Goal: Task Accomplishment & Management: Manage account settings

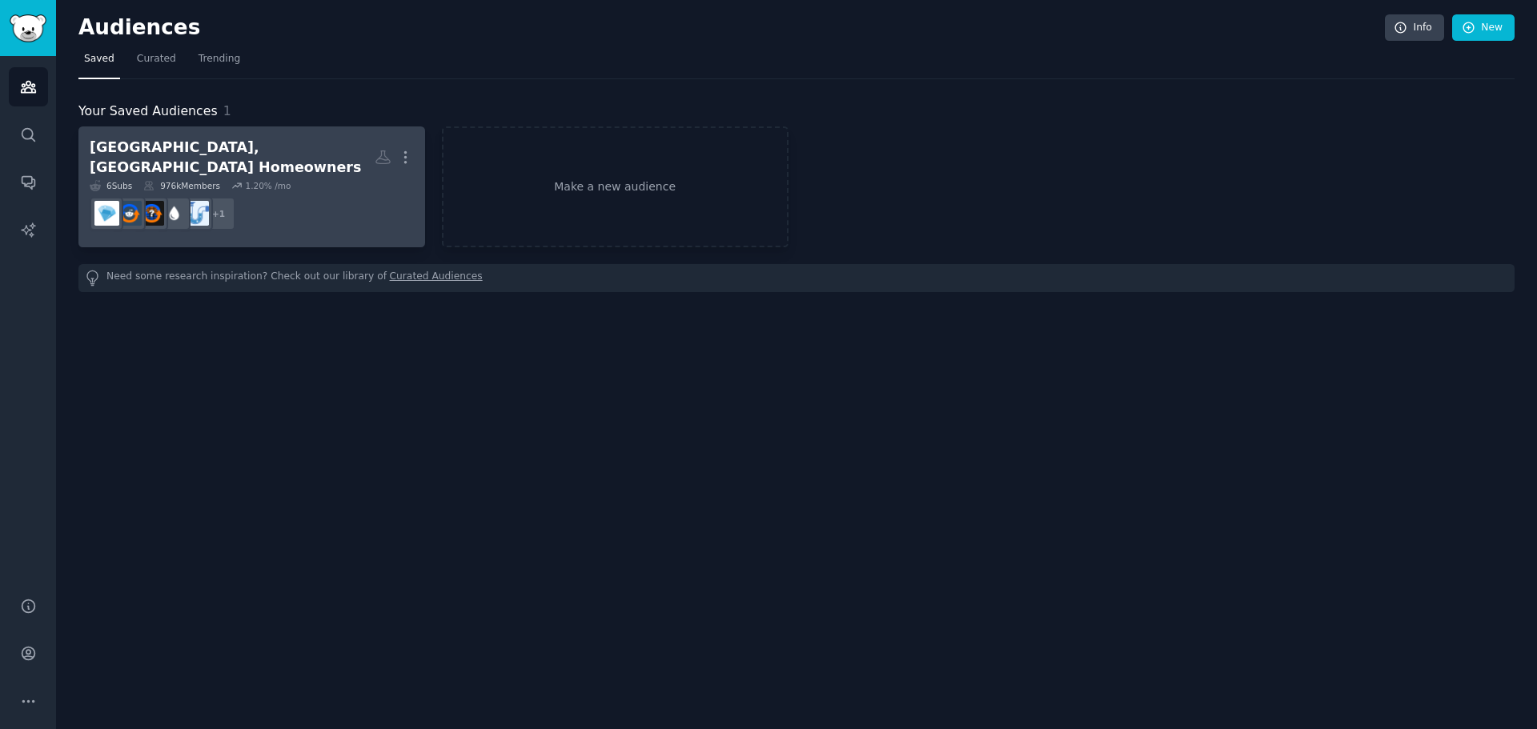
click at [327, 167] on div "[GEOGRAPHIC_DATA], [GEOGRAPHIC_DATA] Homeowners More 6 Sub s 976k Members 1.20 …" at bounding box center [252, 187] width 324 height 98
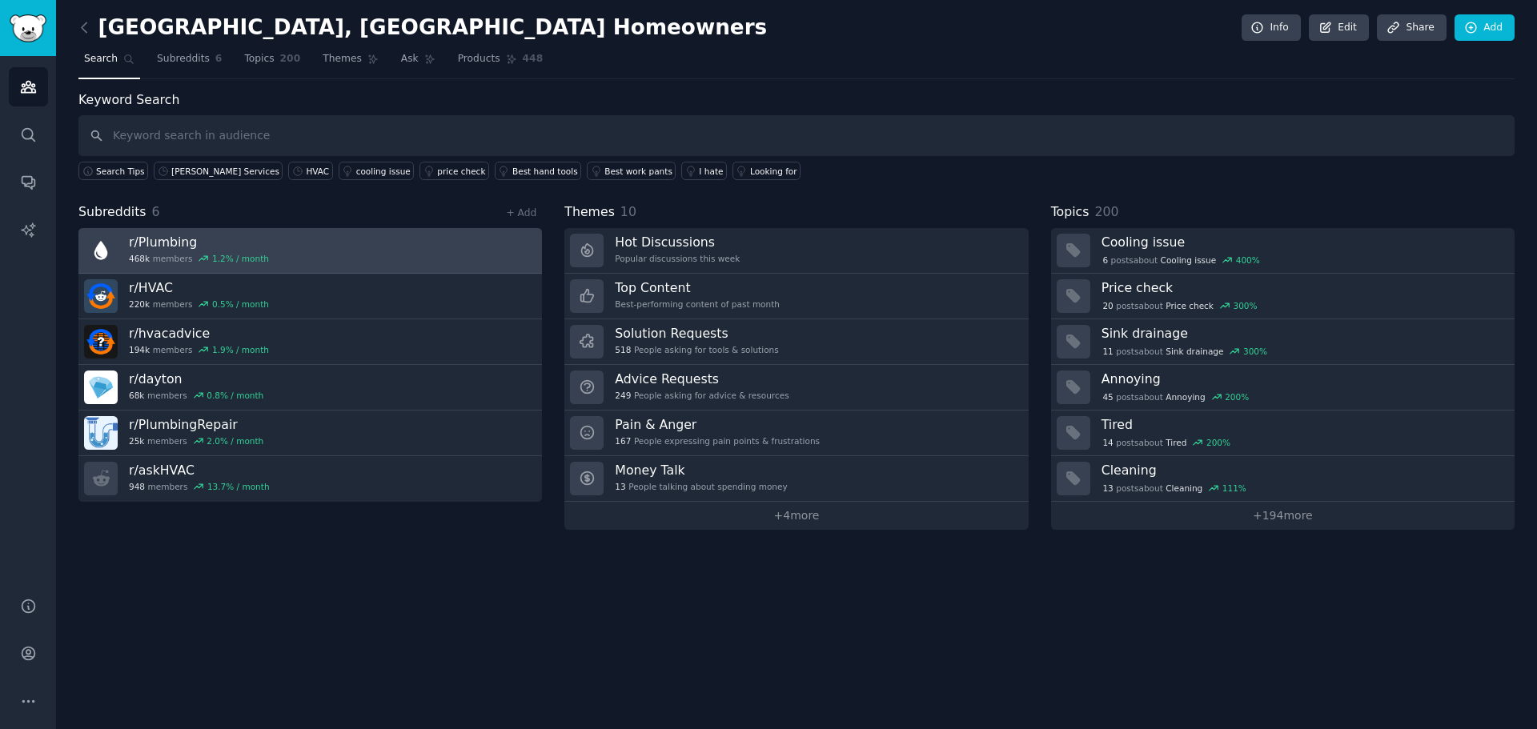
drag, startPoint x: 414, startPoint y: 247, endPoint x: 364, endPoint y: 251, distance: 49.8
click at [364, 251] on link "r/ Plumbing 468k members 1.2 % / month" at bounding box center [310, 251] width 464 height 46
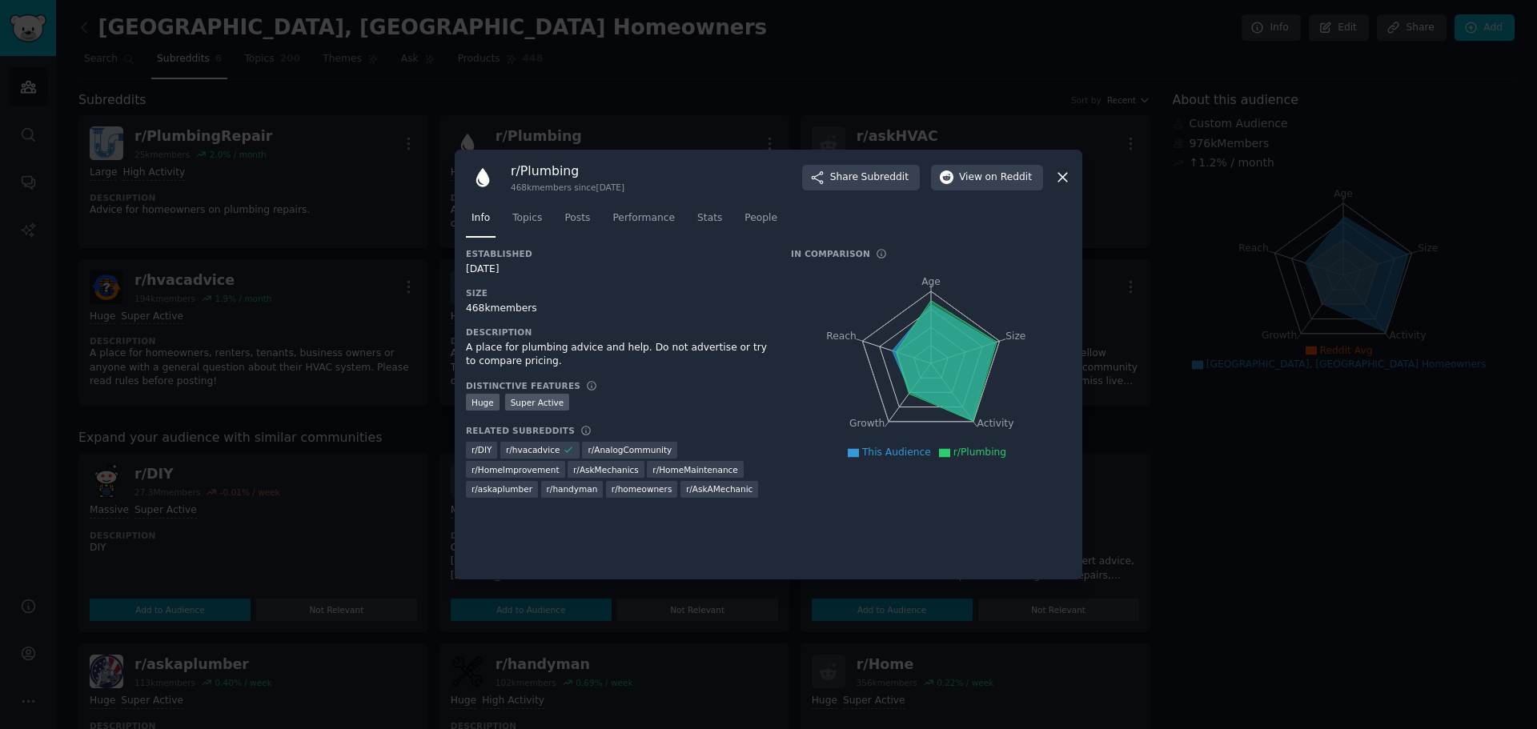
click at [1064, 171] on icon at bounding box center [1062, 177] width 17 height 17
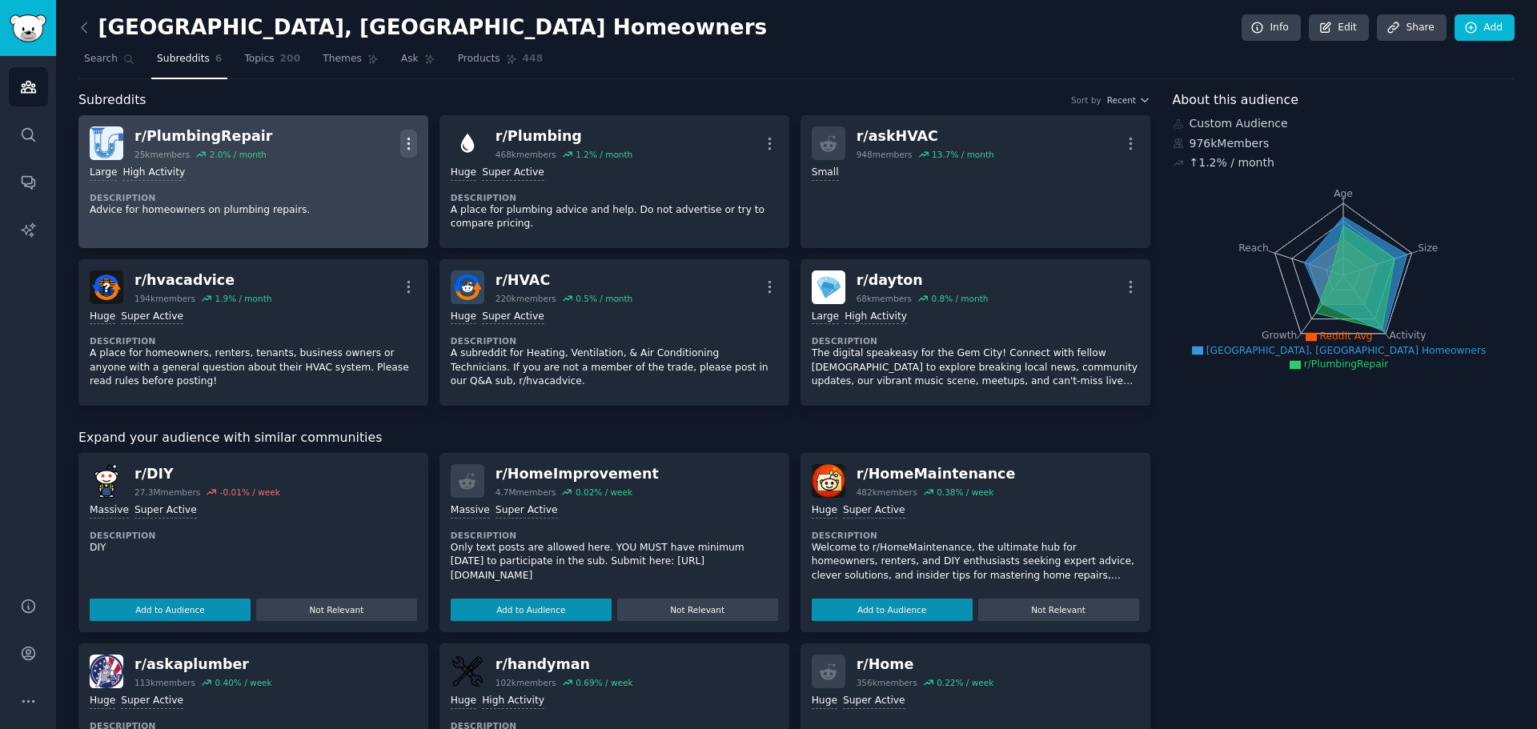
click at [407, 142] on icon "button" at bounding box center [408, 143] width 2 height 11
click at [356, 207] on p "Delete" at bounding box center [345, 205] width 37 height 17
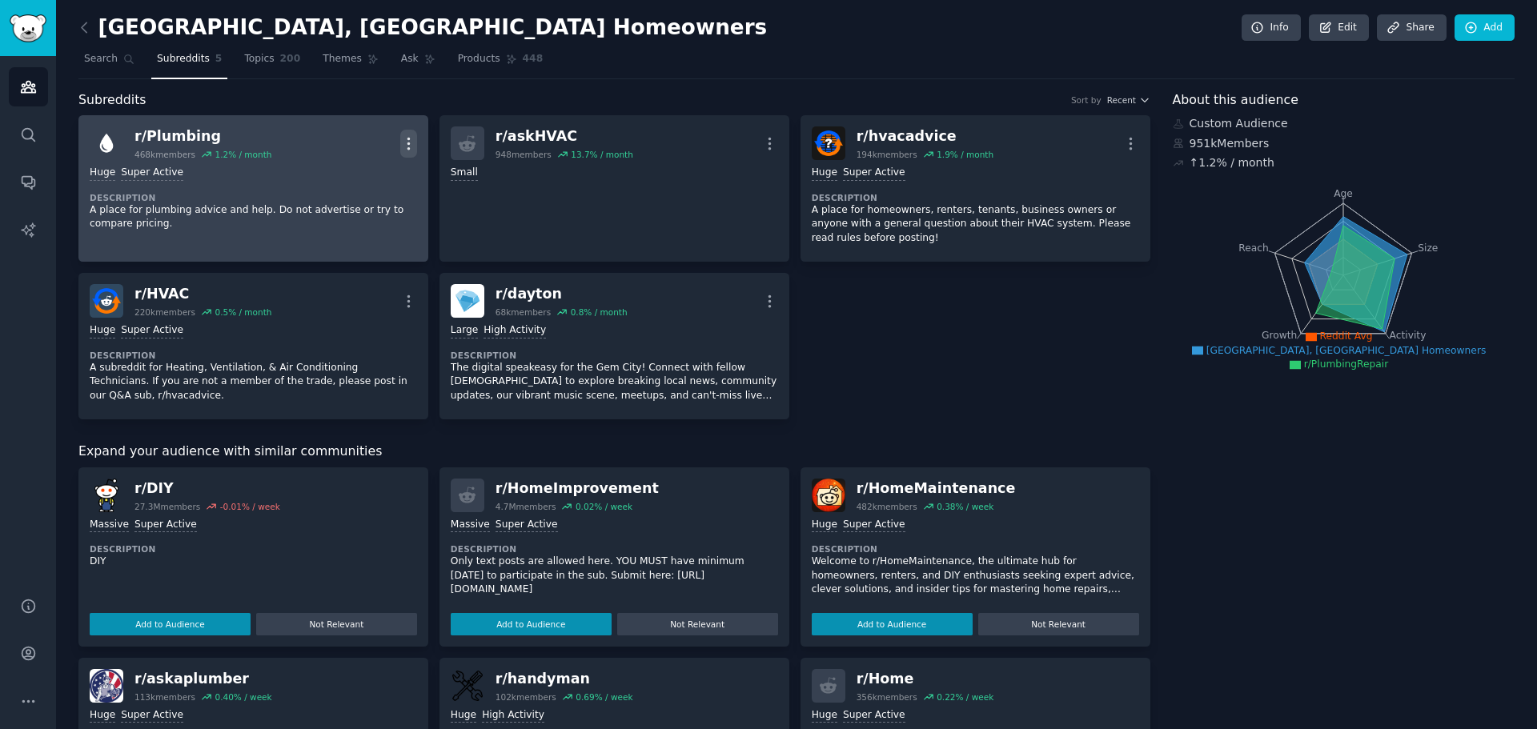
click at [410, 144] on icon "button" at bounding box center [408, 143] width 17 height 17
click at [361, 213] on div "Delete" at bounding box center [343, 205] width 95 height 34
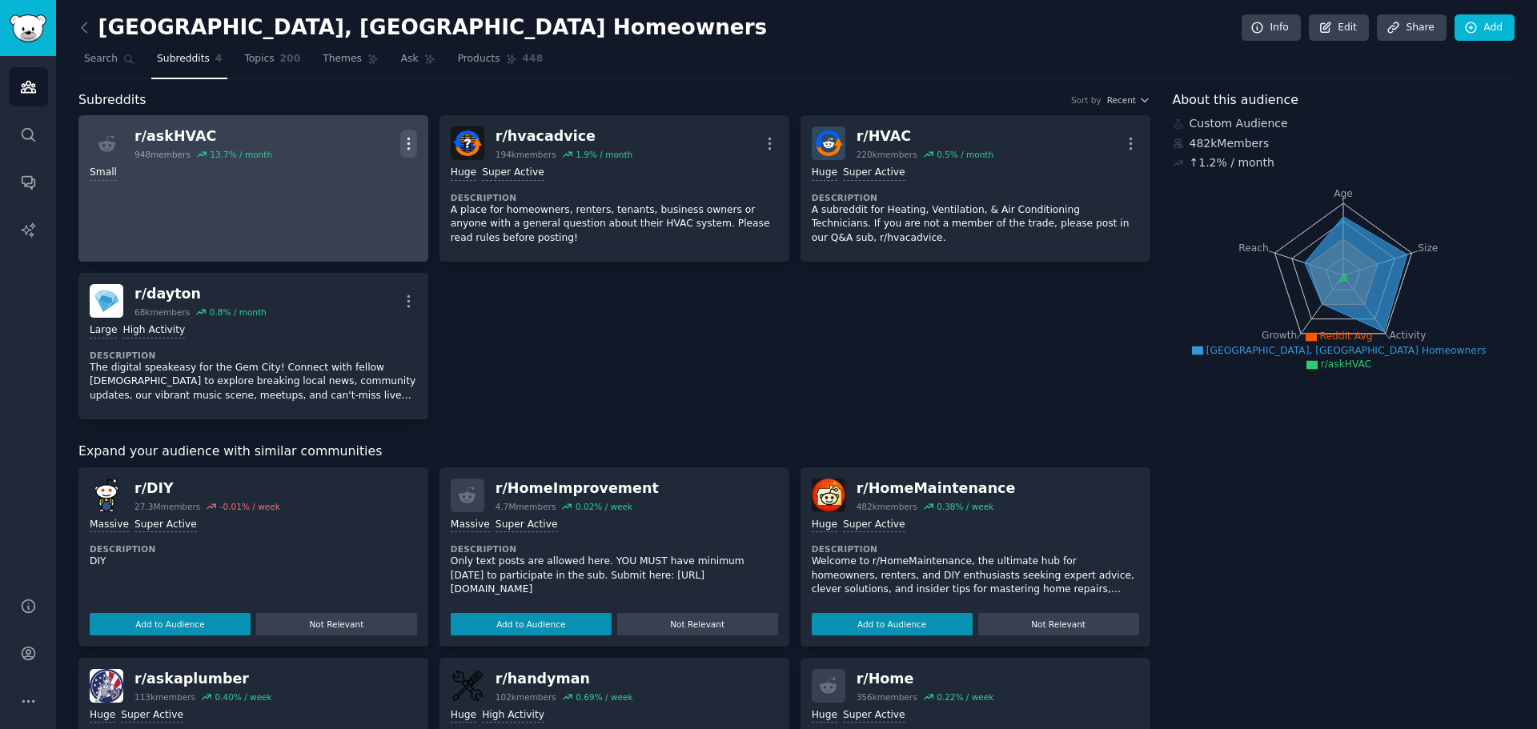
click at [411, 146] on icon "button" at bounding box center [408, 143] width 17 height 17
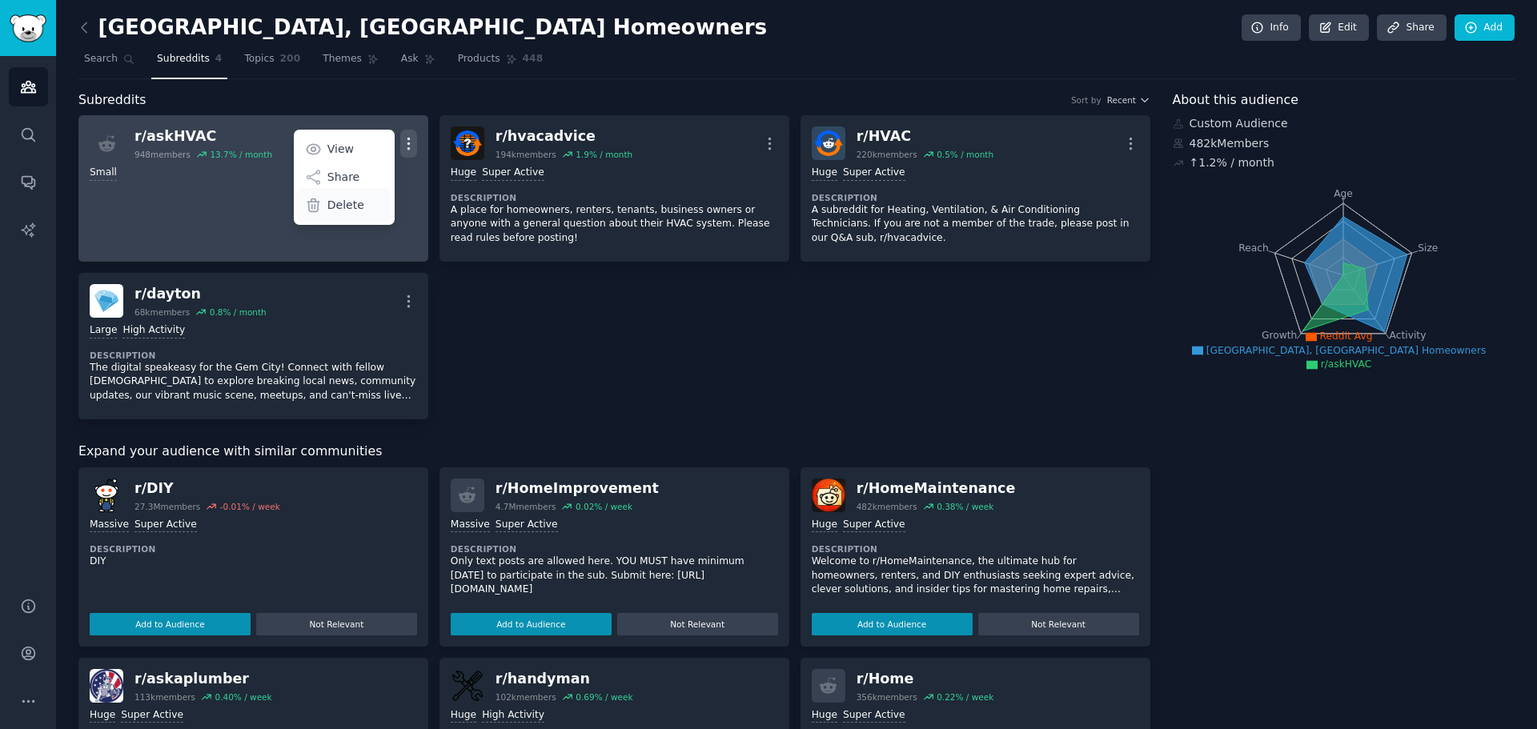
click at [363, 207] on div "Delete" at bounding box center [343, 205] width 95 height 34
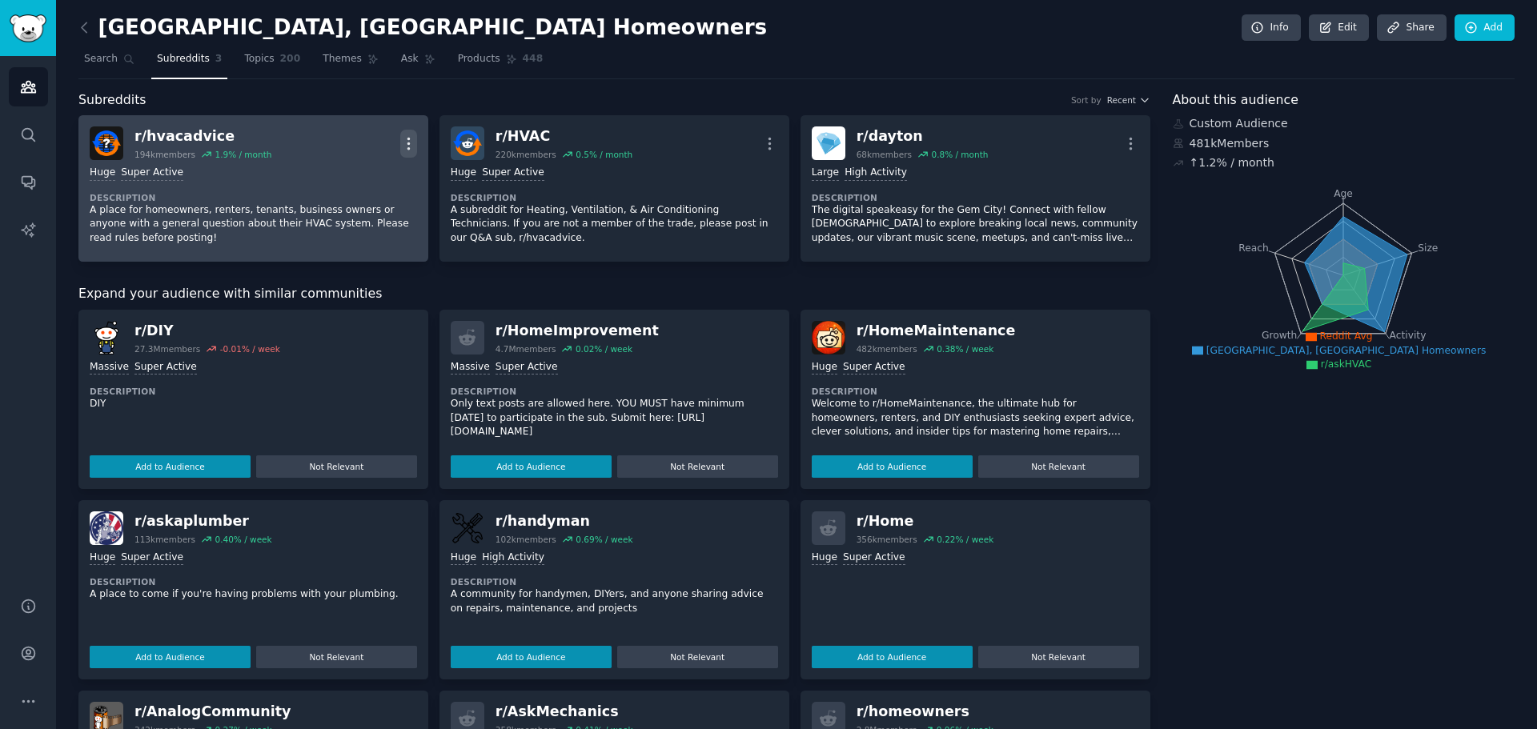
click at [409, 139] on icon "button" at bounding box center [408, 143] width 17 height 17
click at [356, 206] on p "Delete" at bounding box center [345, 205] width 37 height 17
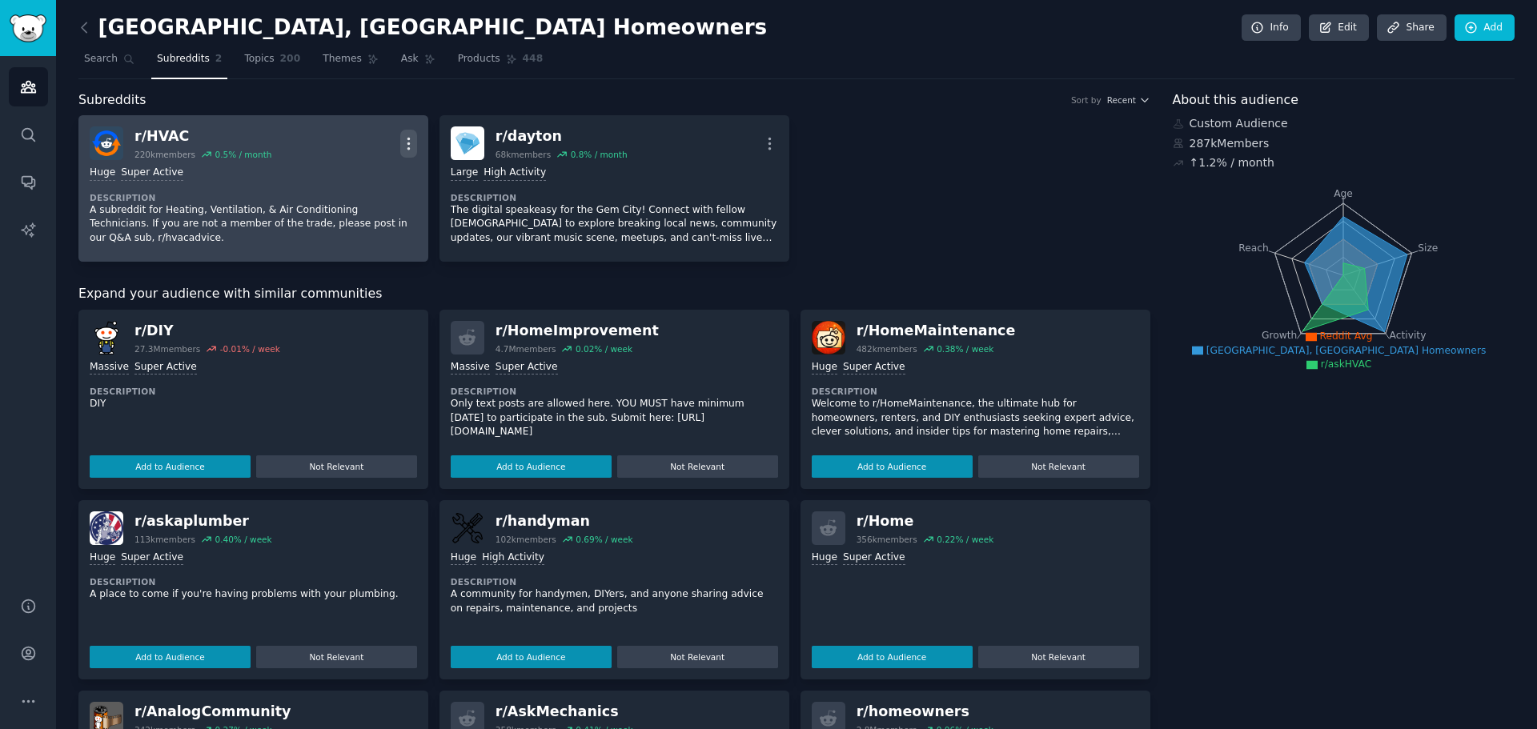
click at [402, 142] on icon "button" at bounding box center [408, 143] width 17 height 17
click at [361, 207] on div "Delete" at bounding box center [343, 205] width 95 height 34
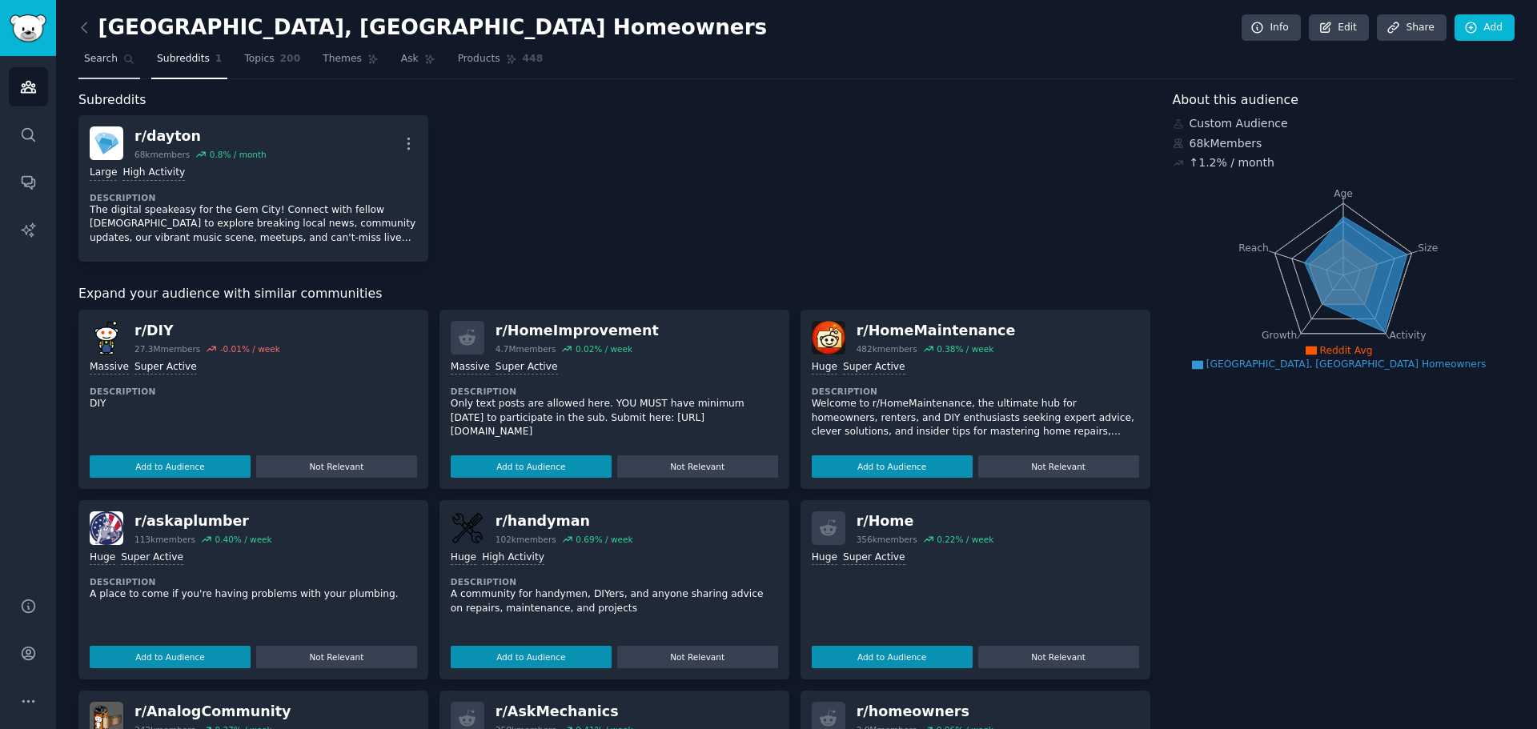
click at [106, 64] on span "Search" at bounding box center [101, 59] width 34 height 14
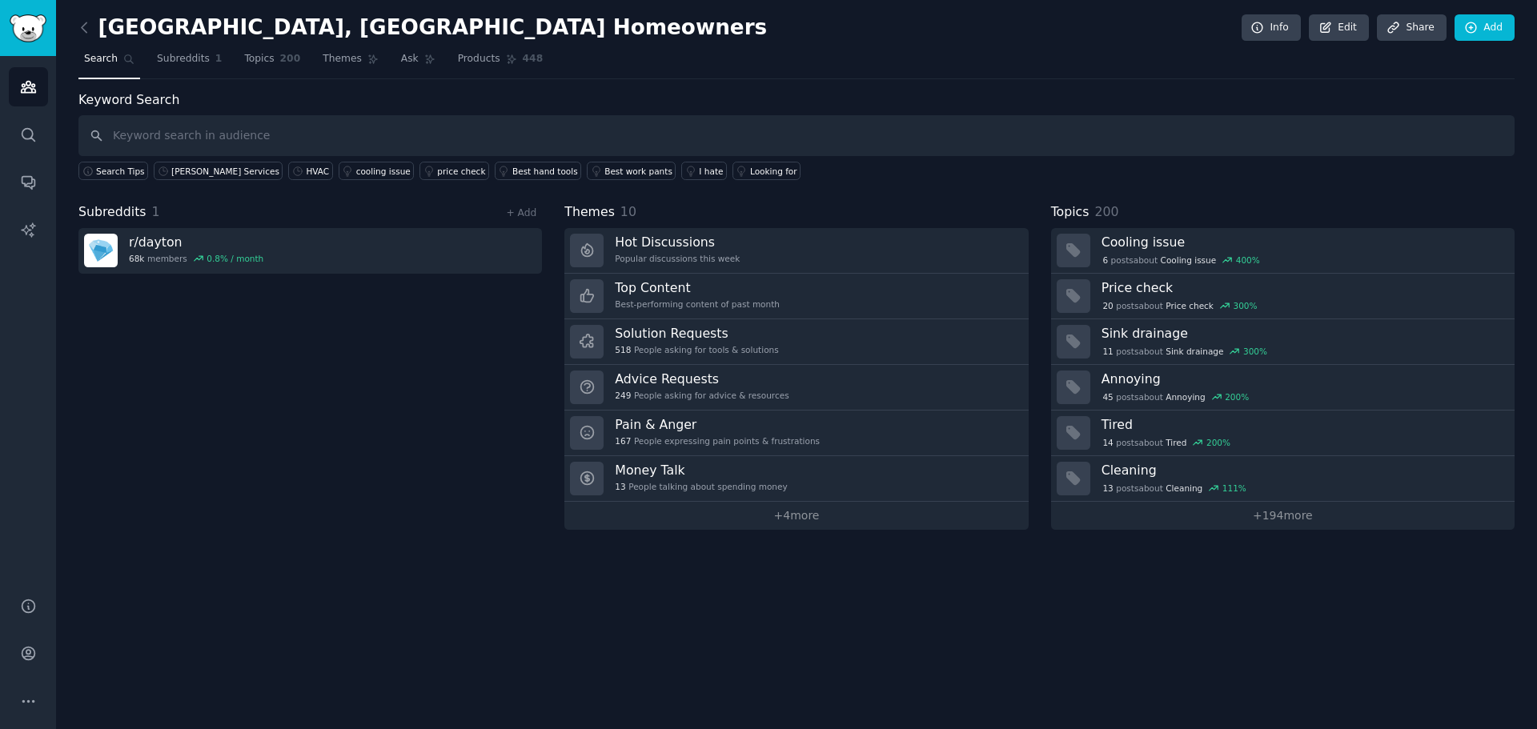
click at [451, 134] on input "text" at bounding box center [796, 135] width 1436 height 41
type input "dayton home"
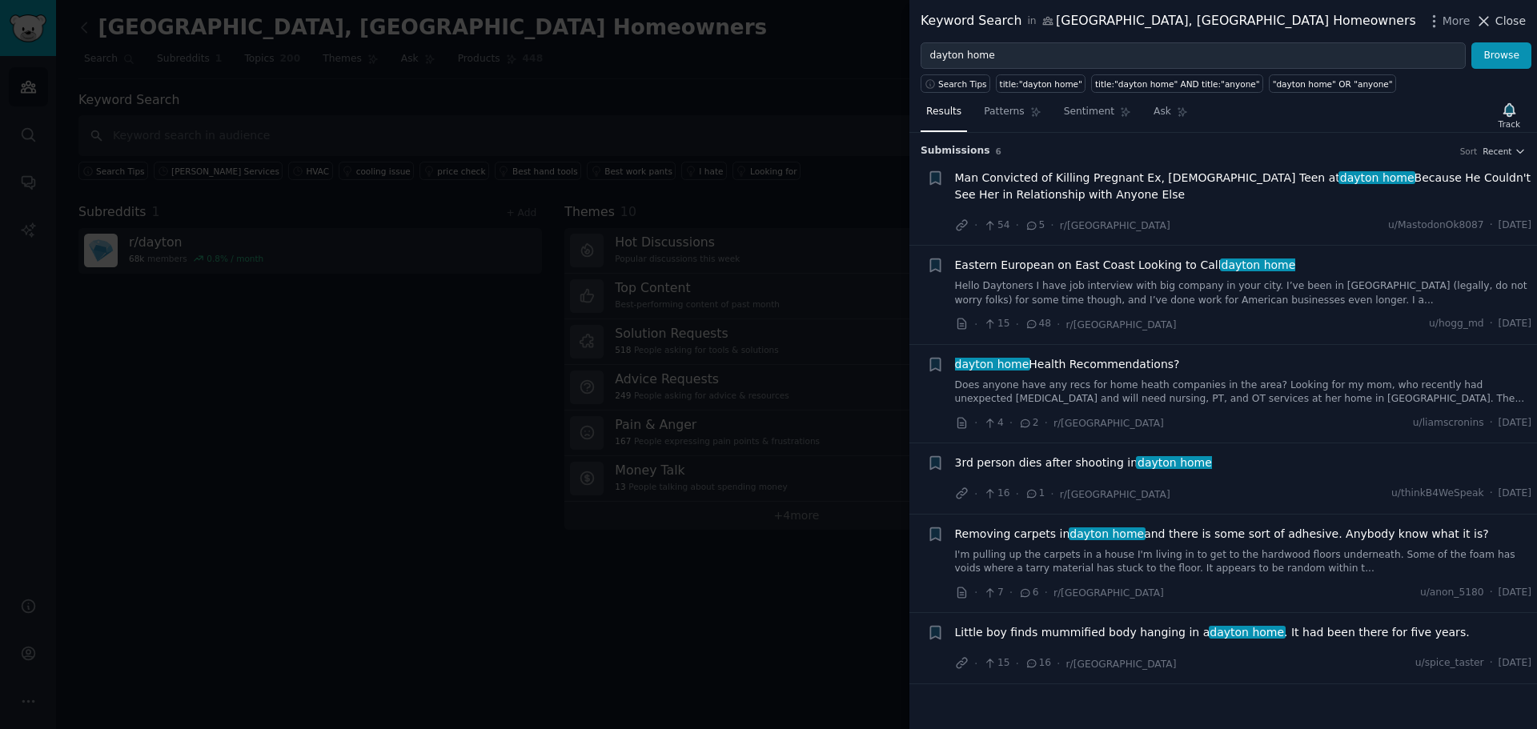
click at [1509, 17] on span "Close" at bounding box center [1510, 21] width 30 height 17
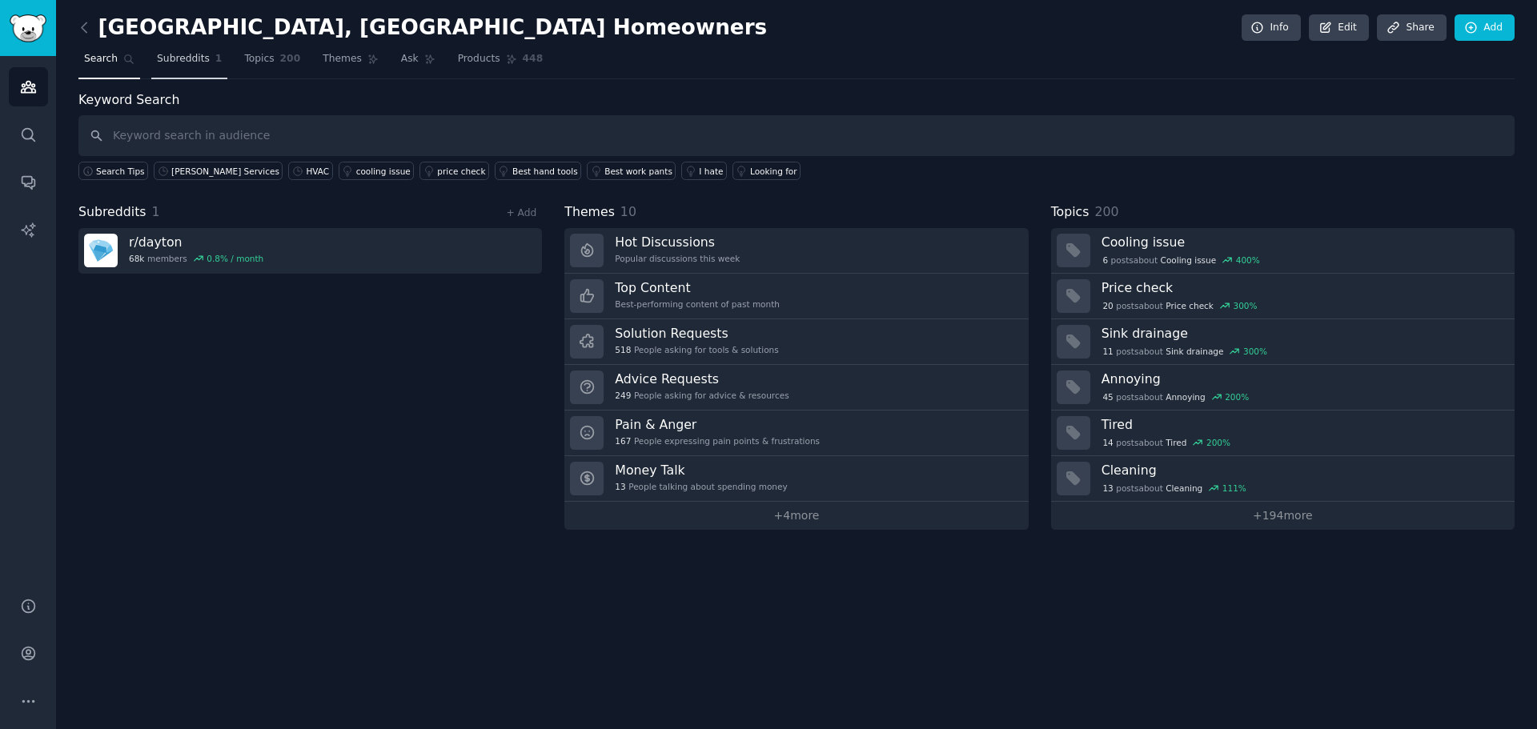
click at [188, 58] on span "Subreddits" at bounding box center [183, 59] width 53 height 14
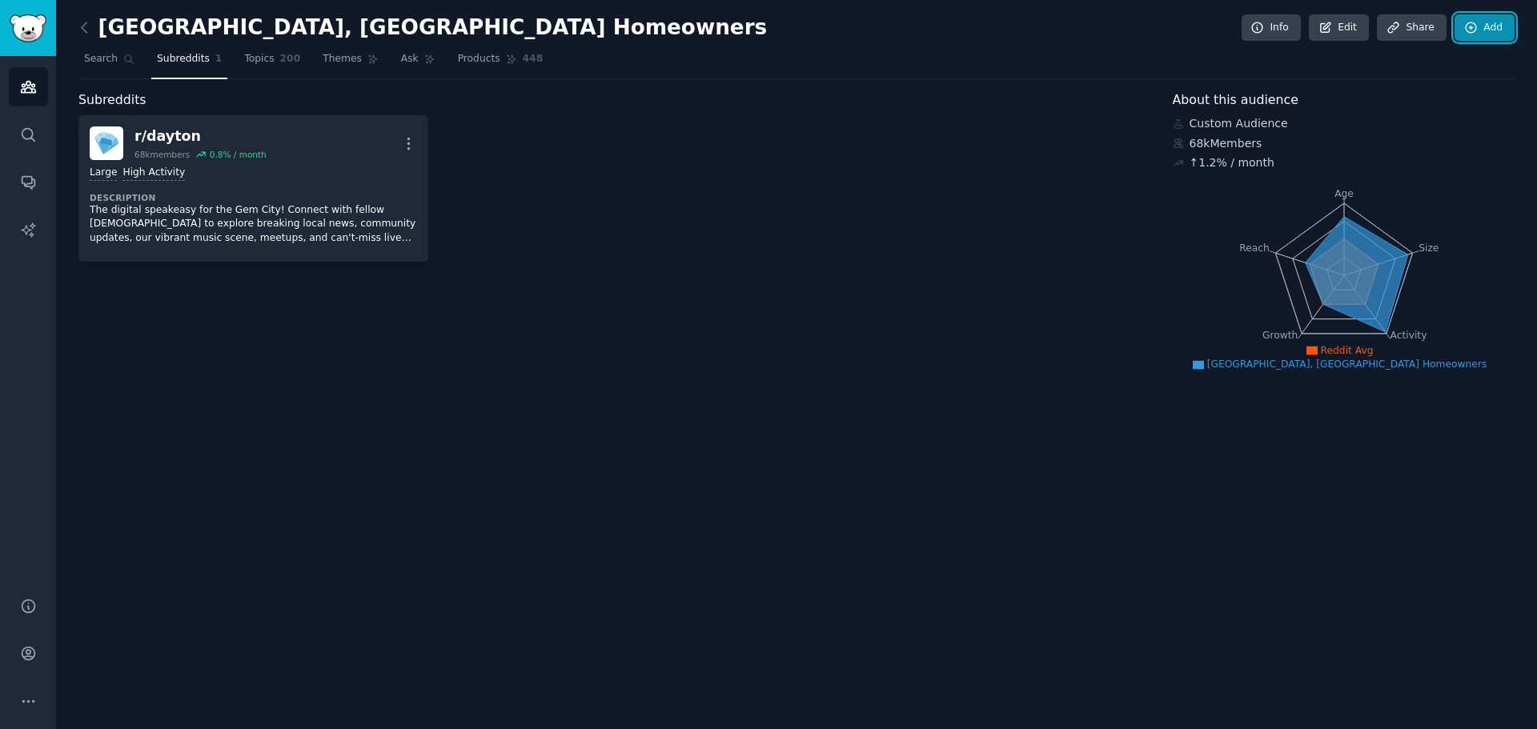
click at [1489, 24] on link "Add" at bounding box center [1485, 27] width 60 height 27
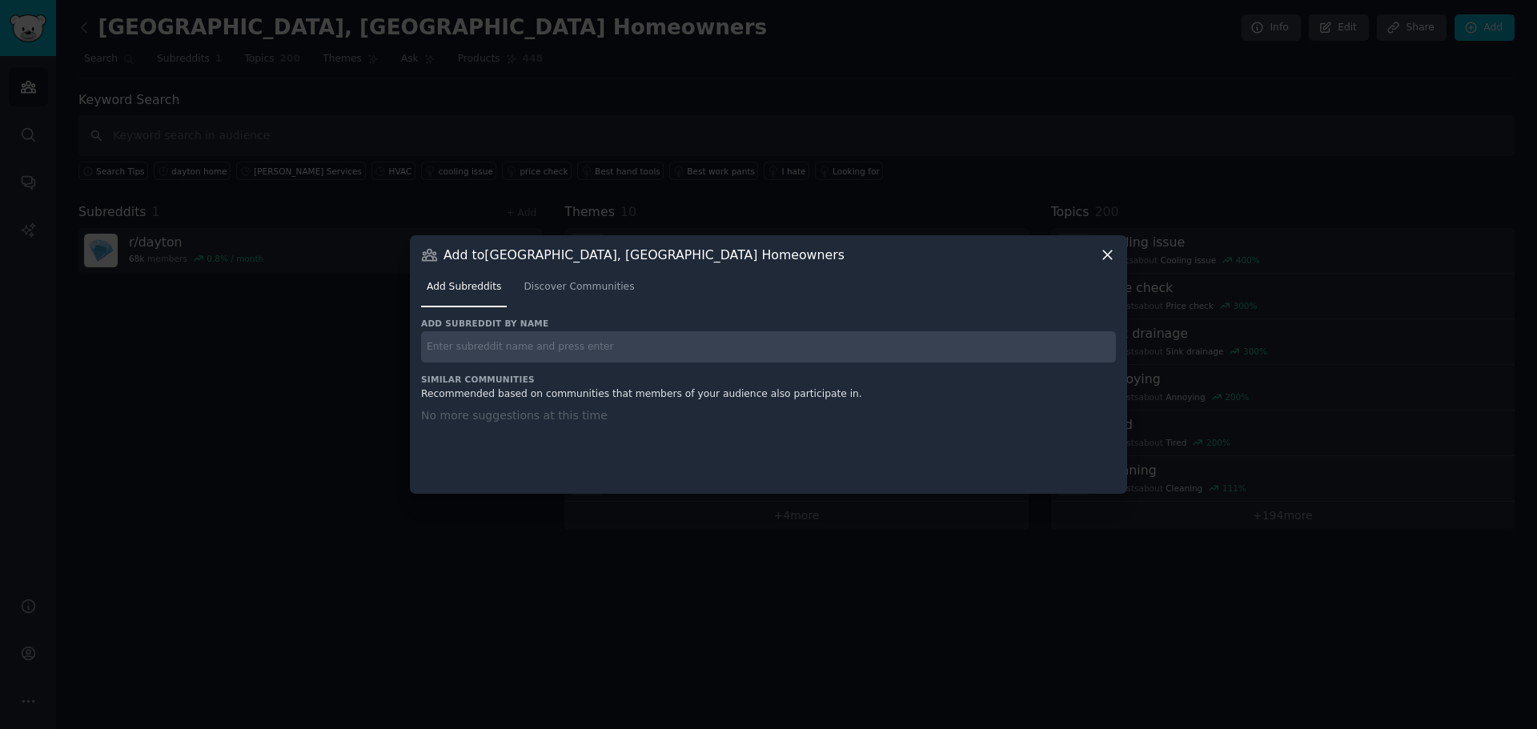
click at [668, 339] on input "text" at bounding box center [768, 346] width 695 height 31
click at [571, 289] on span "Discover Communities" at bounding box center [579, 287] width 110 height 14
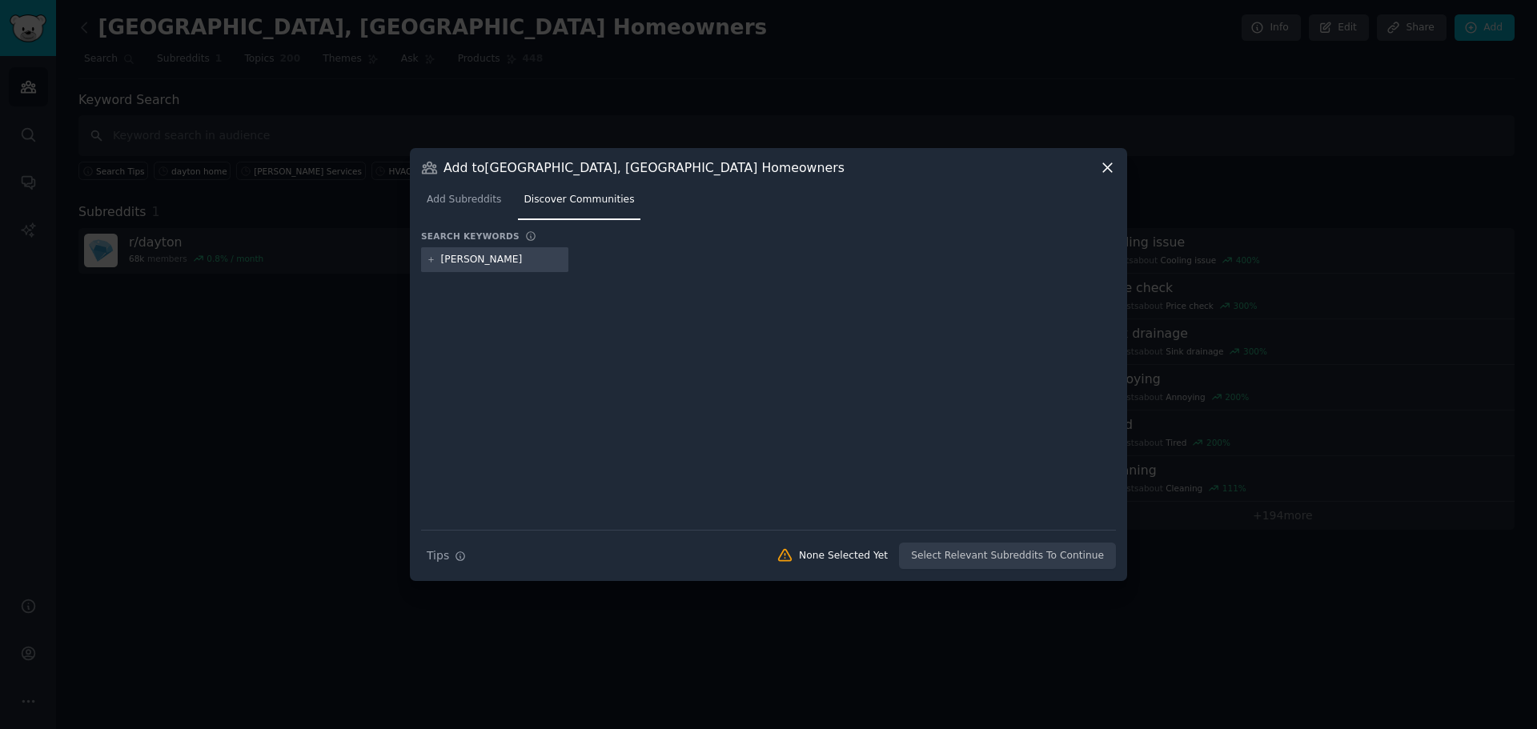
type input "dayton home"
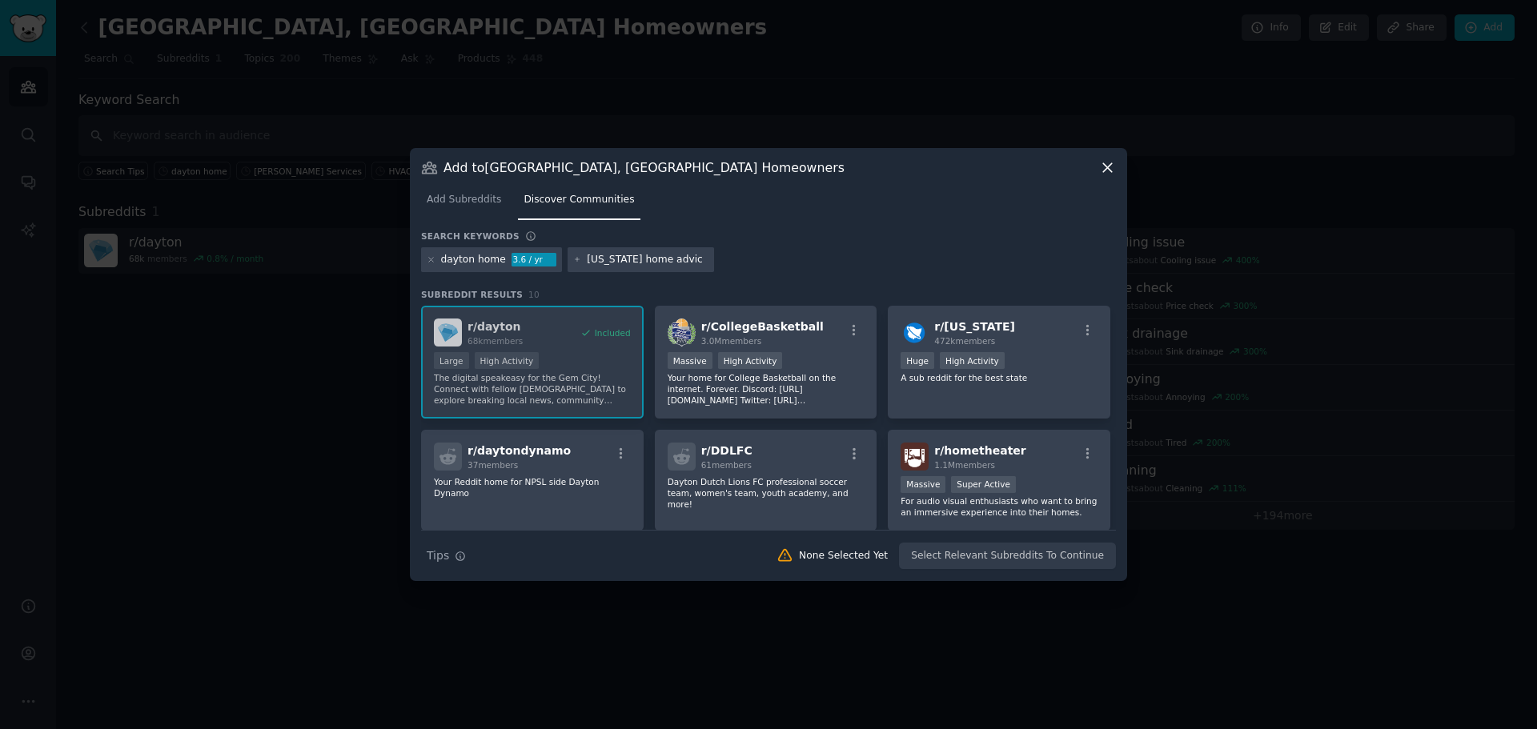
type input "[US_STATE] home advice"
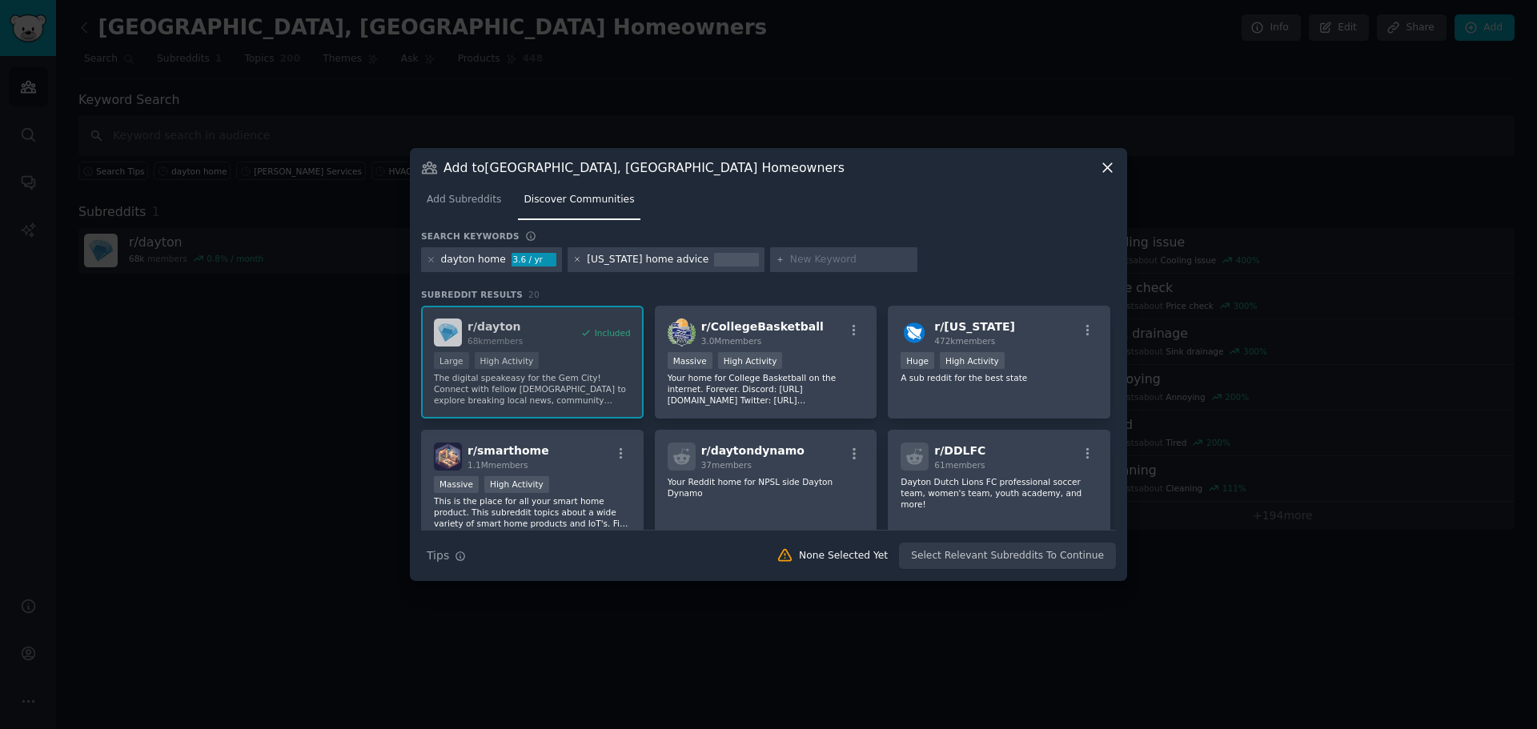
click at [573, 262] on icon at bounding box center [577, 259] width 9 height 9
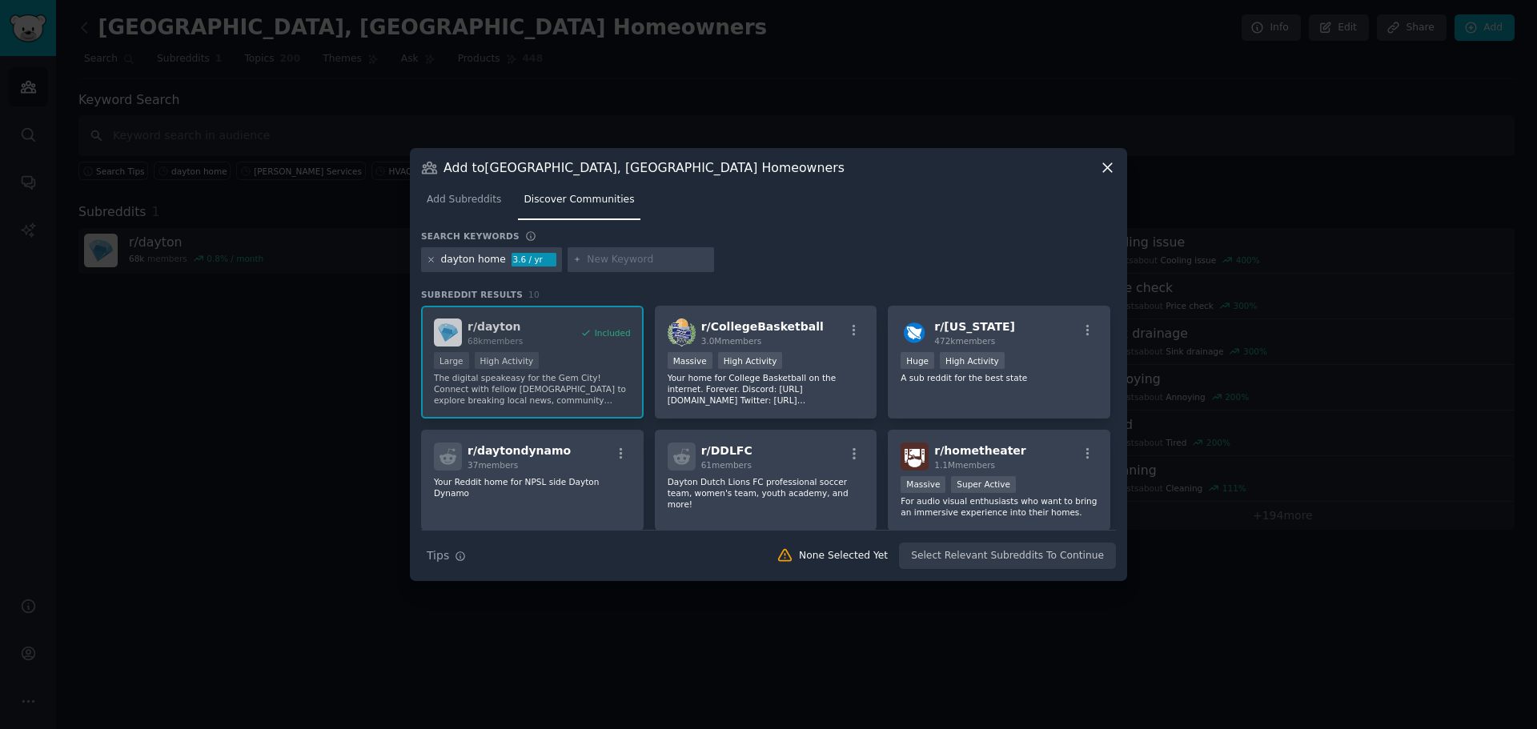
click at [430, 260] on icon at bounding box center [431, 260] width 4 height 4
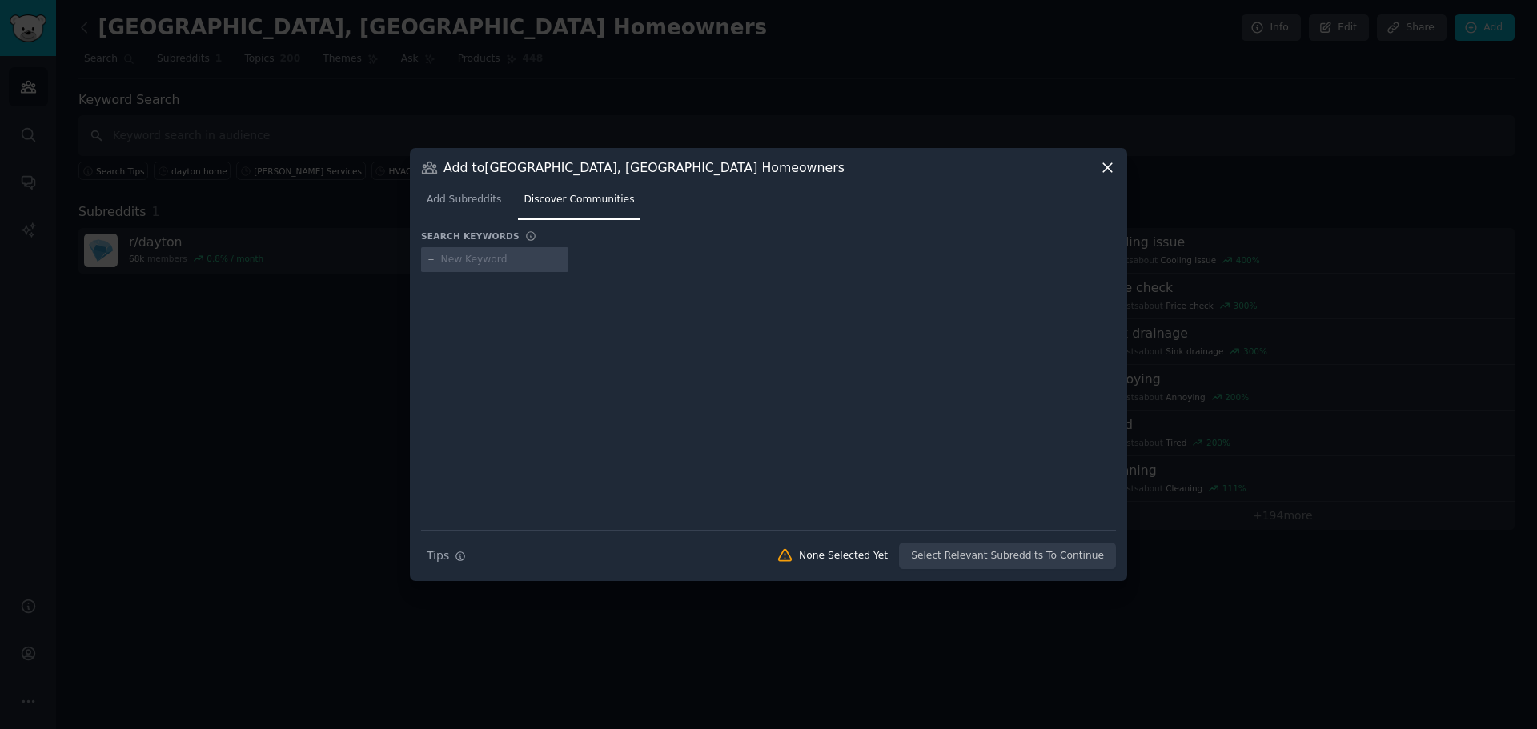
click at [510, 253] on input "text" at bounding box center [502, 260] width 122 height 14
type input "dayton"
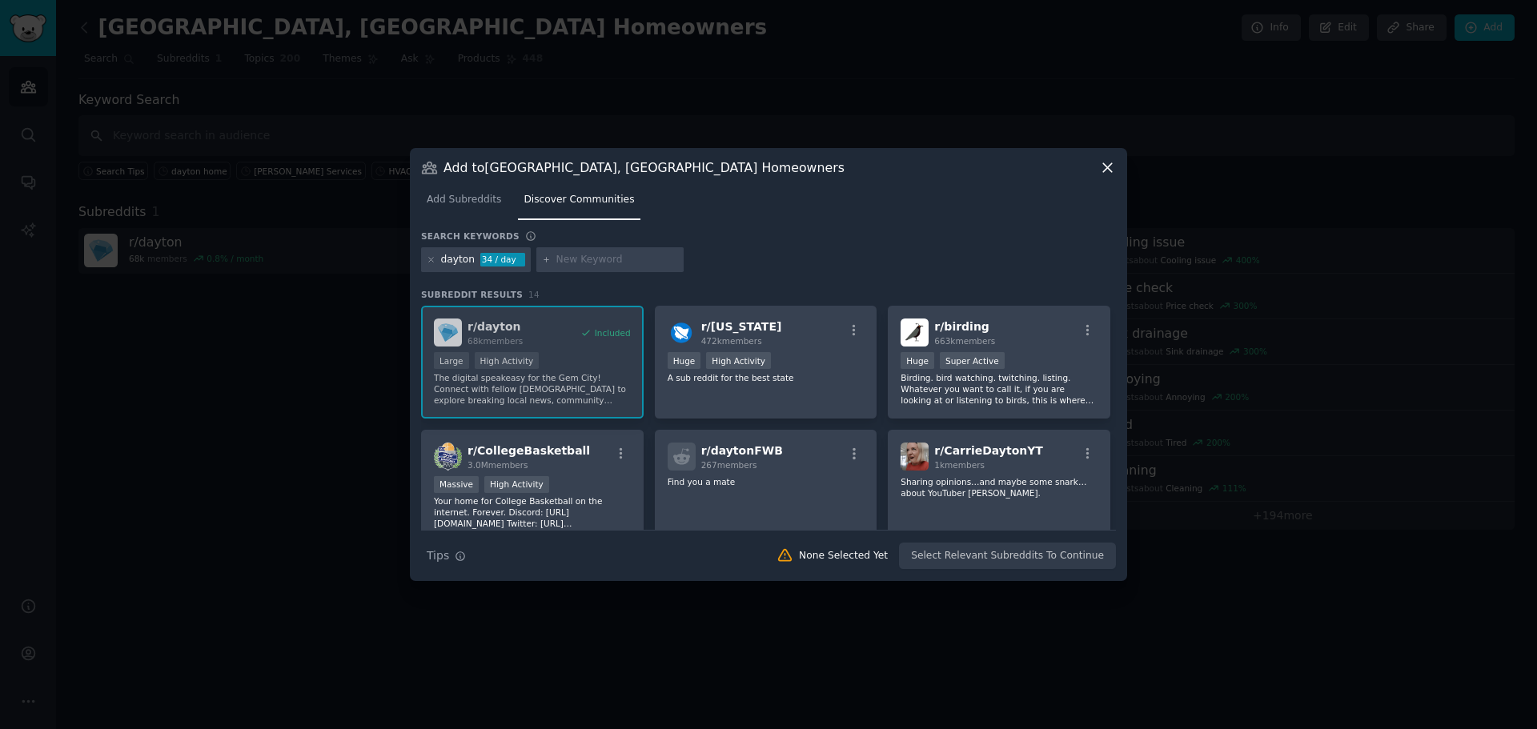
click at [1104, 158] on div "Add to [GEOGRAPHIC_DATA], [GEOGRAPHIC_DATA] Homeowners Add Subreddits Discover …" at bounding box center [768, 364] width 717 height 433
click at [1108, 169] on icon at bounding box center [1107, 167] width 9 height 9
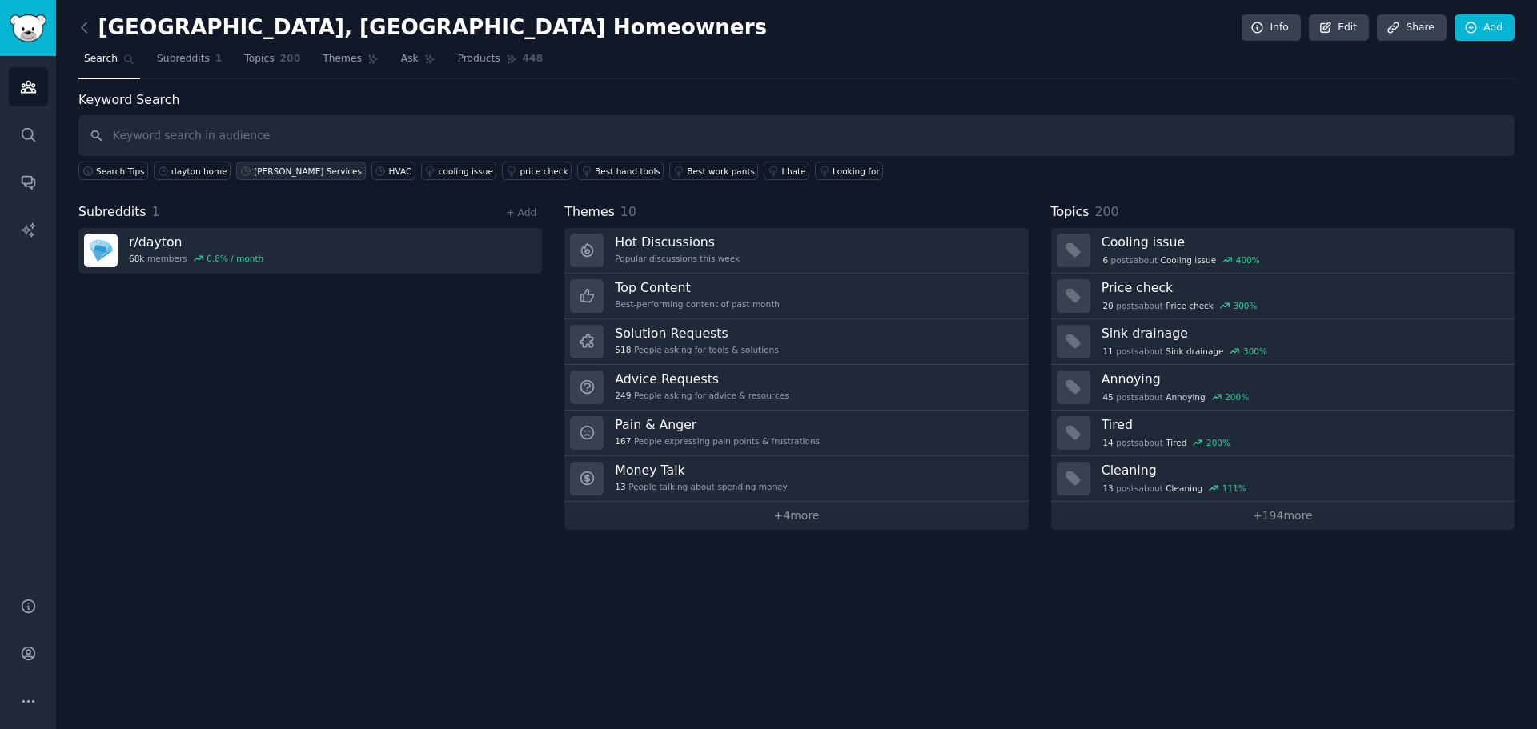
click at [279, 174] on div "[PERSON_NAME] Services" at bounding box center [308, 171] width 108 height 11
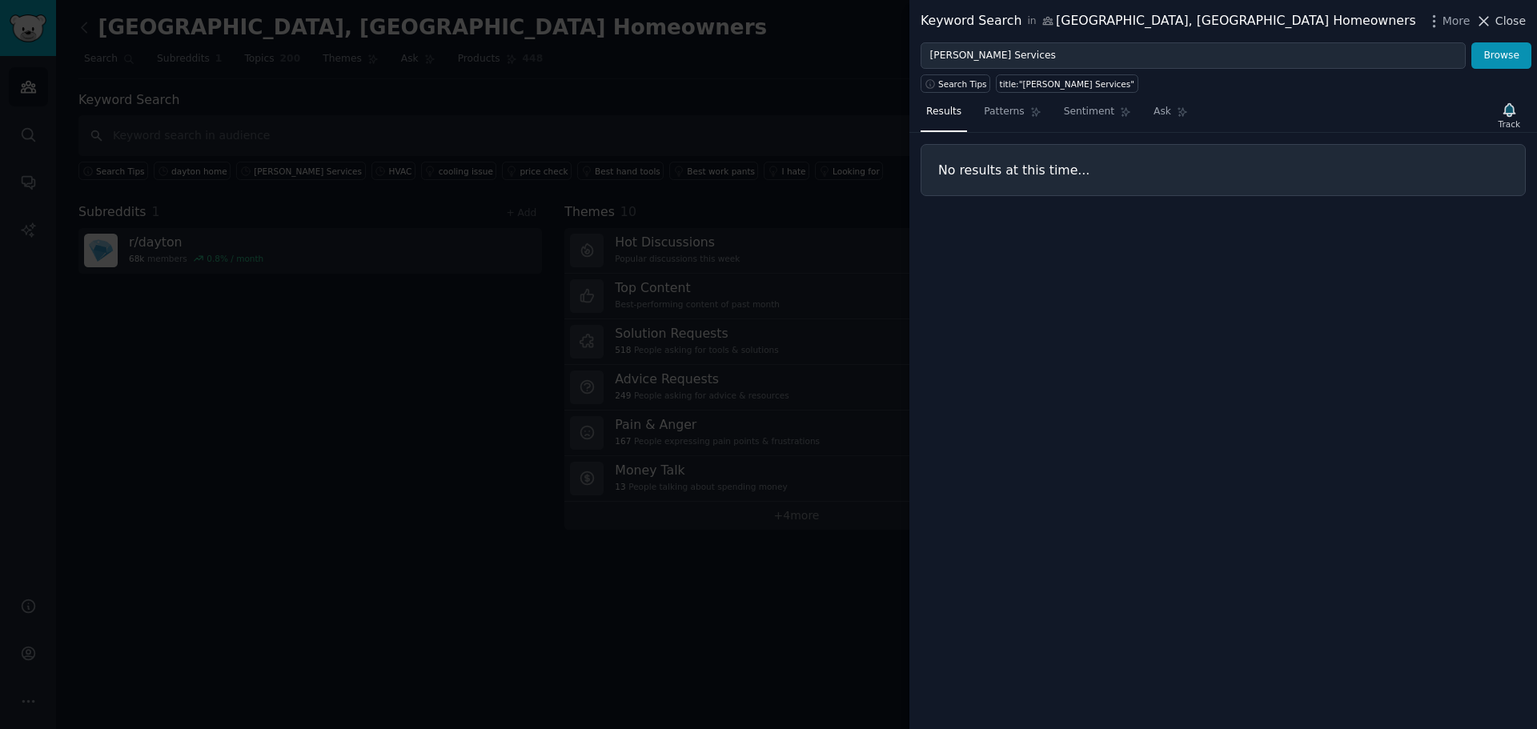
click at [1492, 15] on icon at bounding box center [1483, 21] width 17 height 17
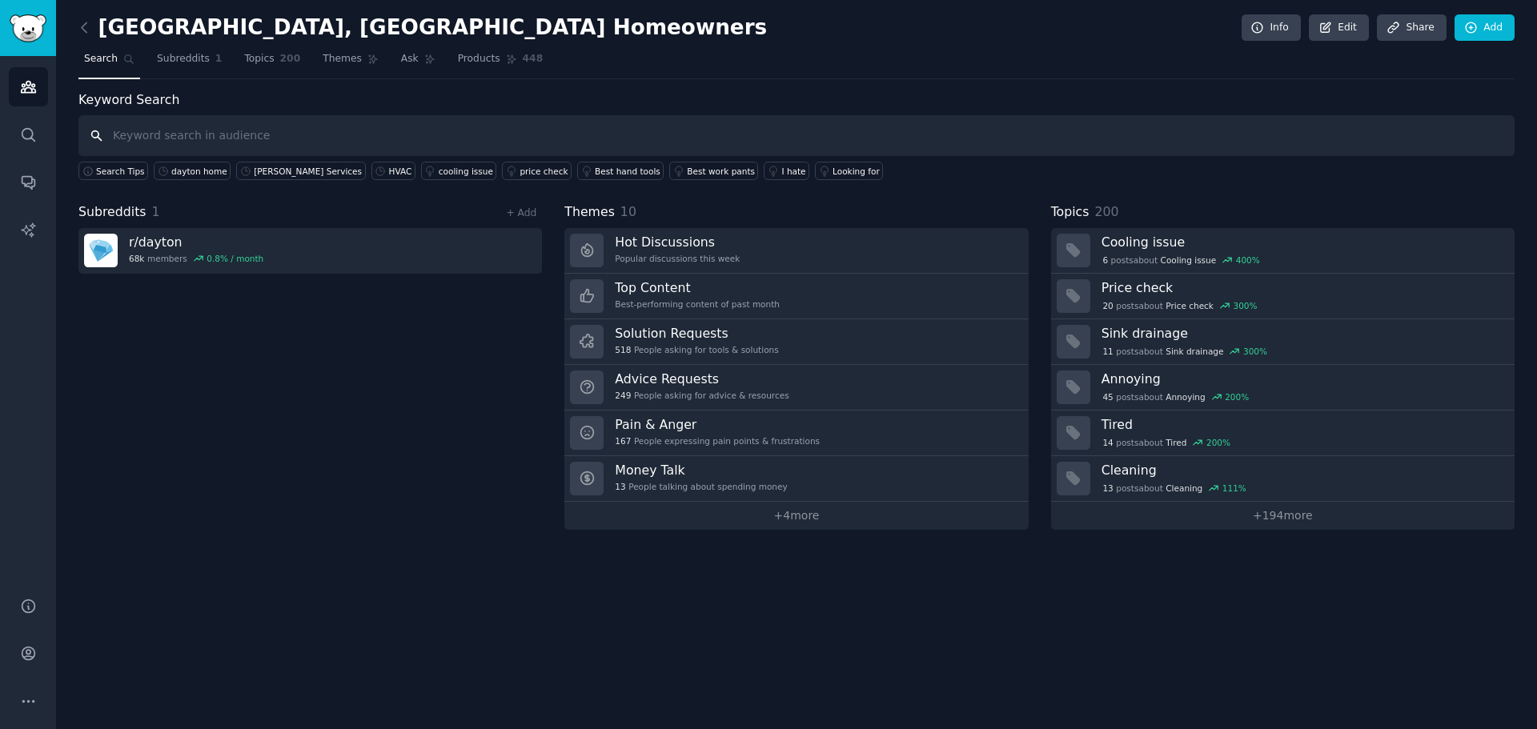
click at [370, 137] on input "text" at bounding box center [796, 135] width 1436 height 41
type input "[PERSON_NAME]"
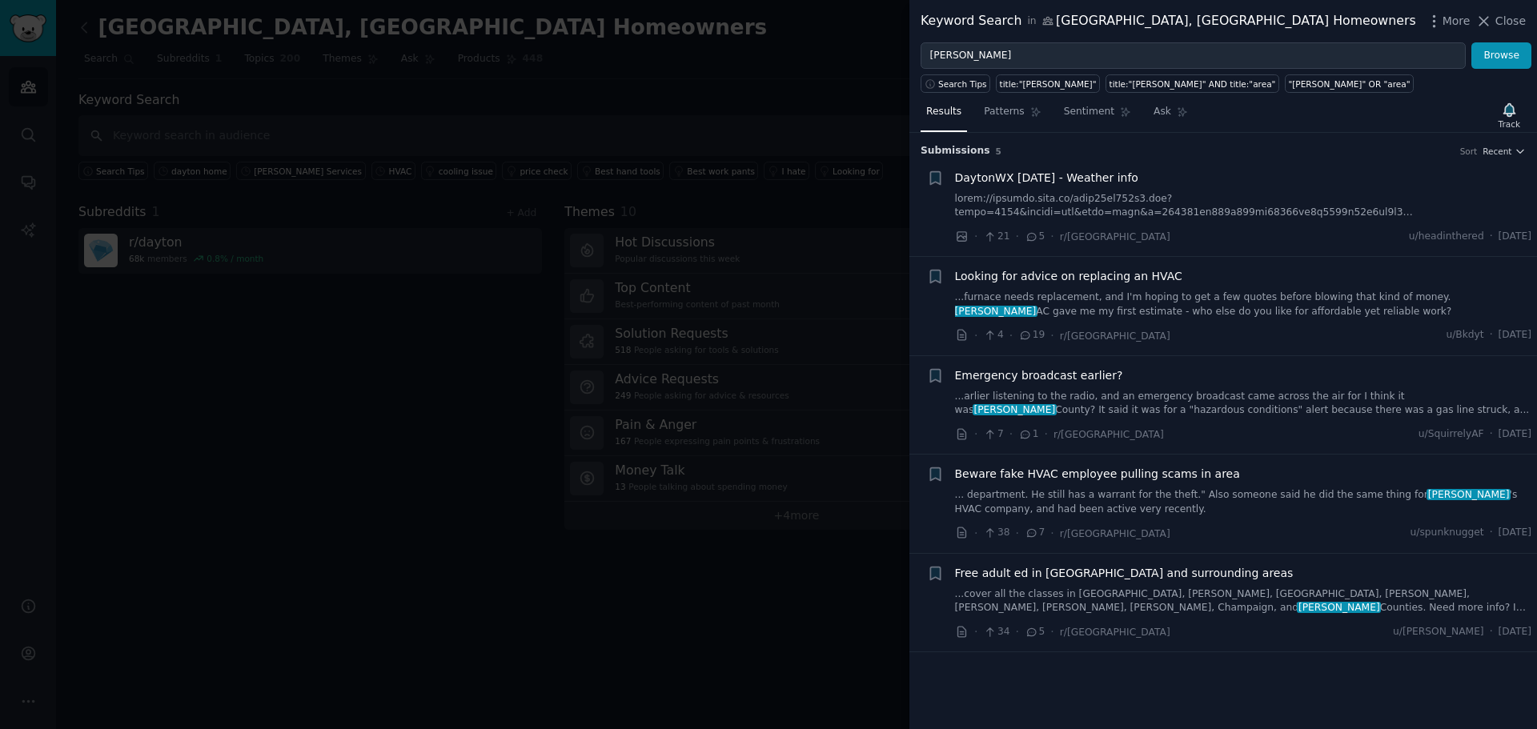
click at [1175, 508] on link "... department. He still has a warrant for the theft." Also someone said he did…" at bounding box center [1243, 502] width 577 height 28
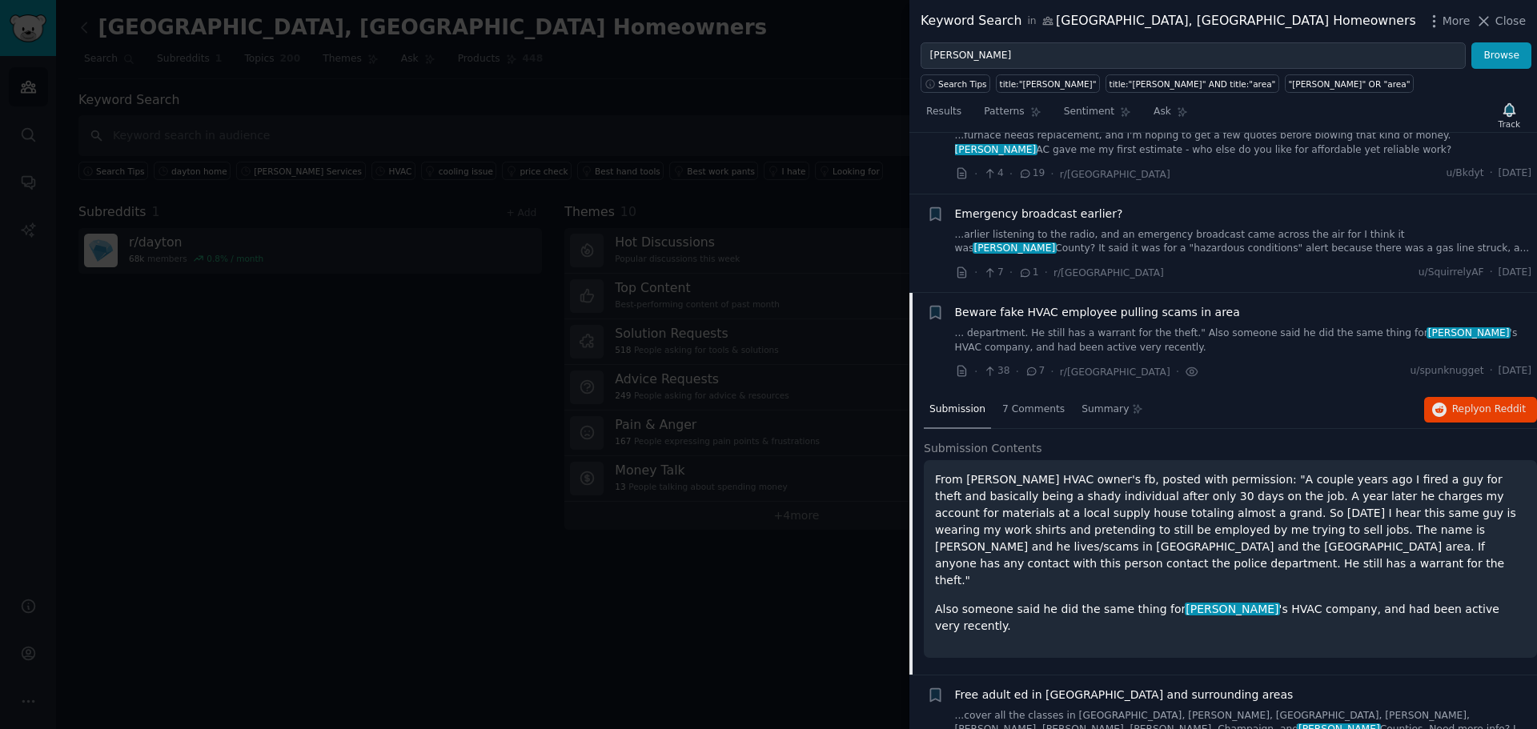
scroll to position [163, 0]
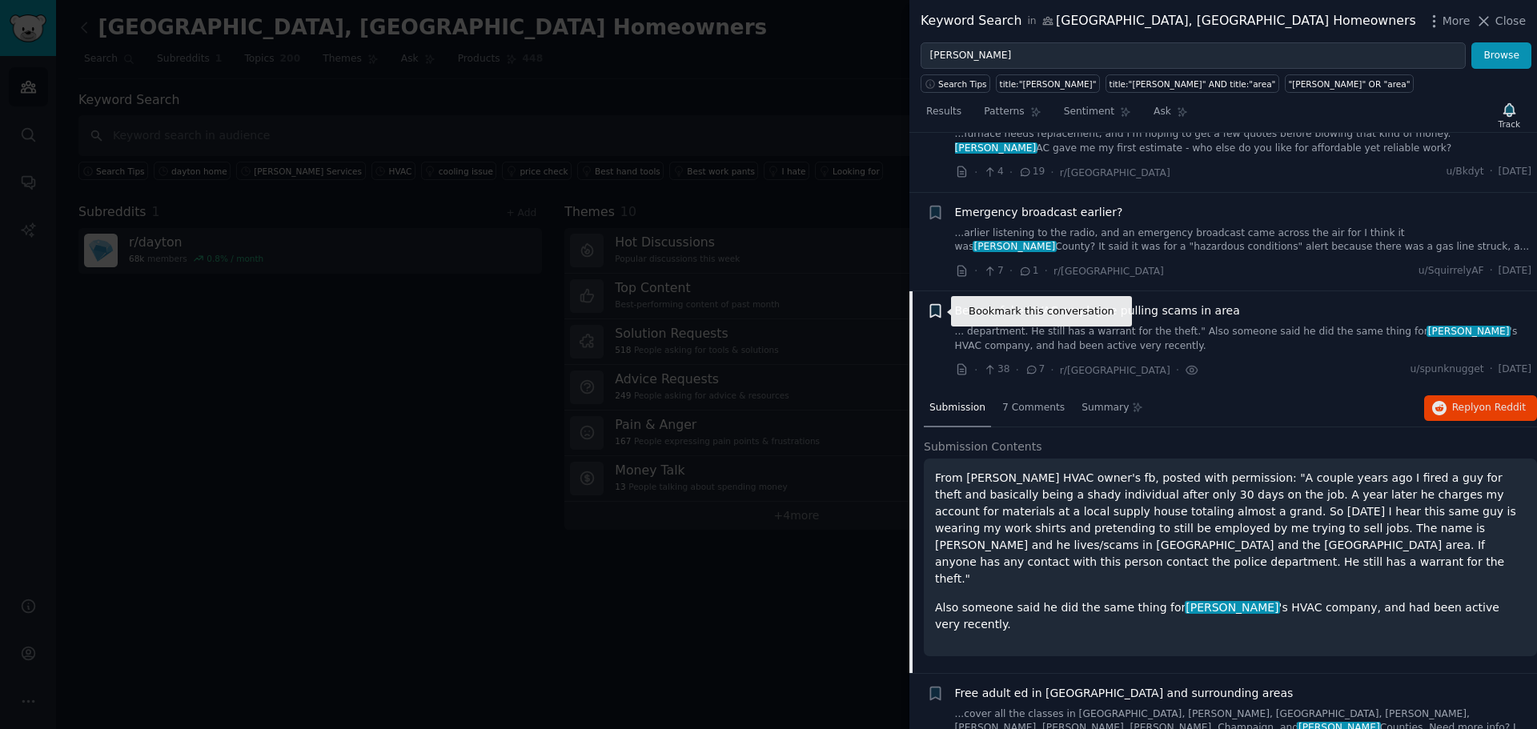
click at [933, 309] on icon "button" at bounding box center [935, 311] width 10 height 13
click at [1216, 320] on div "Beware fake HVAC employee pulling scams in area ... department. He still has a …" at bounding box center [1243, 328] width 577 height 50
drag, startPoint x: 1212, startPoint y: 311, endPoint x: 966, endPoint y: 319, distance: 245.9
click at [957, 317] on div "Beware fake HVAC employee pulling scams in area" at bounding box center [1243, 311] width 577 height 17
copy span "Beware fake HVAC employee pulling scams in area"
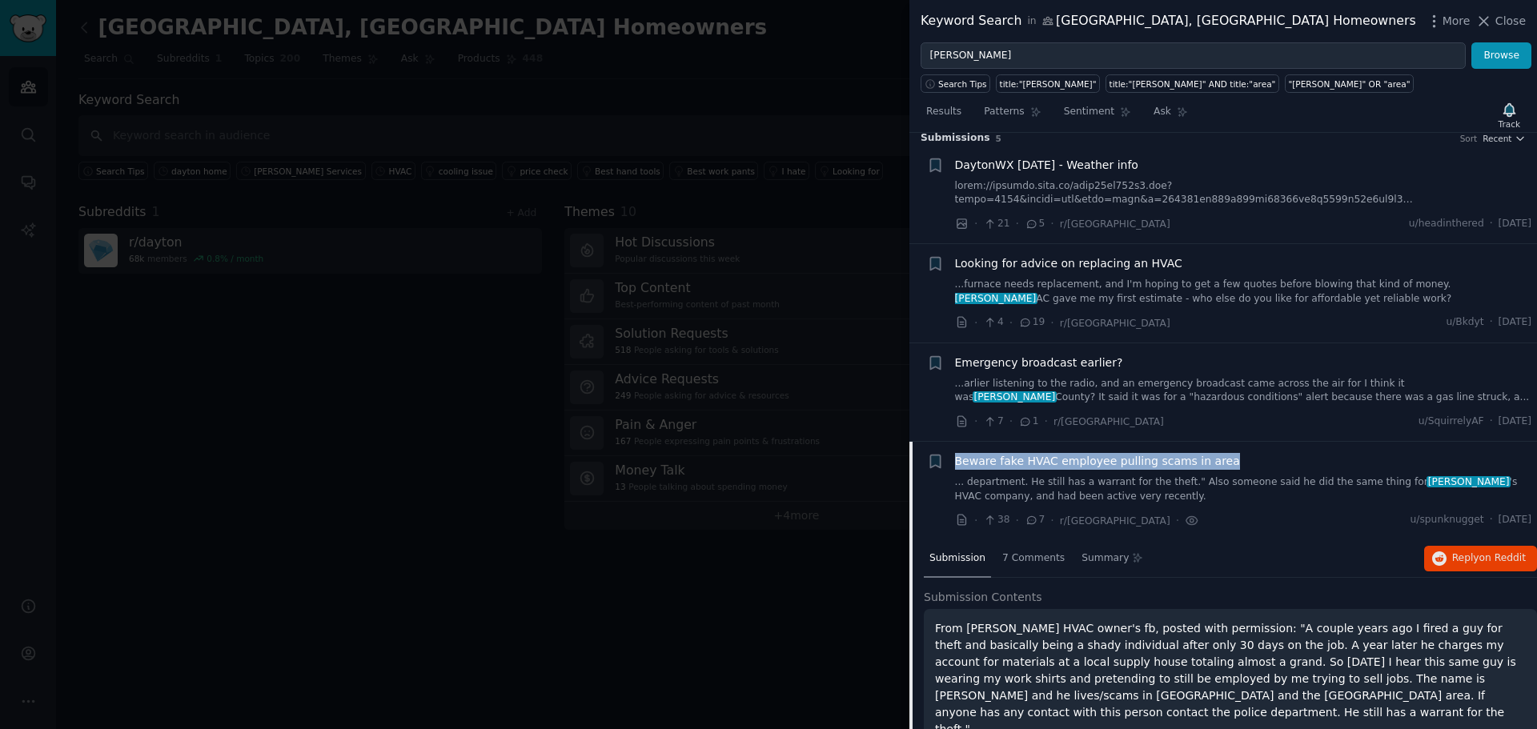
scroll to position [0, 0]
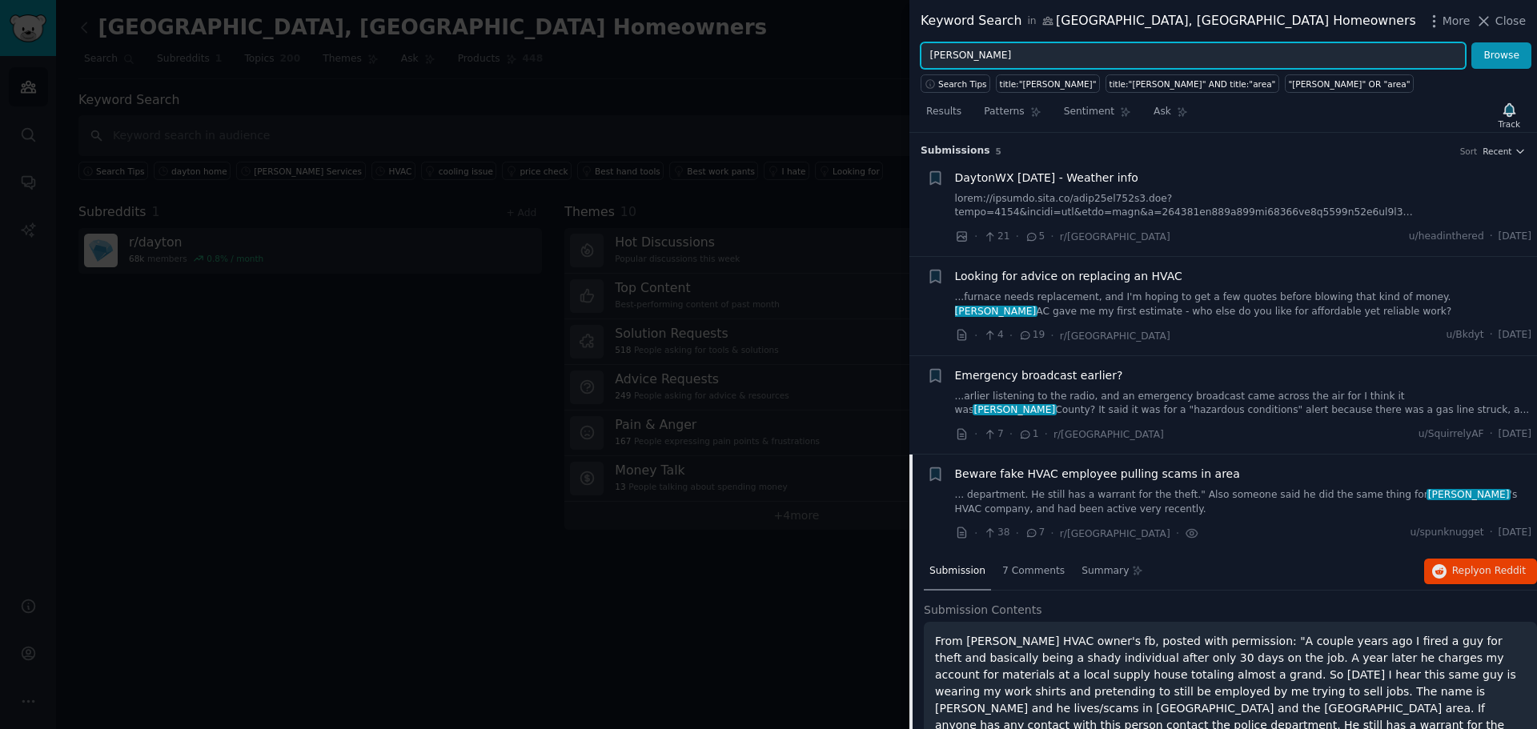
click at [990, 52] on input "[PERSON_NAME]" at bounding box center [1193, 55] width 545 height 27
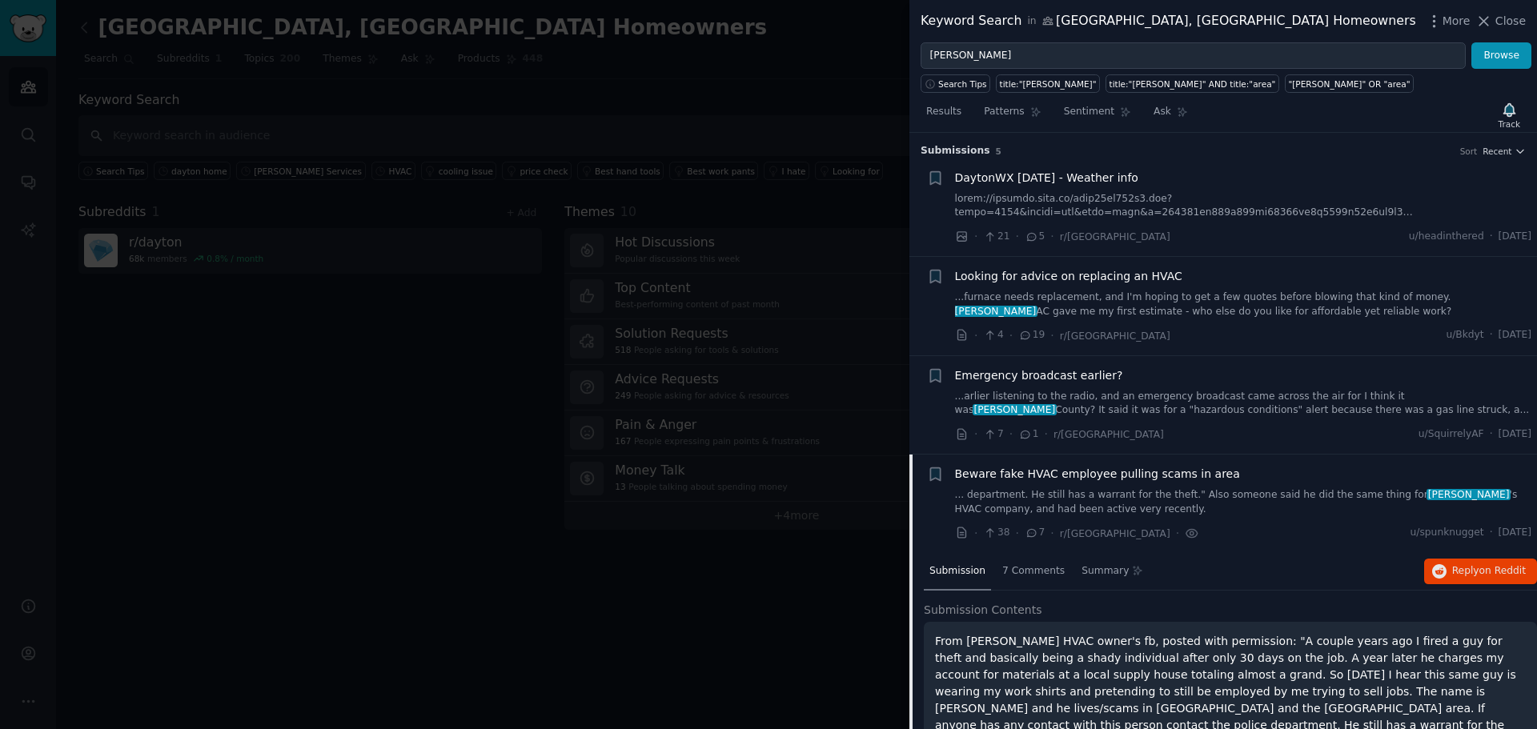
drag, startPoint x: 648, startPoint y: 227, endPoint x: 635, endPoint y: 231, distance: 13.2
click at [648, 227] on div at bounding box center [768, 364] width 1537 height 729
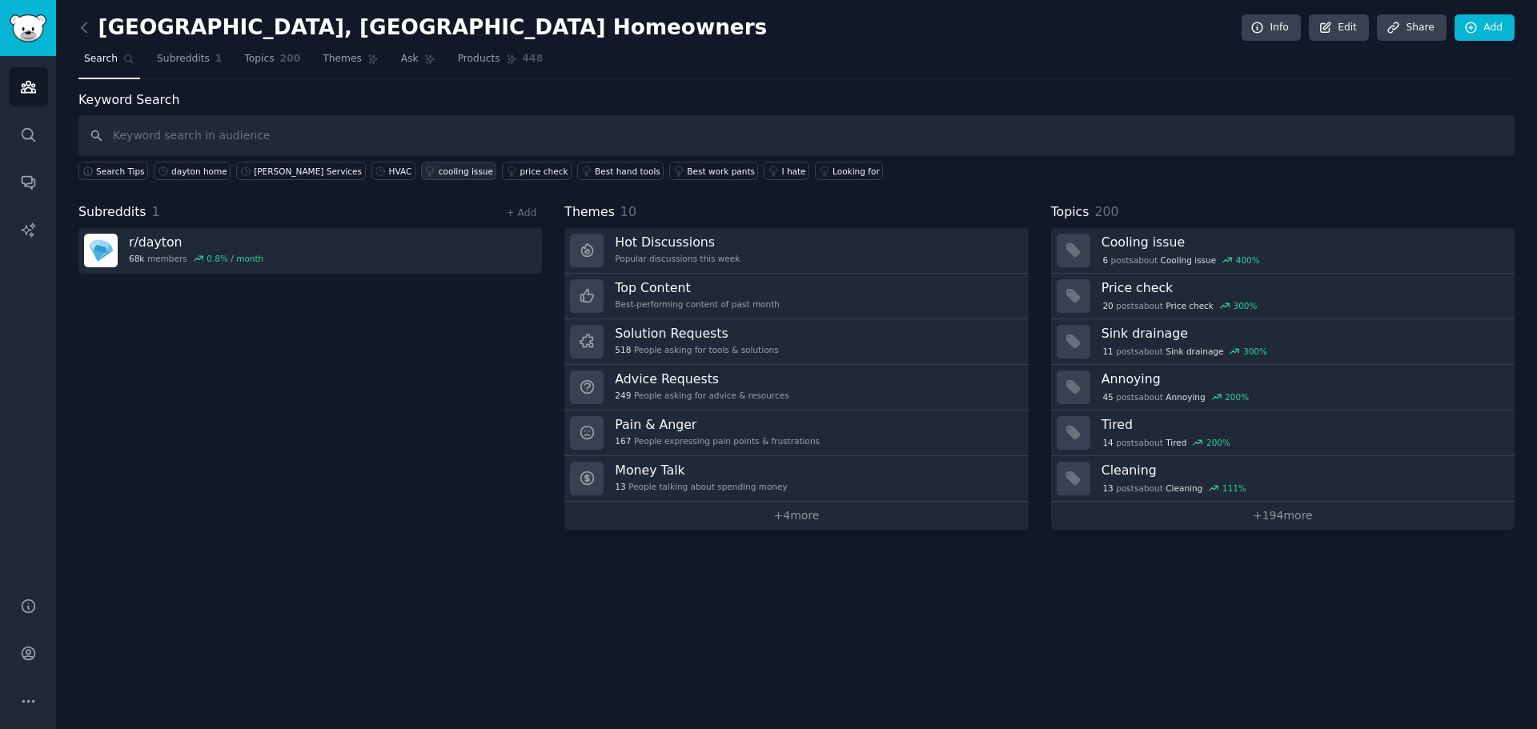
click at [439, 172] on div "cooling issue" at bounding box center [466, 171] width 54 height 11
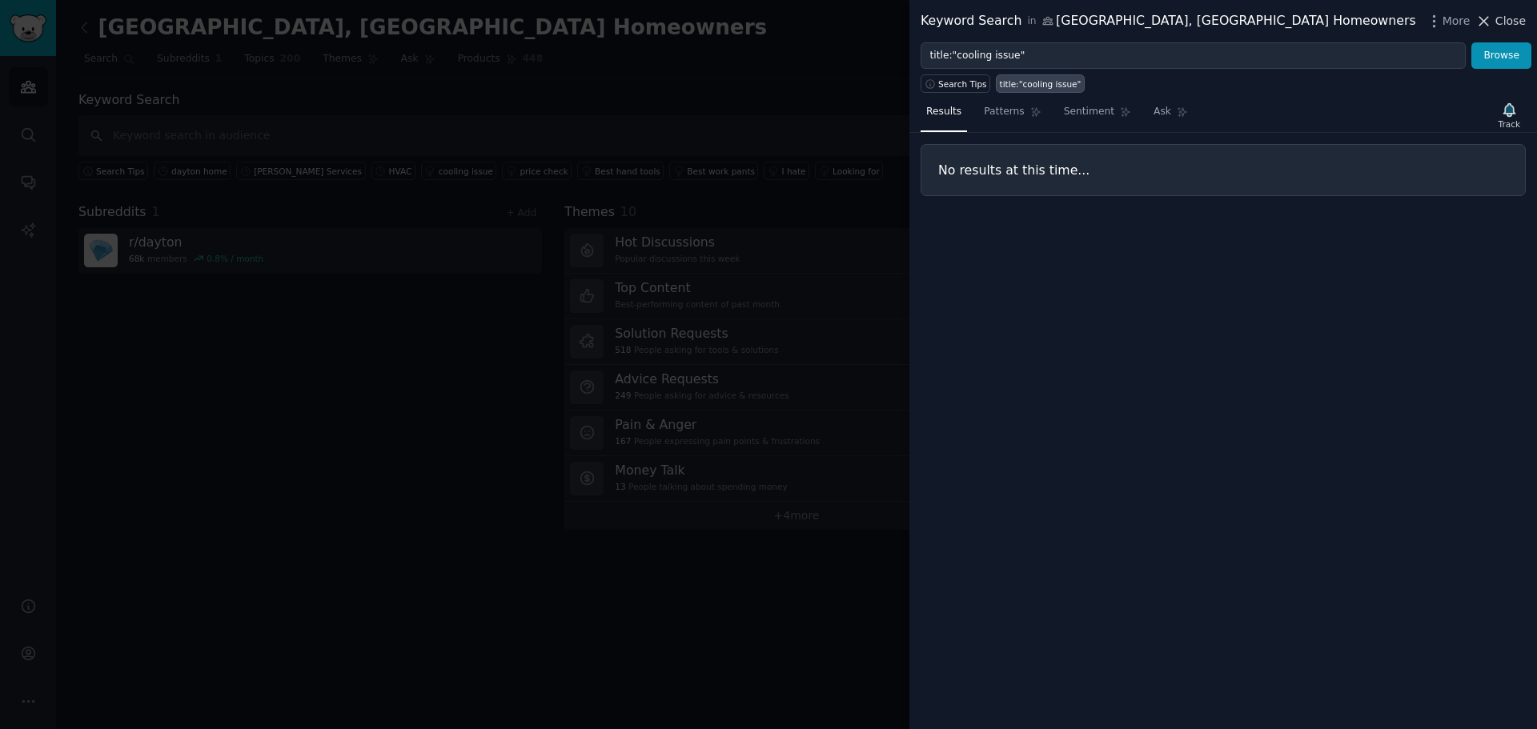
click at [1503, 20] on span "Close" at bounding box center [1510, 21] width 30 height 17
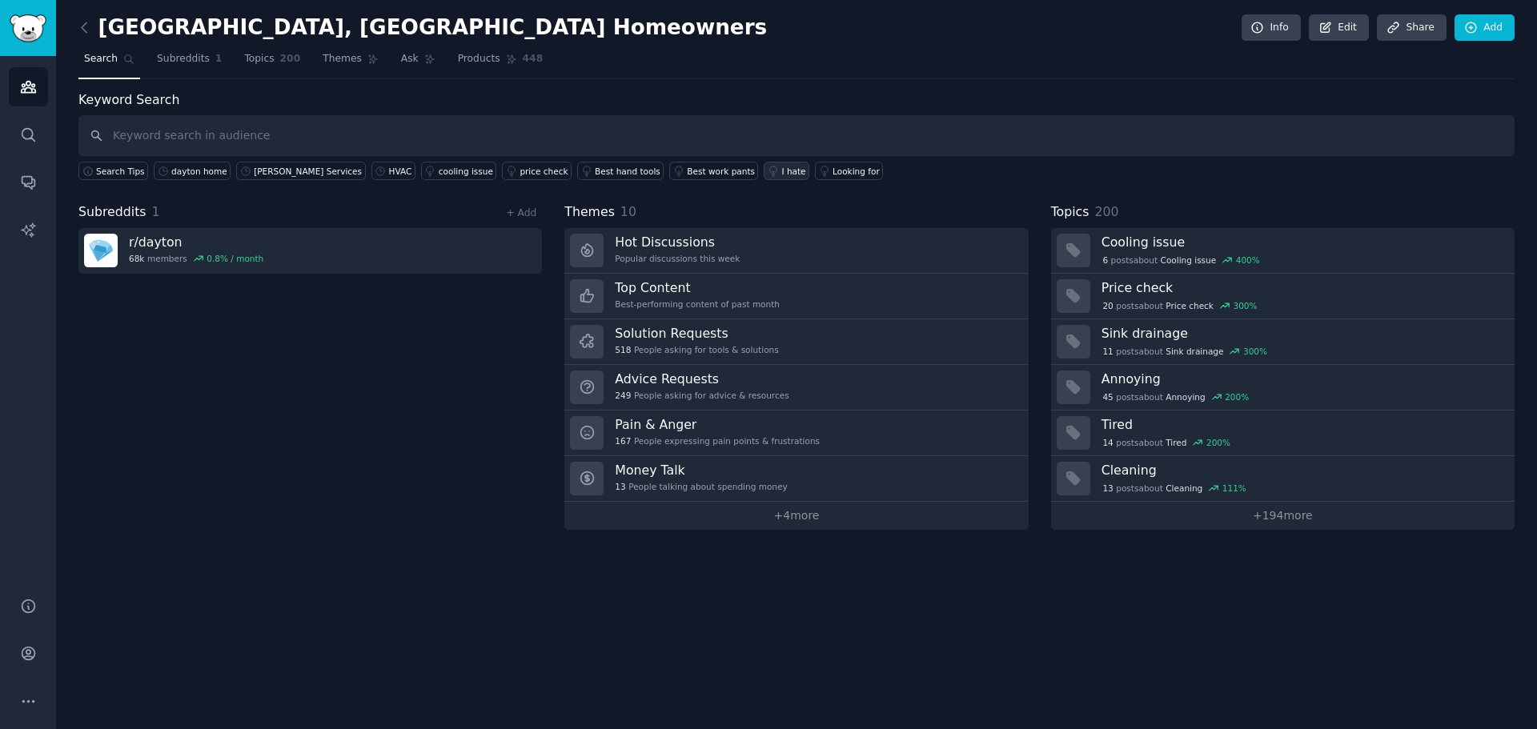
click at [781, 171] on div "I hate" at bounding box center [793, 171] width 24 height 11
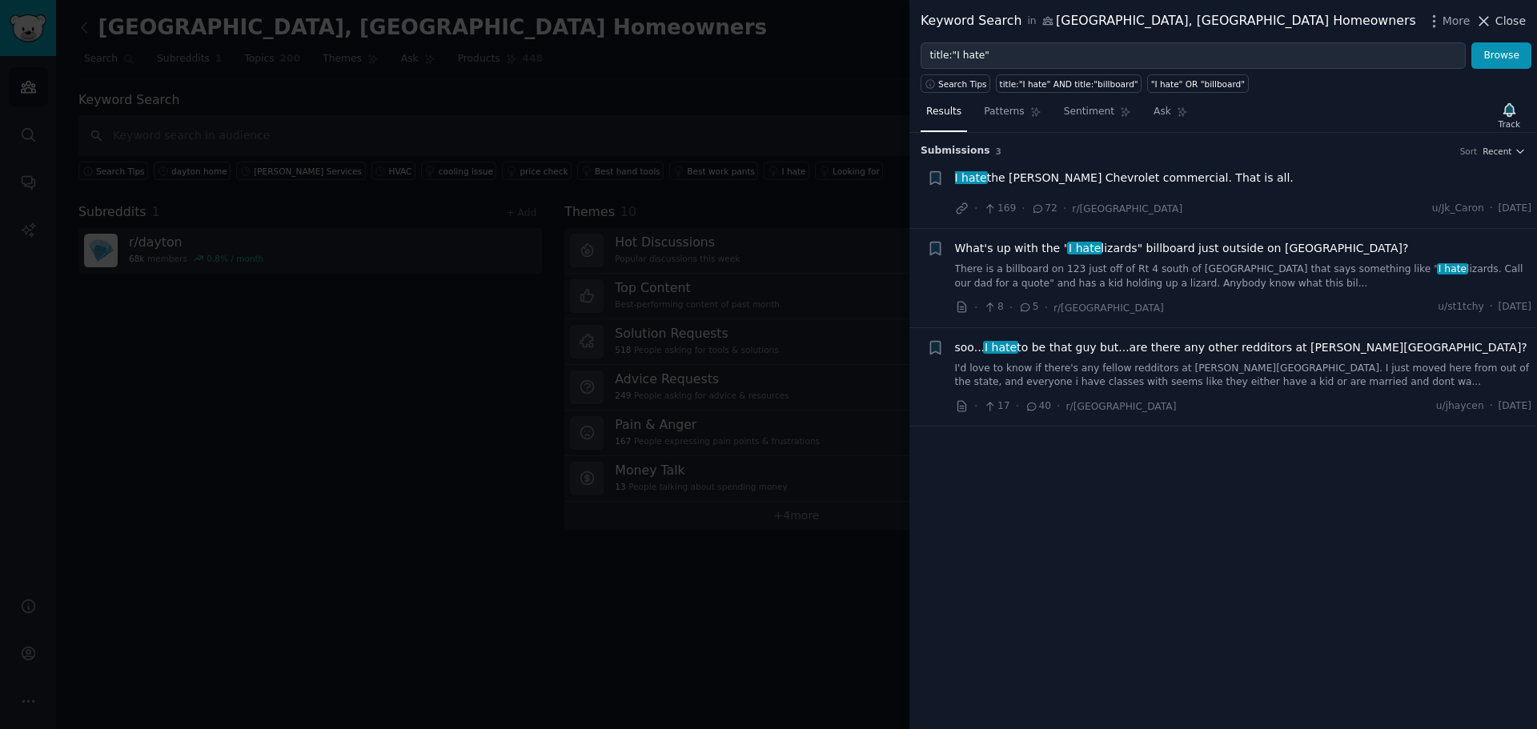
click at [1504, 17] on span "Close" at bounding box center [1510, 21] width 30 height 17
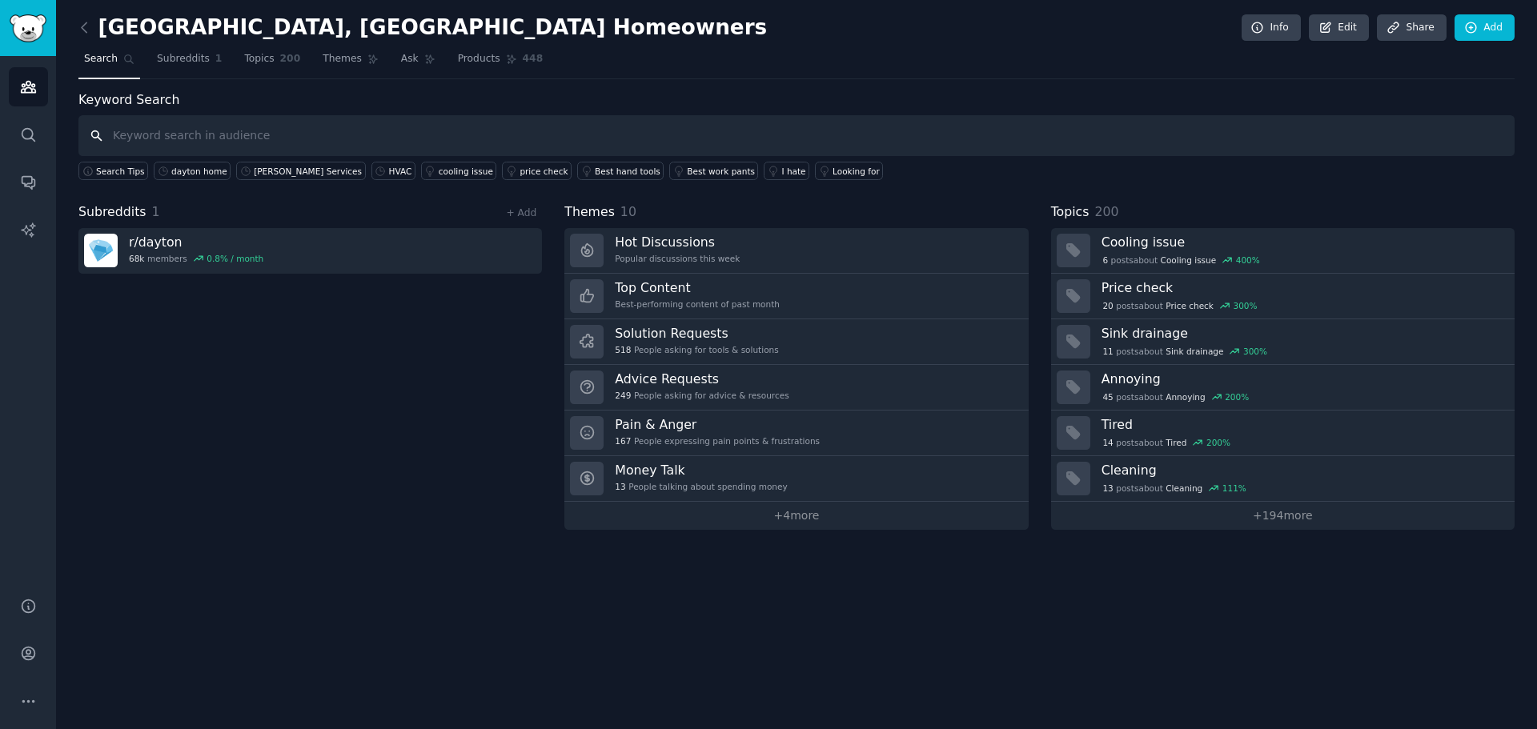
click at [599, 132] on input "text" at bounding box center [796, 135] width 1436 height 41
type input "heating"
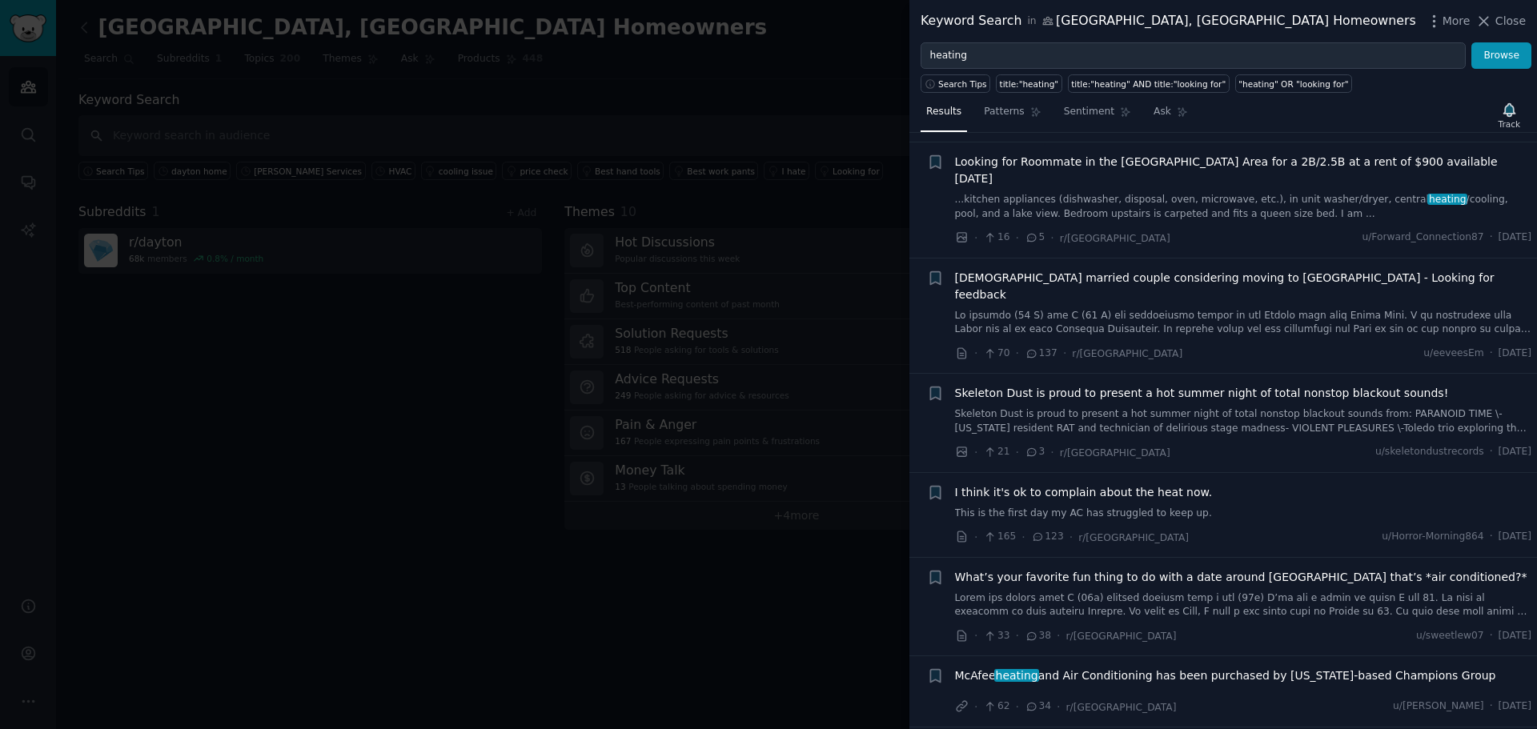
scroll to position [320, 0]
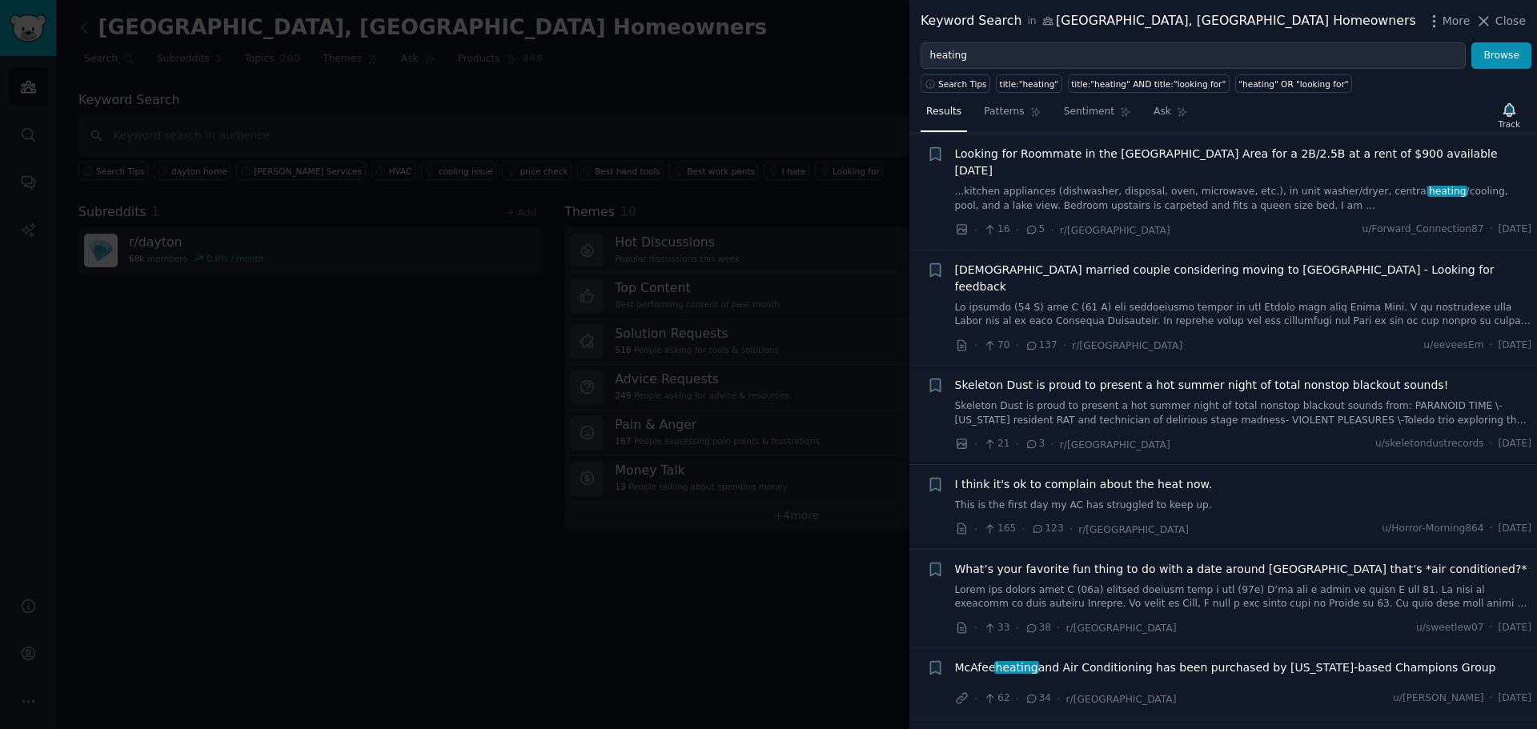
click at [1236, 499] on link "This is the first day my AC has struggled to keep up." at bounding box center [1243, 506] width 577 height 14
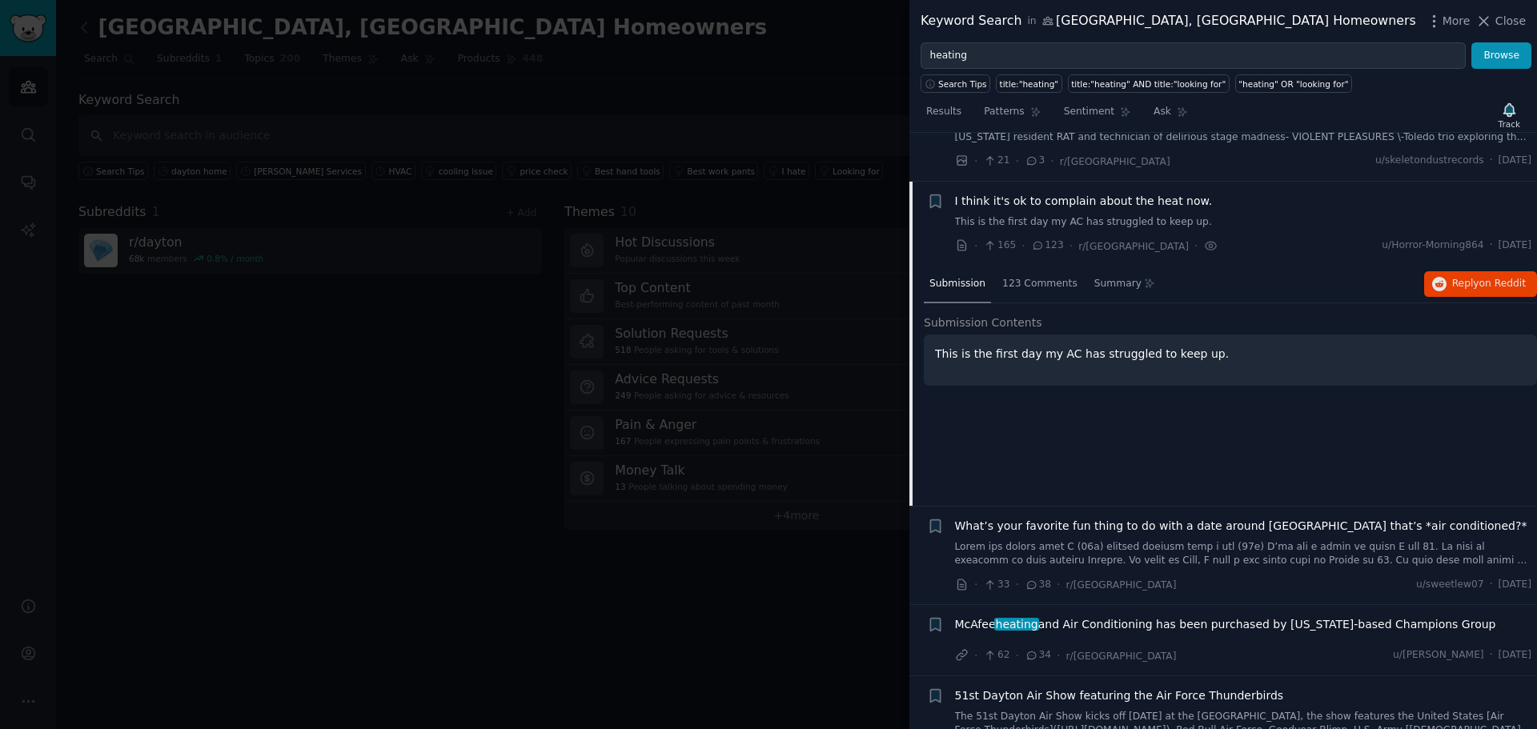
scroll to position [619, 0]
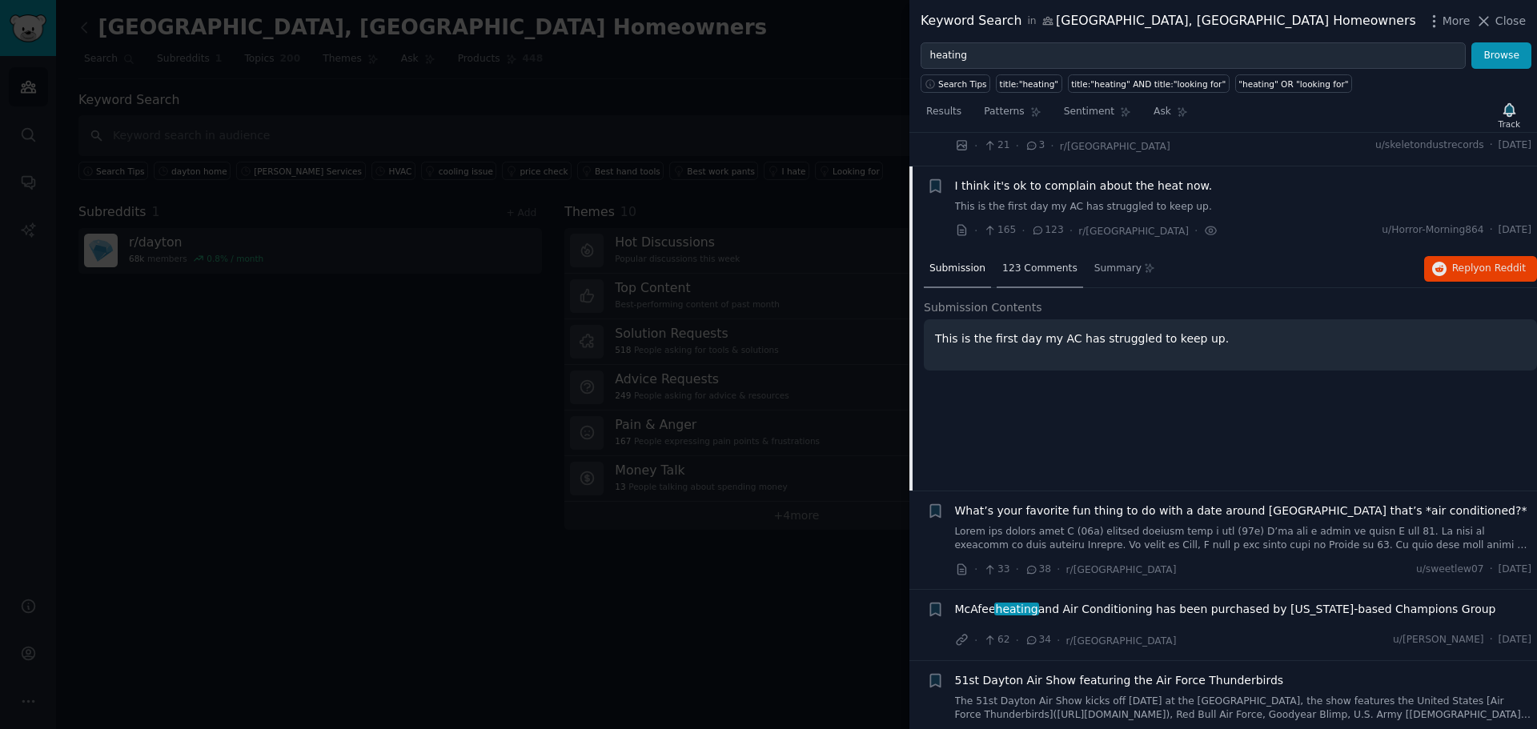
click at [1032, 262] on span "123 Comments" at bounding box center [1039, 269] width 75 height 14
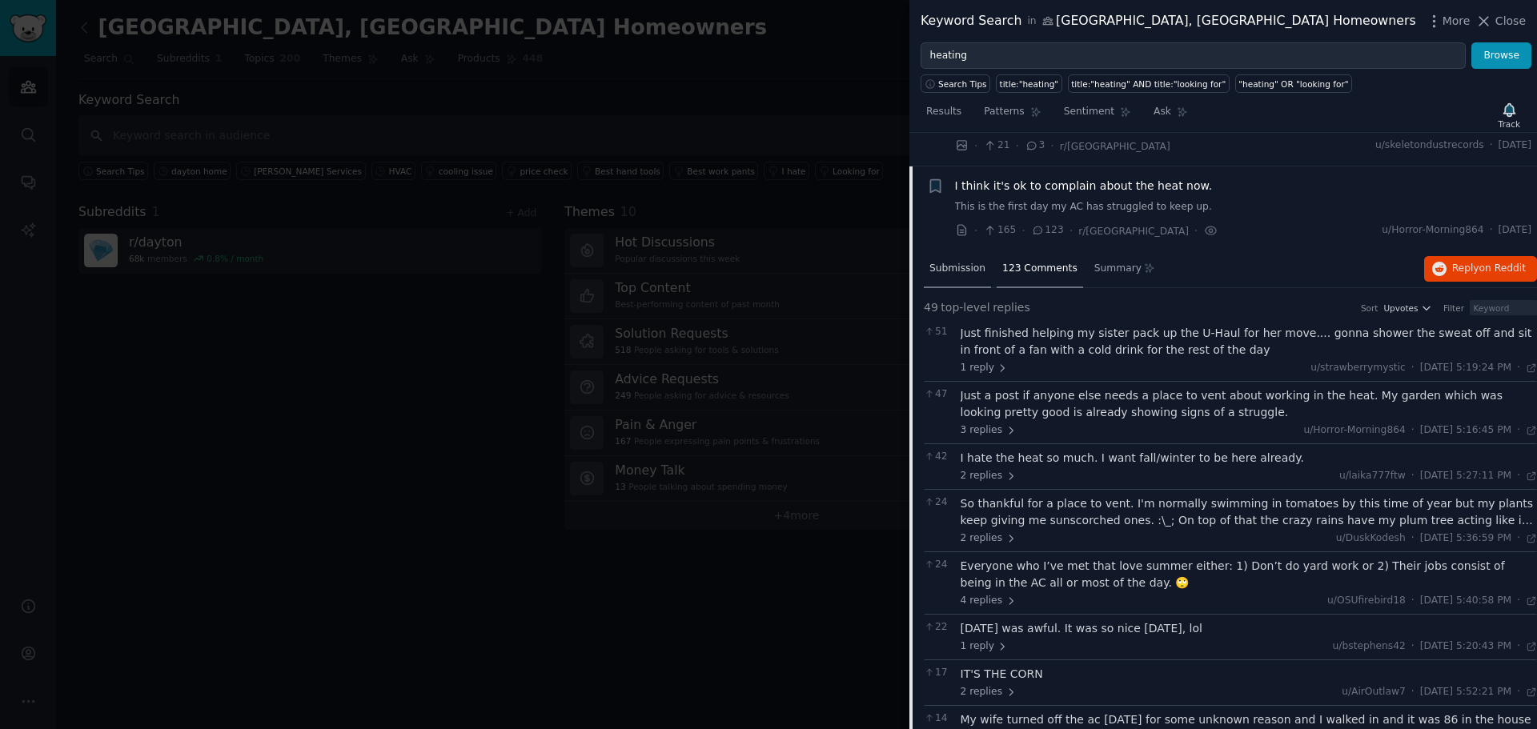
click at [965, 251] on div "Submission" at bounding box center [957, 270] width 67 height 38
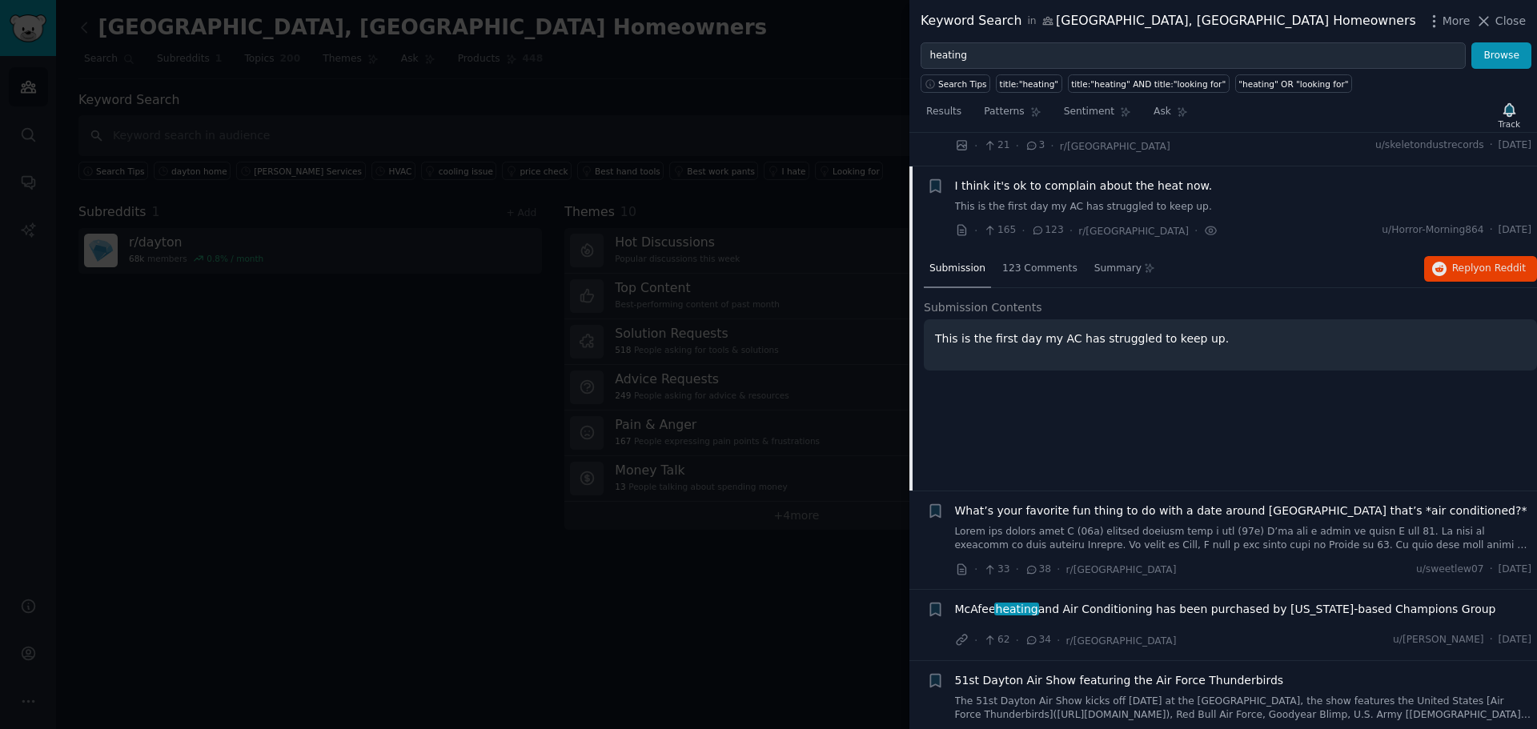
click at [1155, 178] on span "I think it's ok to complain about the heat now." at bounding box center [1084, 186] width 258 height 17
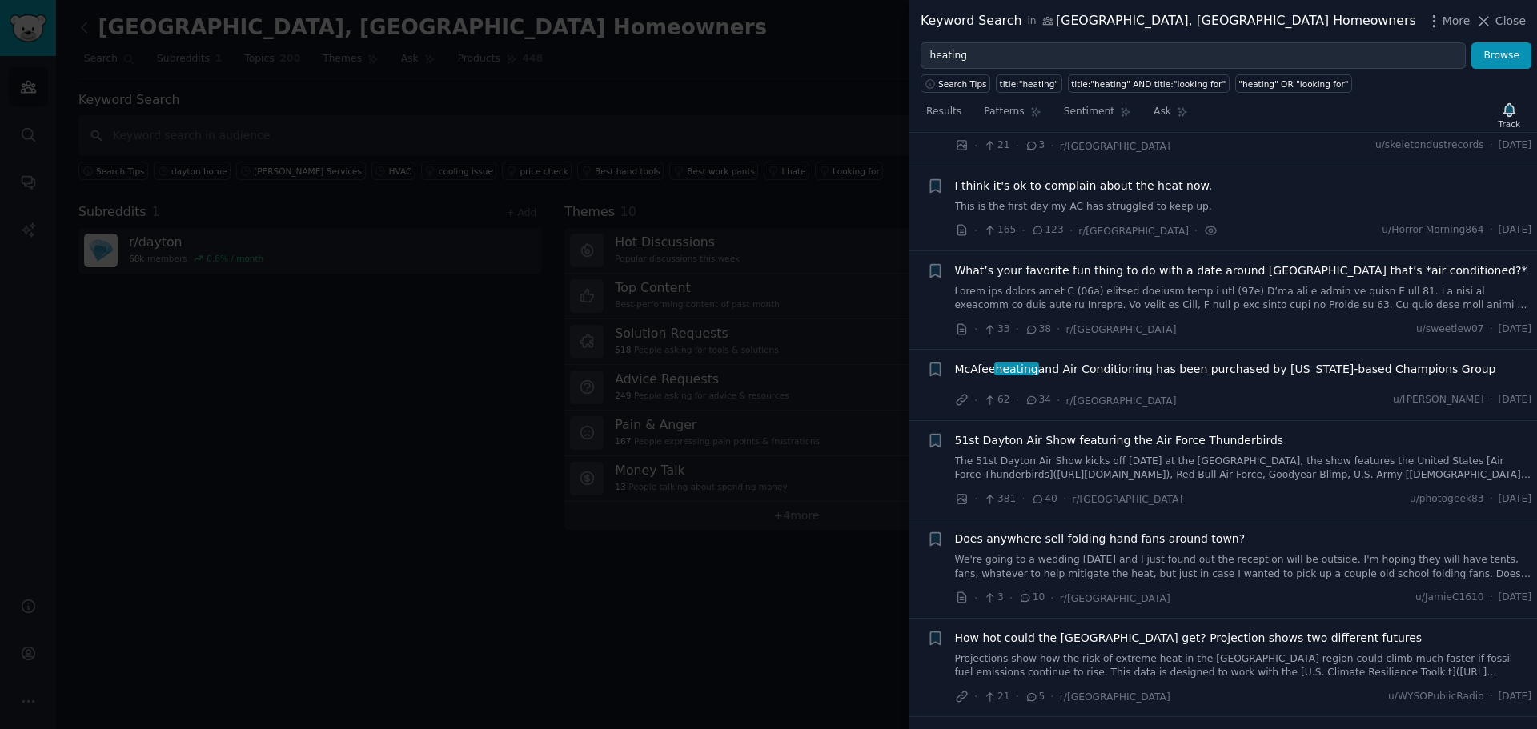
click at [1155, 178] on span "I think it's ok to complain about the heat now." at bounding box center [1084, 186] width 258 height 17
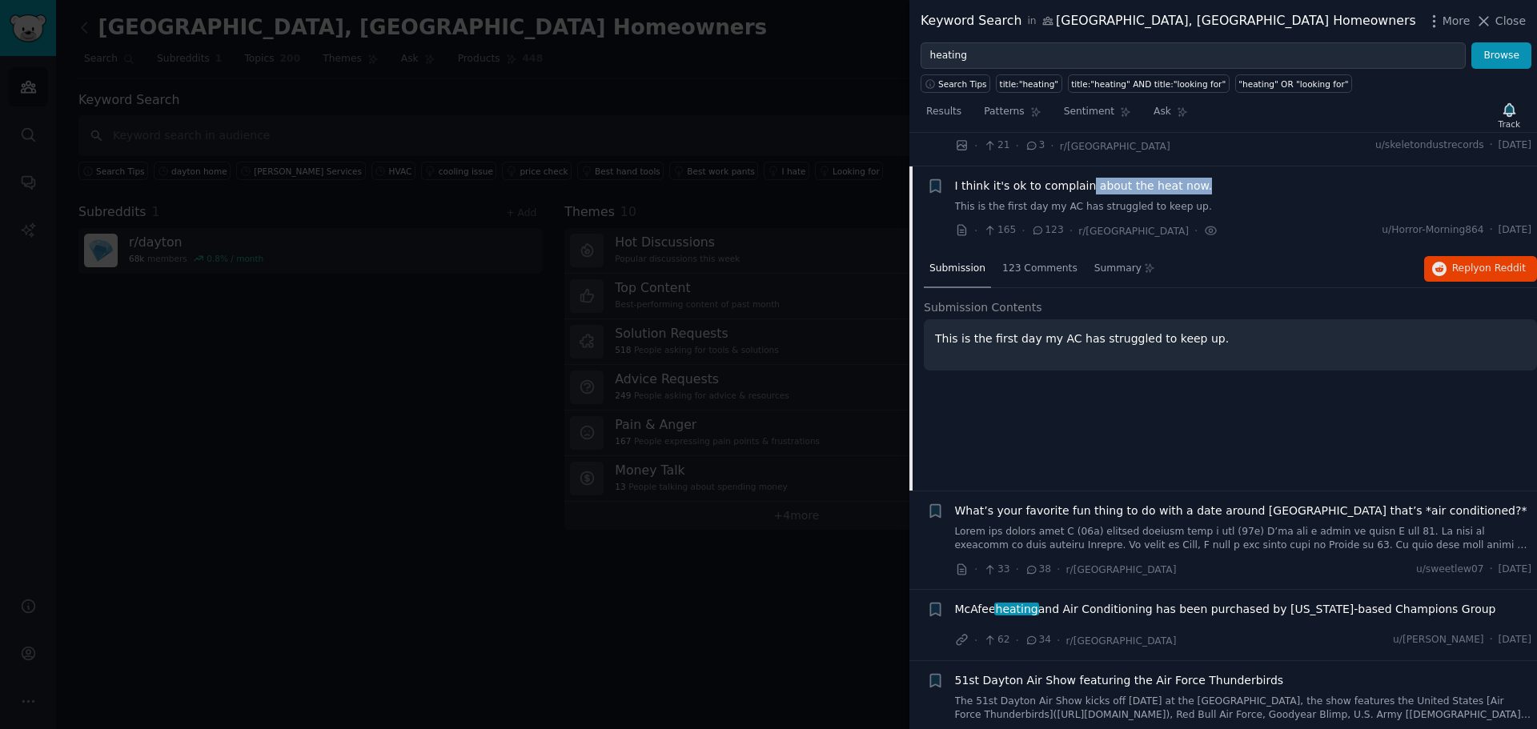
drag, startPoint x: 1200, startPoint y: 157, endPoint x: 1083, endPoint y: 159, distance: 116.9
click at [1083, 178] on div "I think it's ok to complain about the heat now." at bounding box center [1243, 186] width 577 height 17
click at [1204, 223] on icon at bounding box center [1211, 231] width 14 height 17
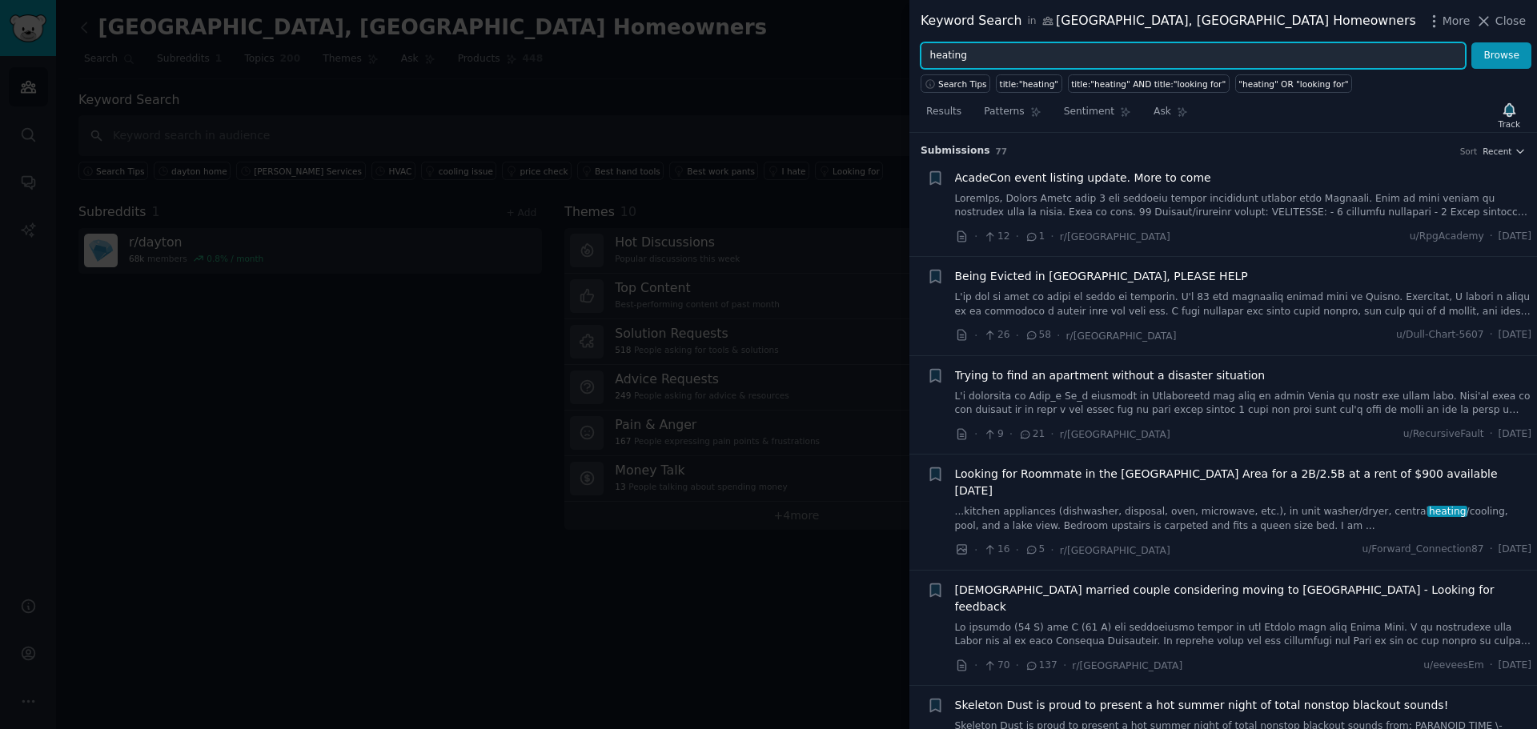
click at [1042, 55] on input "heating" at bounding box center [1193, 55] width 545 height 27
type input "hvac"
click at [1471, 42] on button "Browse" at bounding box center [1501, 55] width 60 height 27
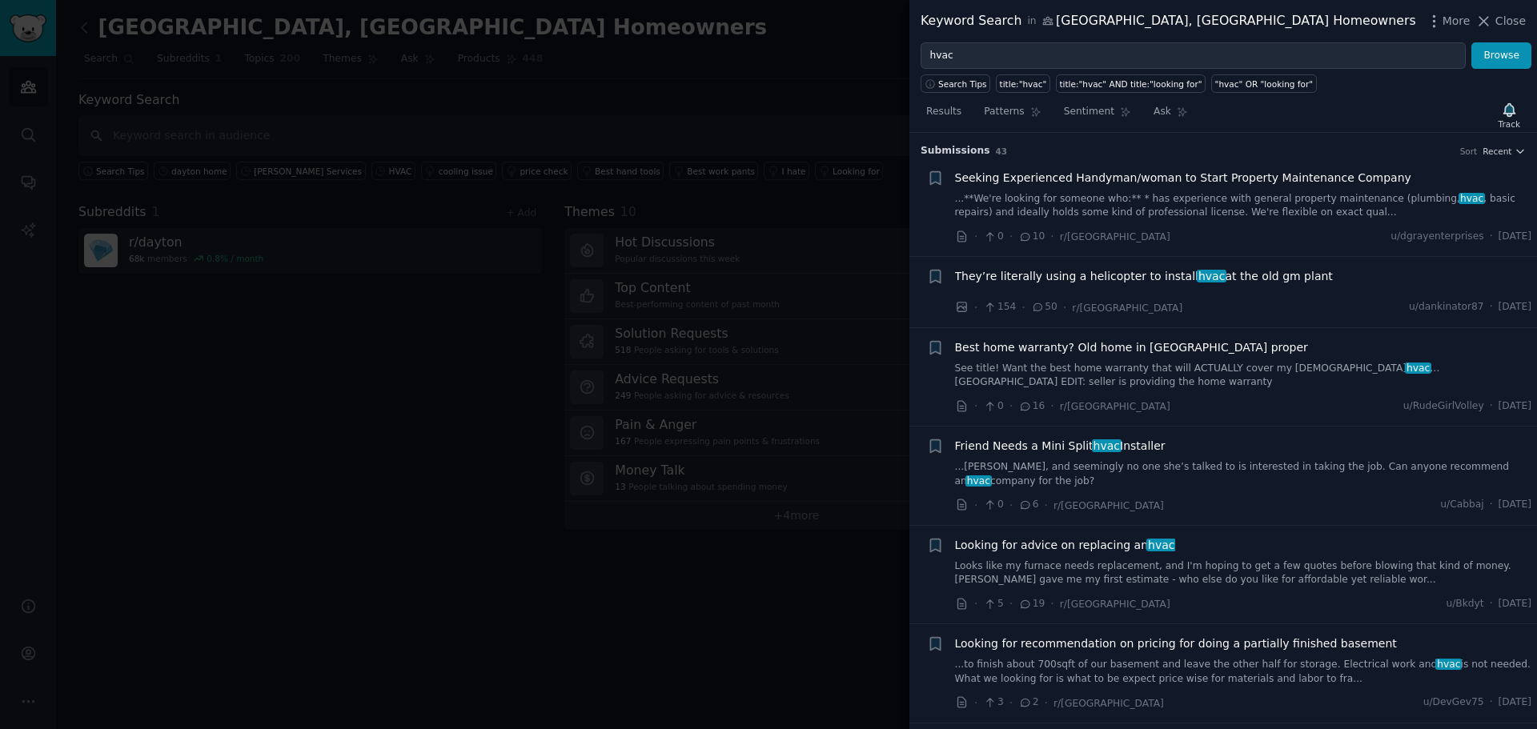
click at [1049, 438] on span "Friend Needs a Mini Split hvac Installer" at bounding box center [1060, 446] width 211 height 17
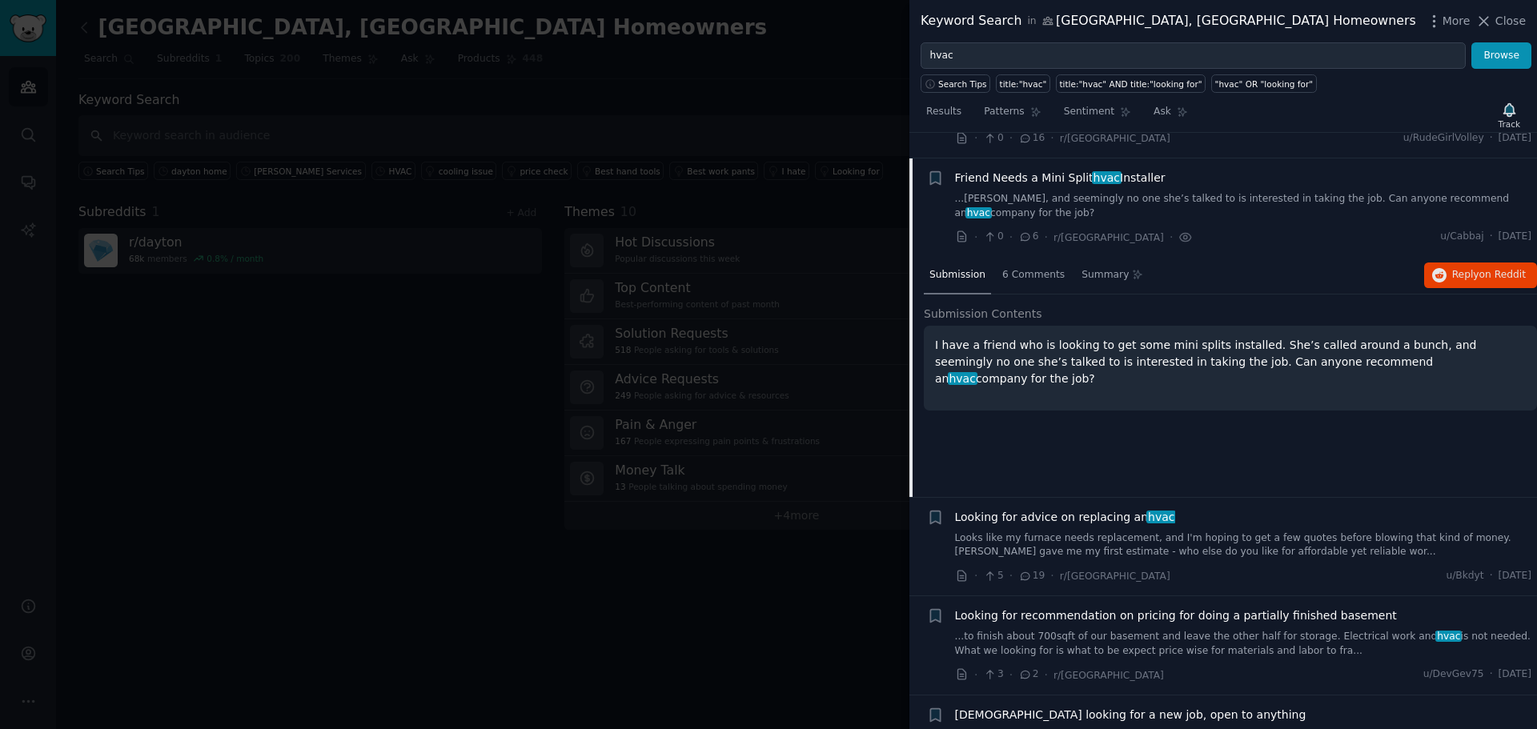
scroll to position [280, 0]
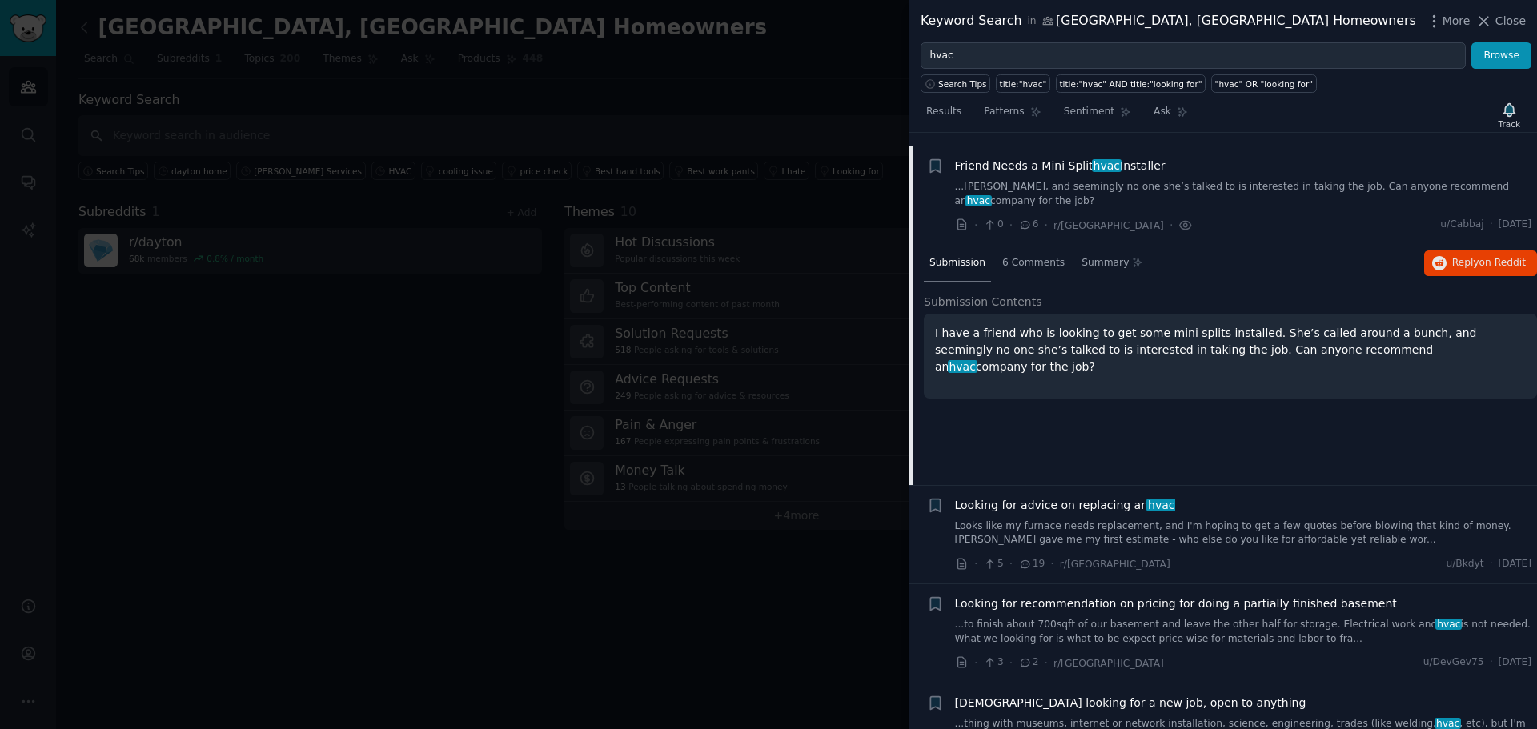
click at [1188, 158] on div "Friend Needs a Mini Split hvac Installer" at bounding box center [1243, 166] width 577 height 17
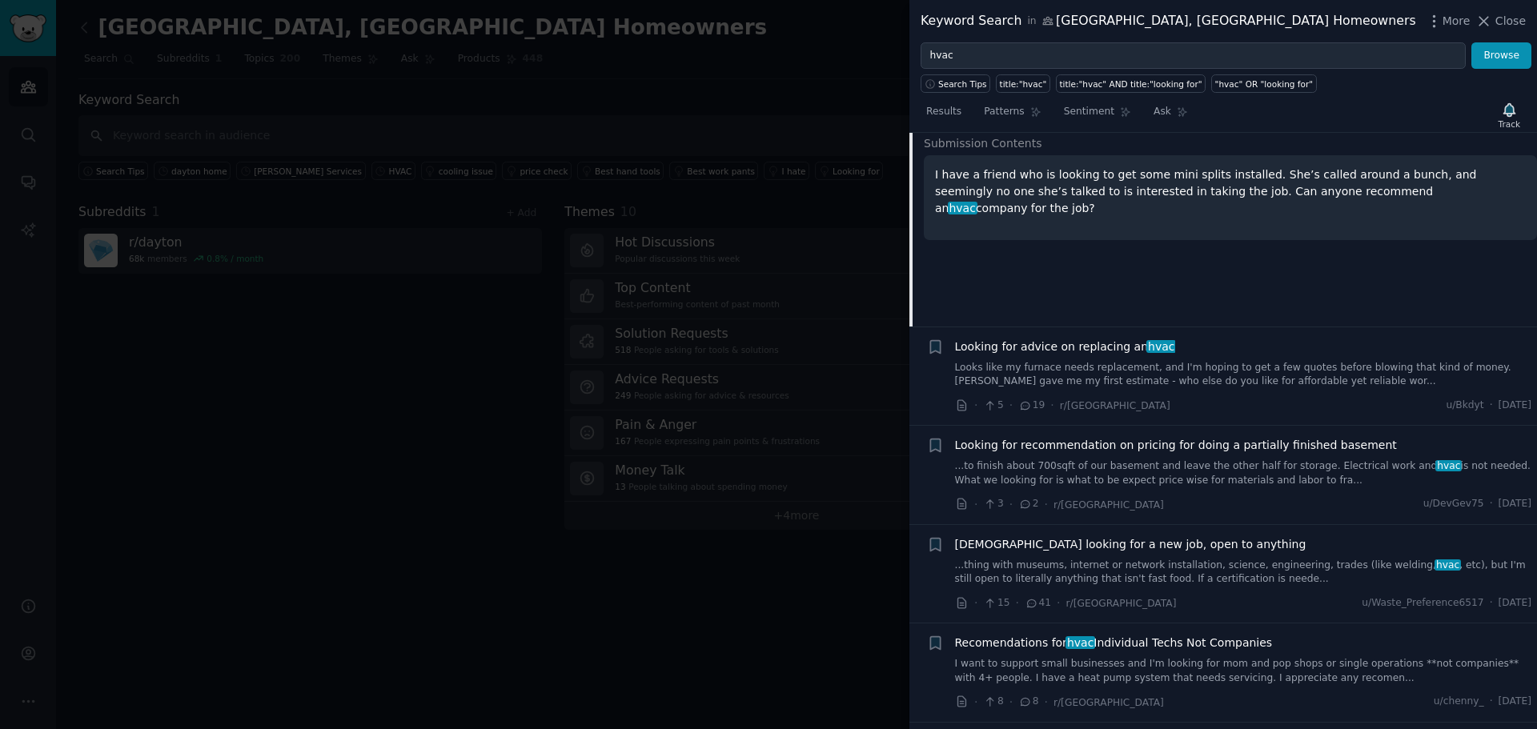
scroll to position [440, 0]
click at [1092, 364] on div "Looking for advice on replacing an hvac Looks like my furnace needs replacement…" at bounding box center [1243, 375] width 577 height 76
click at [1131, 359] on link "Looks like my furnace needs replacement, and I'm hoping to get a few quotes bef…" at bounding box center [1243, 373] width 577 height 28
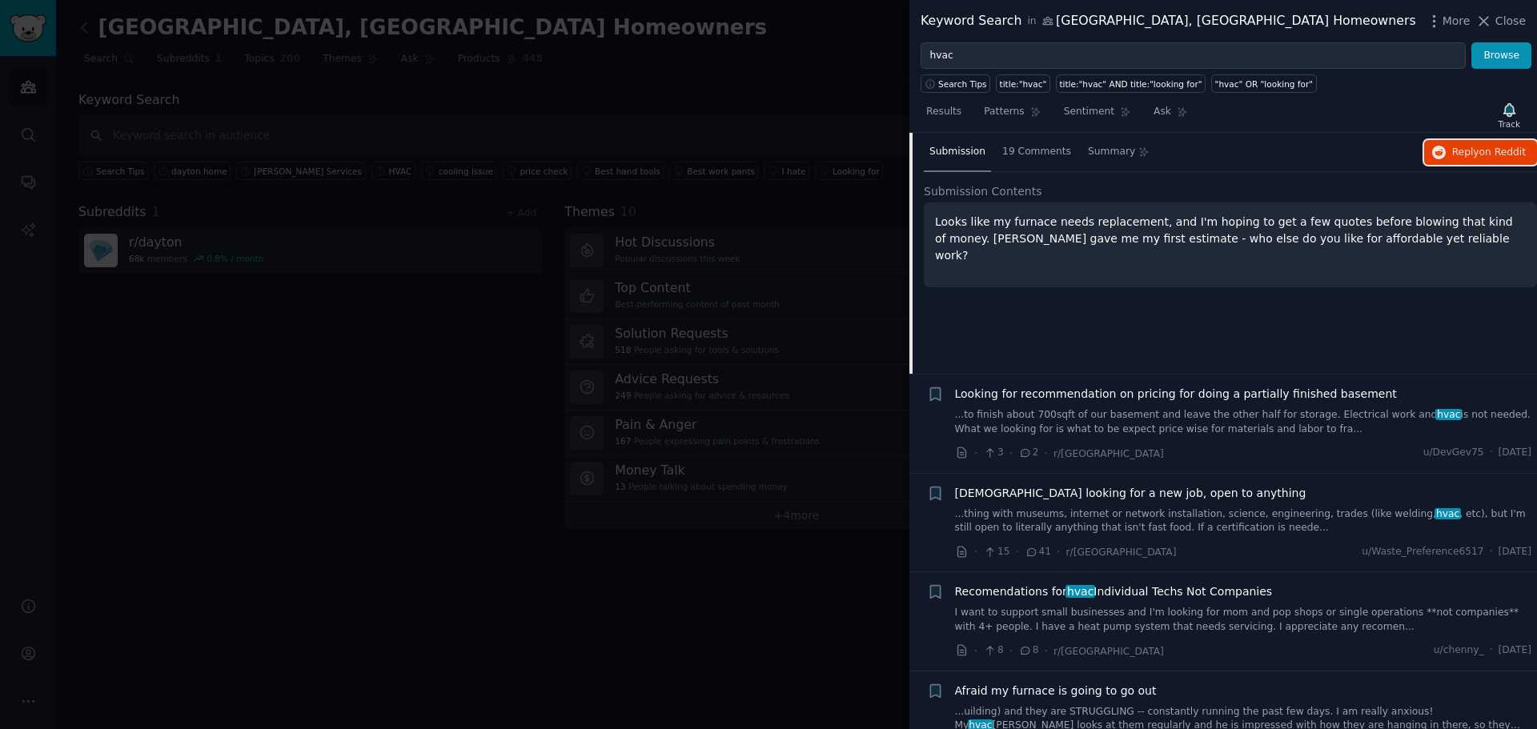
scroll to position [525, 0]
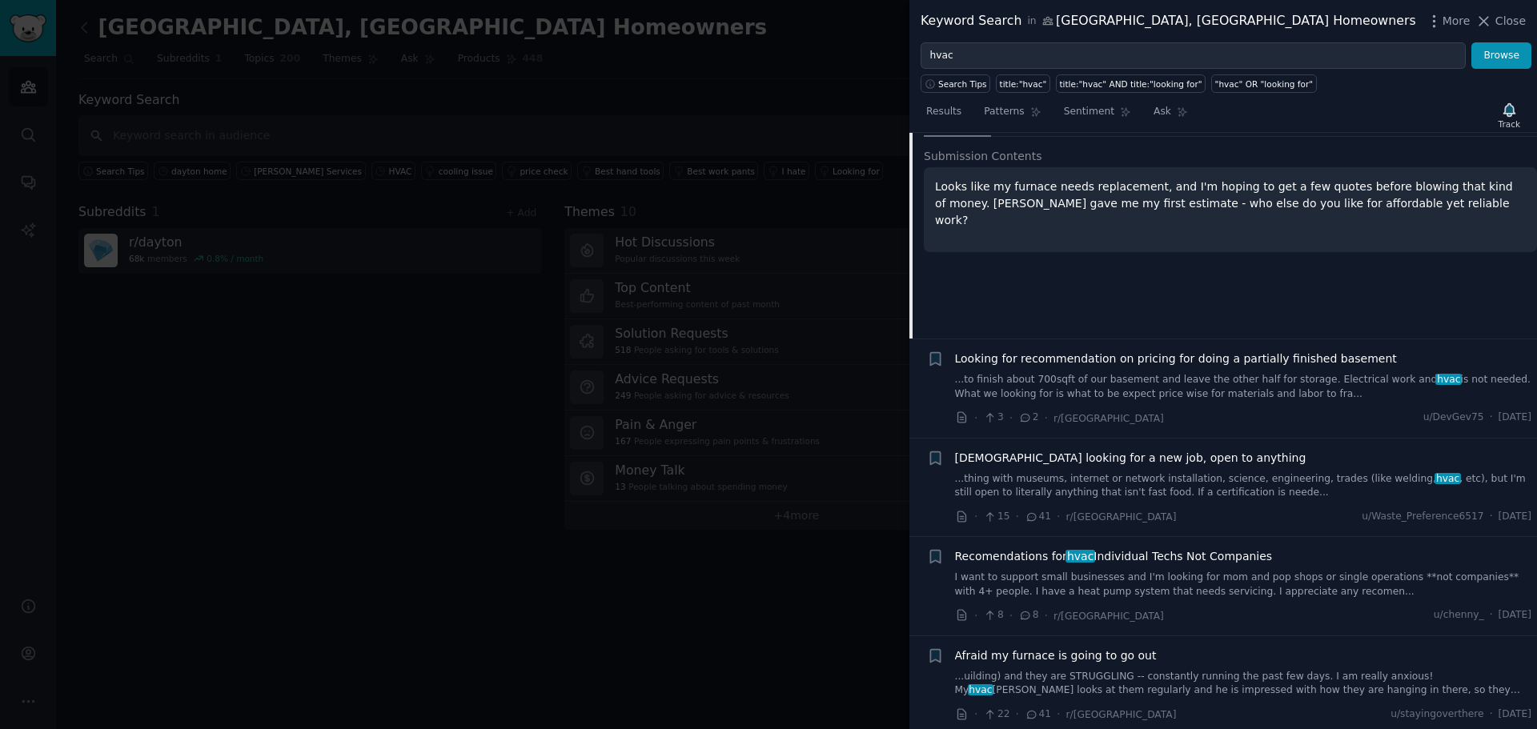
click at [1271, 472] on link "...thing with museums, internet or network installation, science, engineering, …" at bounding box center [1243, 486] width 577 height 28
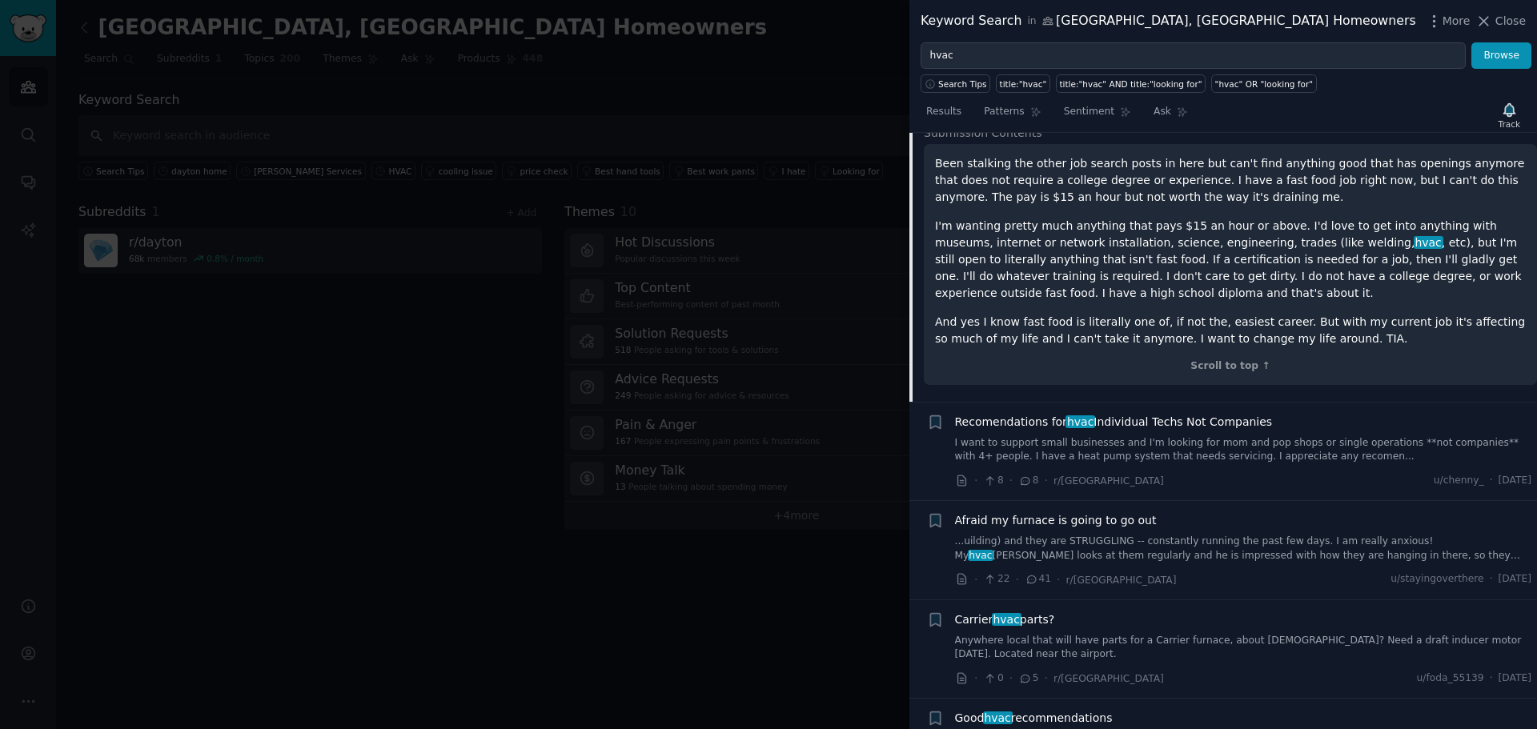
scroll to position [803, 0]
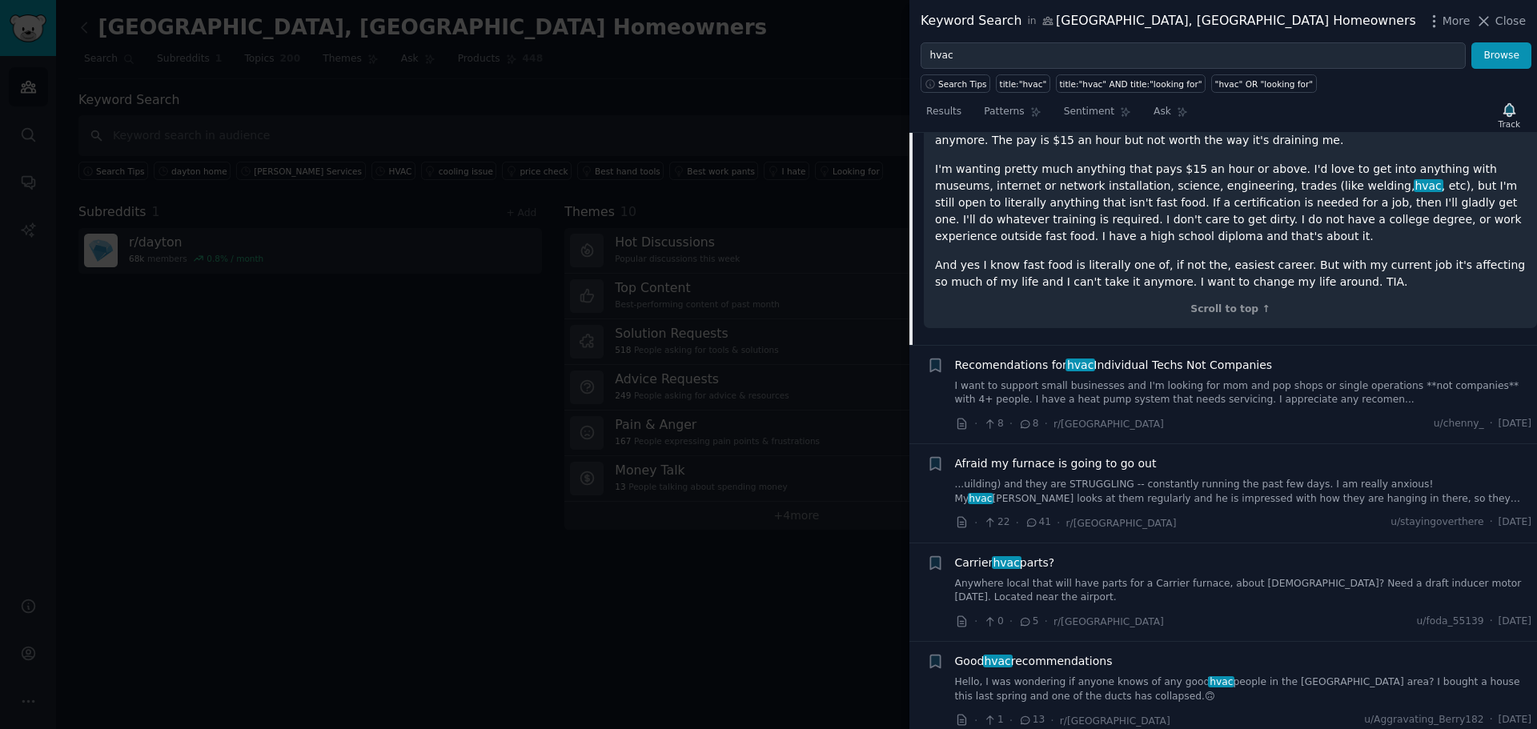
click at [1233, 379] on link "I want to support small businesses and I'm looking for mom and pop shops or sin…" at bounding box center [1243, 393] width 577 height 28
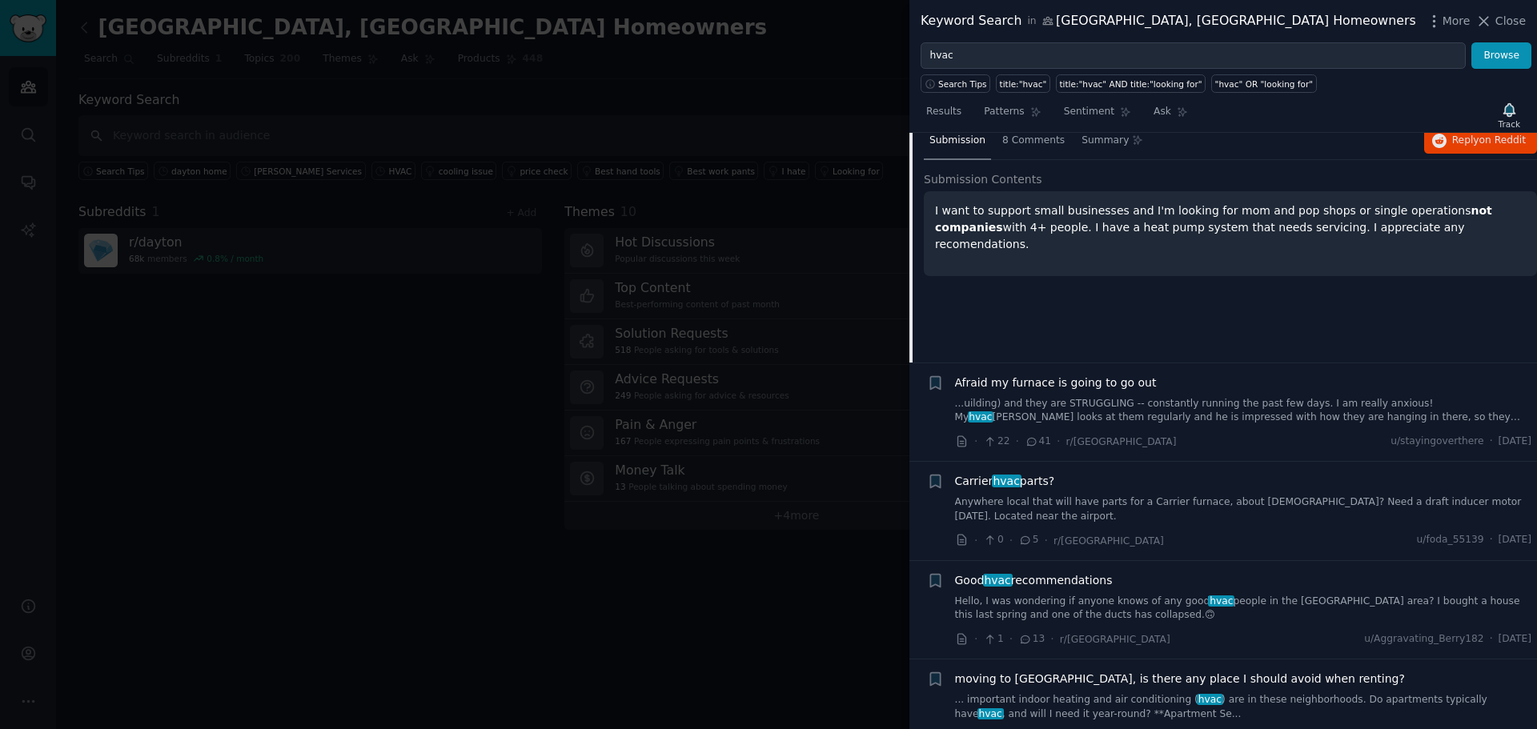
scroll to position [821, 0]
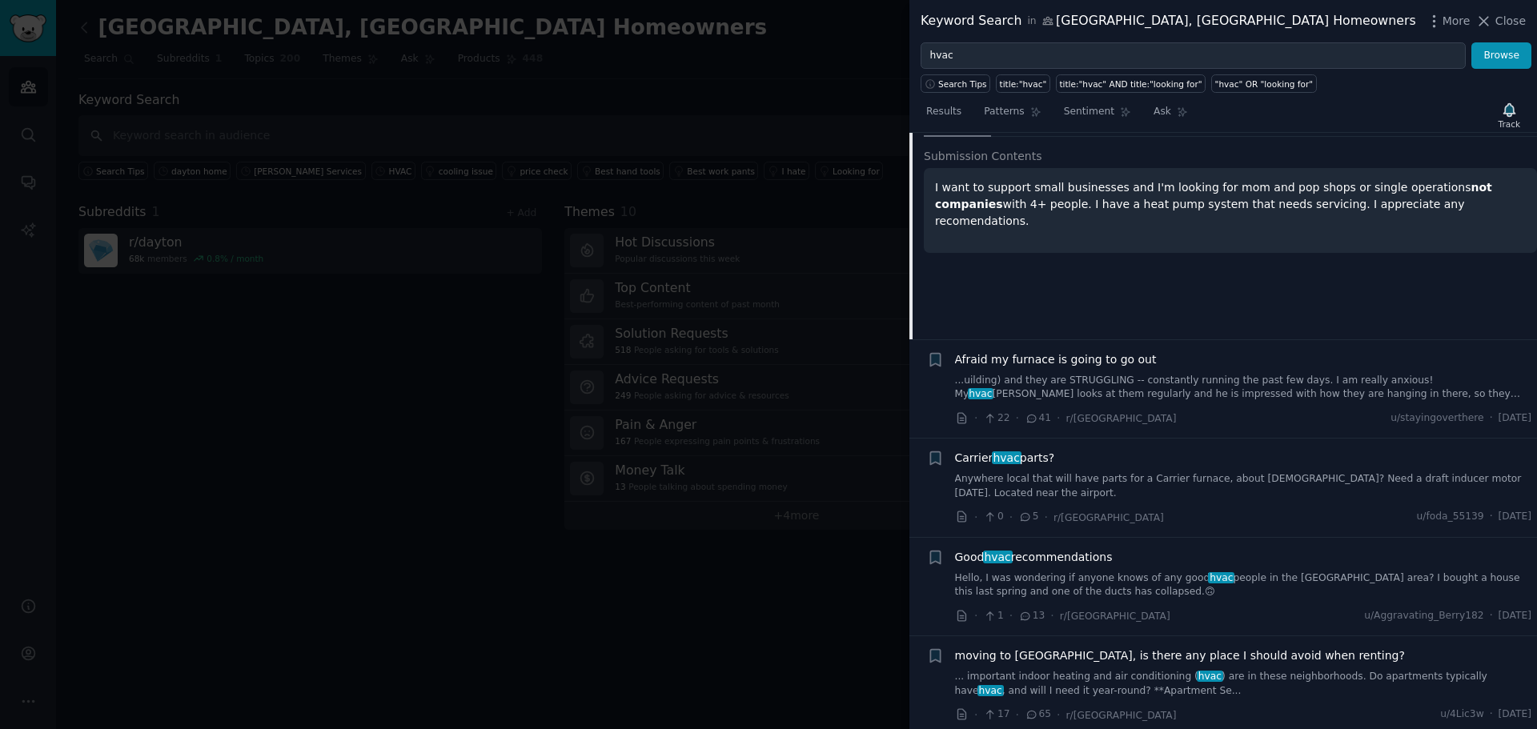
click at [1242, 374] on link "...uilding) and they are STRUGGLING -- constantly running the past few days. I …" at bounding box center [1243, 388] width 577 height 28
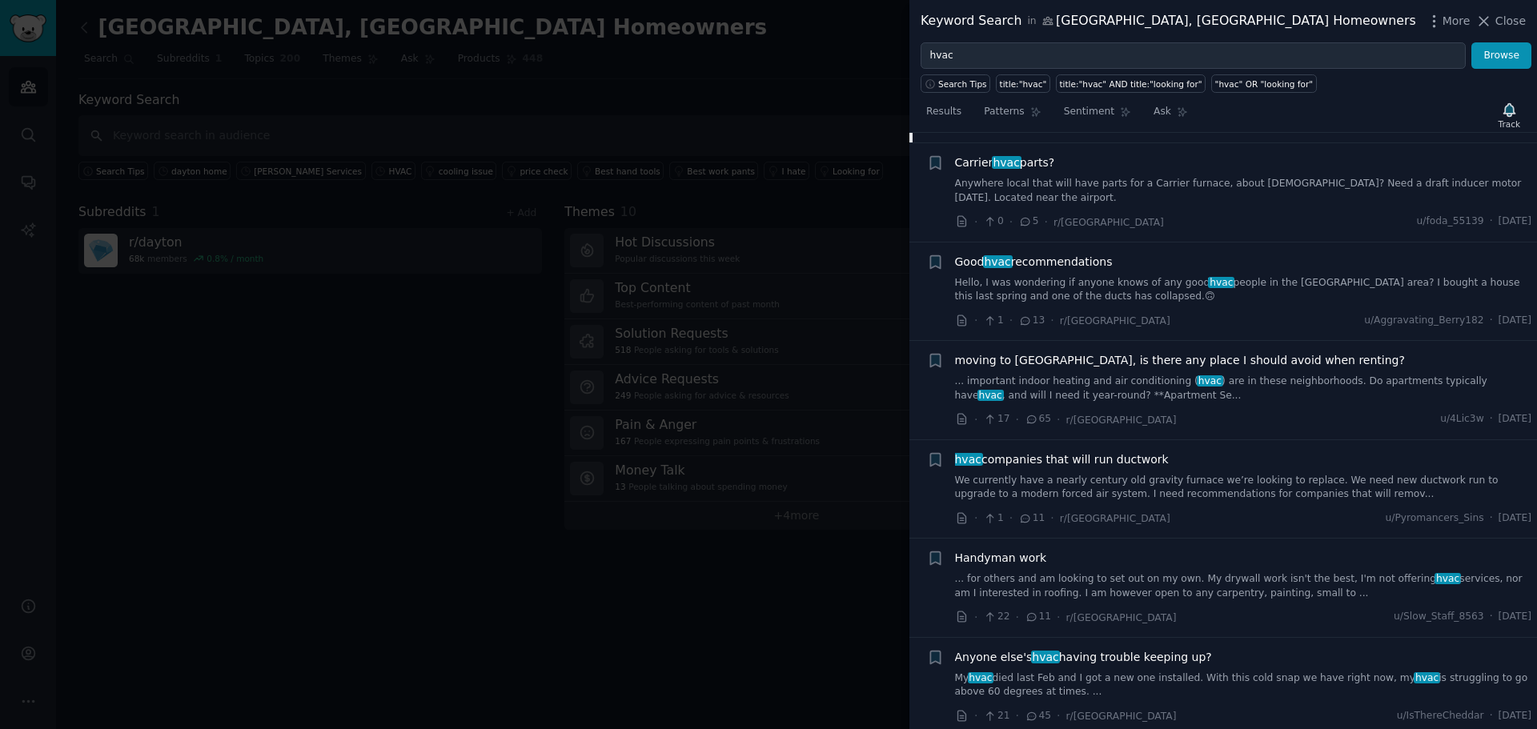
scroll to position [1161, 0]
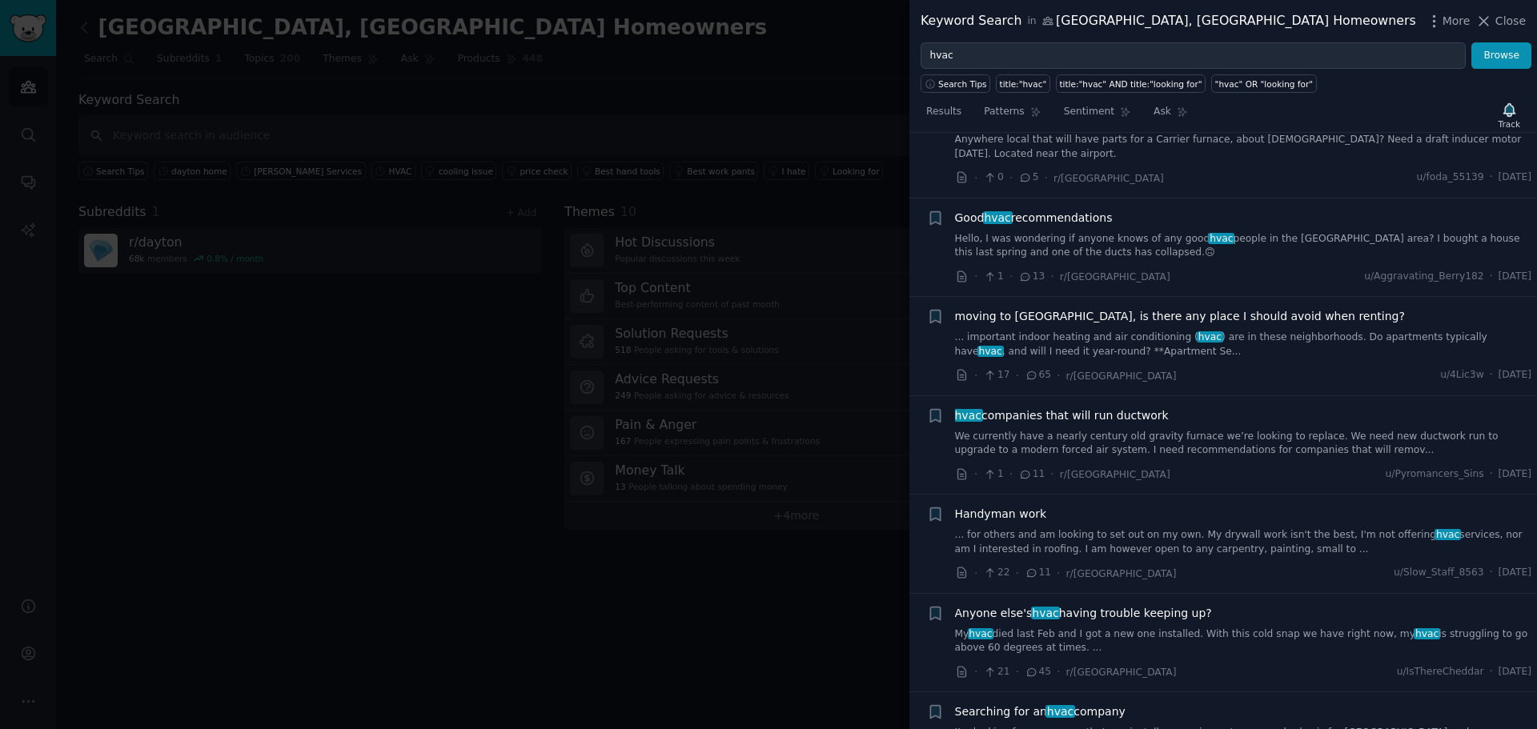
click at [640, 592] on div at bounding box center [768, 364] width 1537 height 729
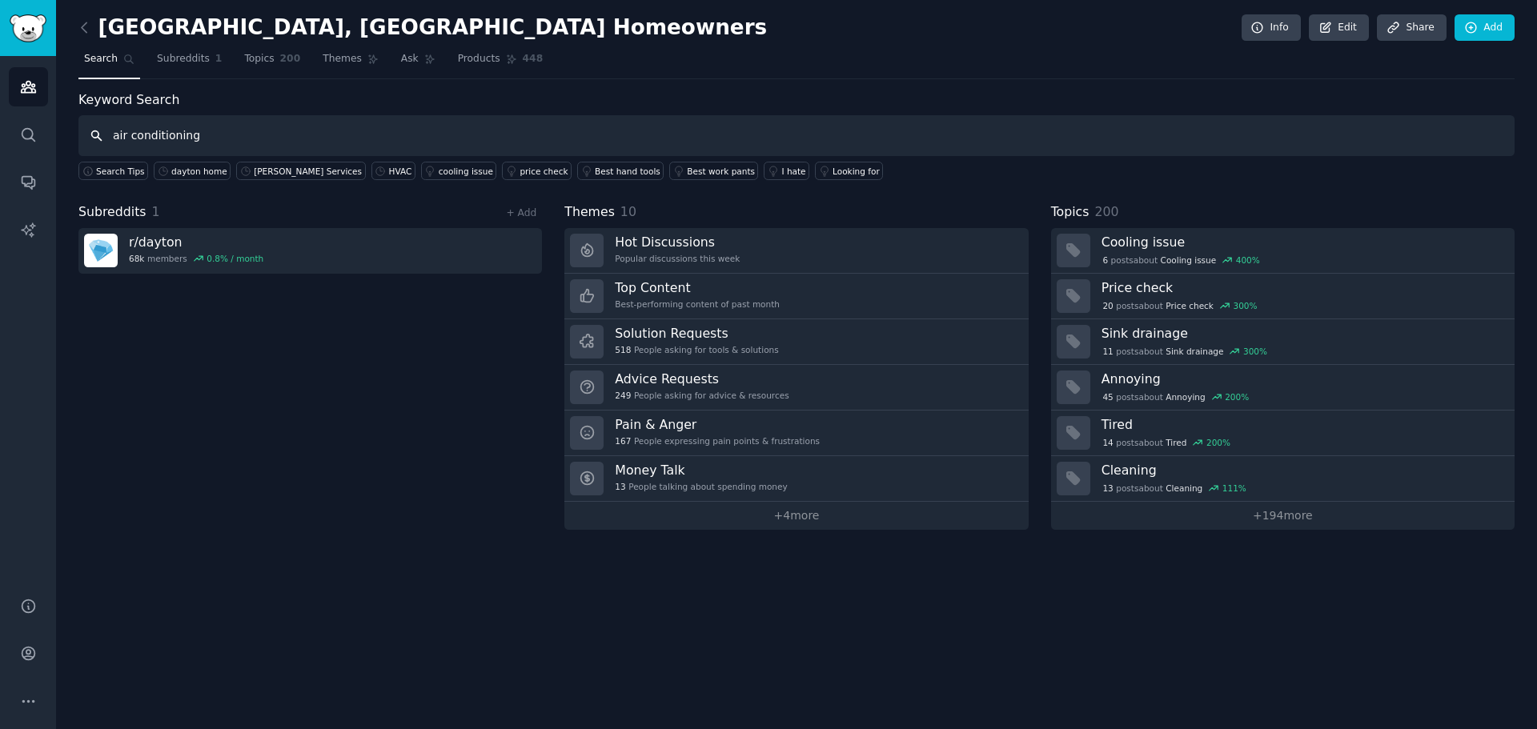
type input "air conditioning"
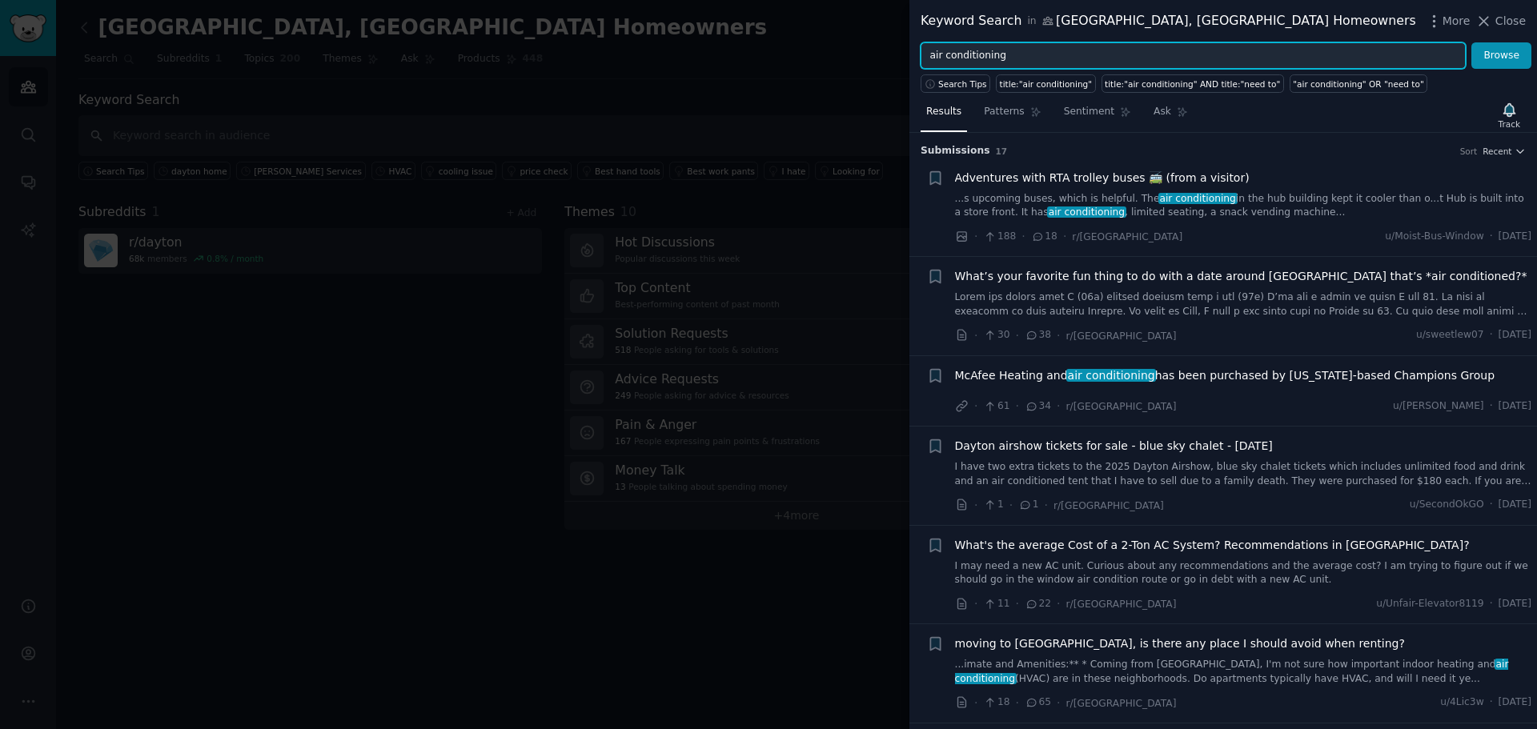
click at [1041, 50] on input "air conditioning" at bounding box center [1193, 55] width 545 height 27
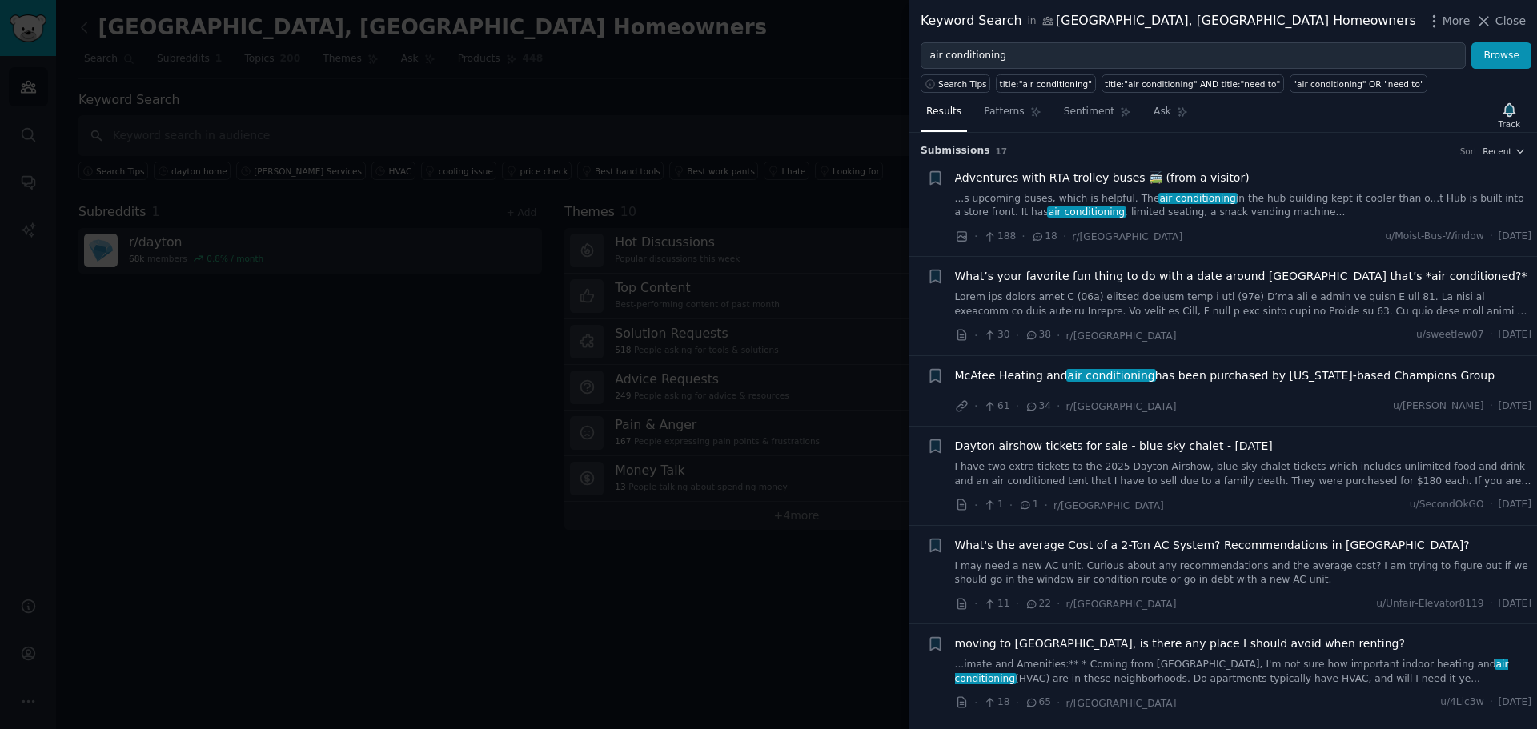
click at [371, 433] on div at bounding box center [768, 364] width 1537 height 729
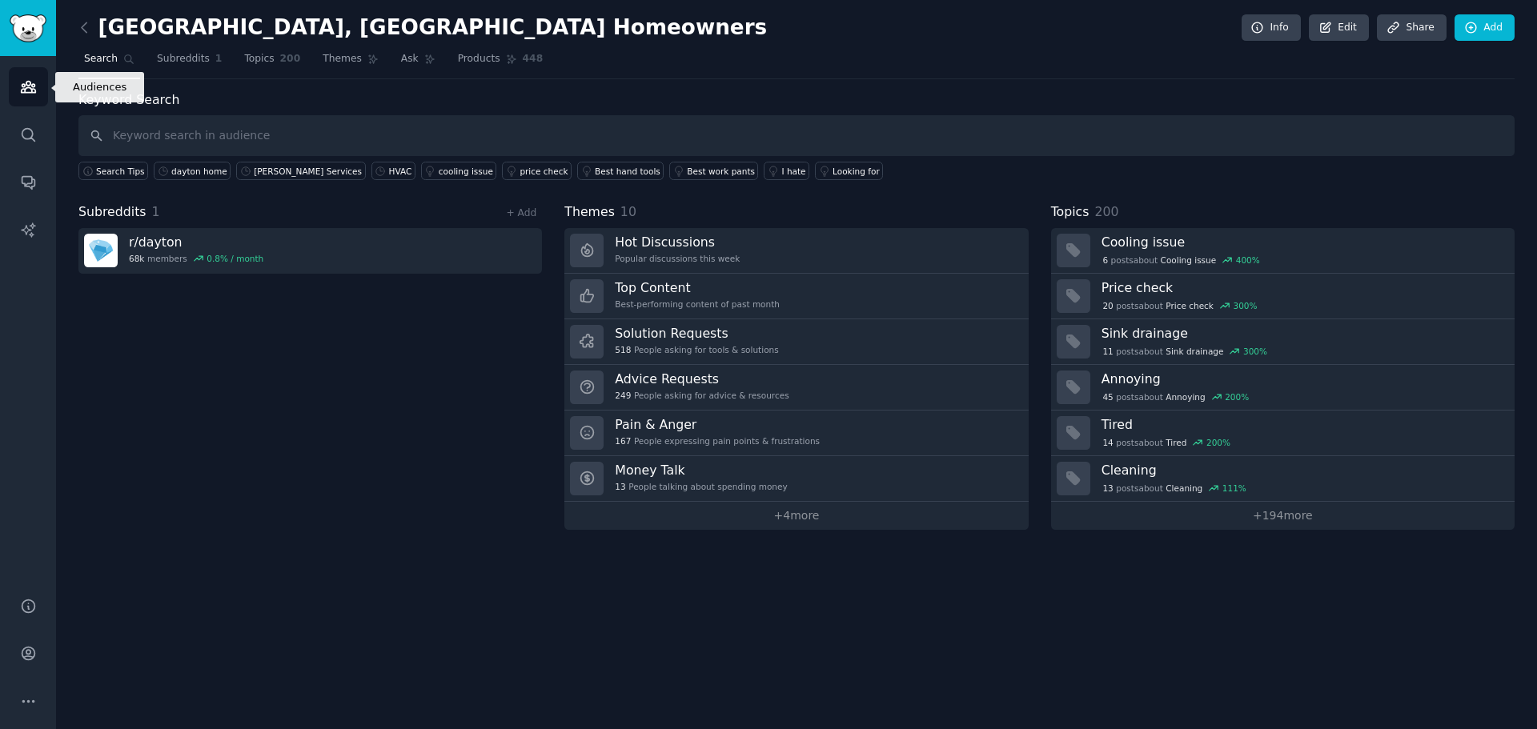
click at [29, 94] on icon "Sidebar" at bounding box center [28, 86] width 17 height 17
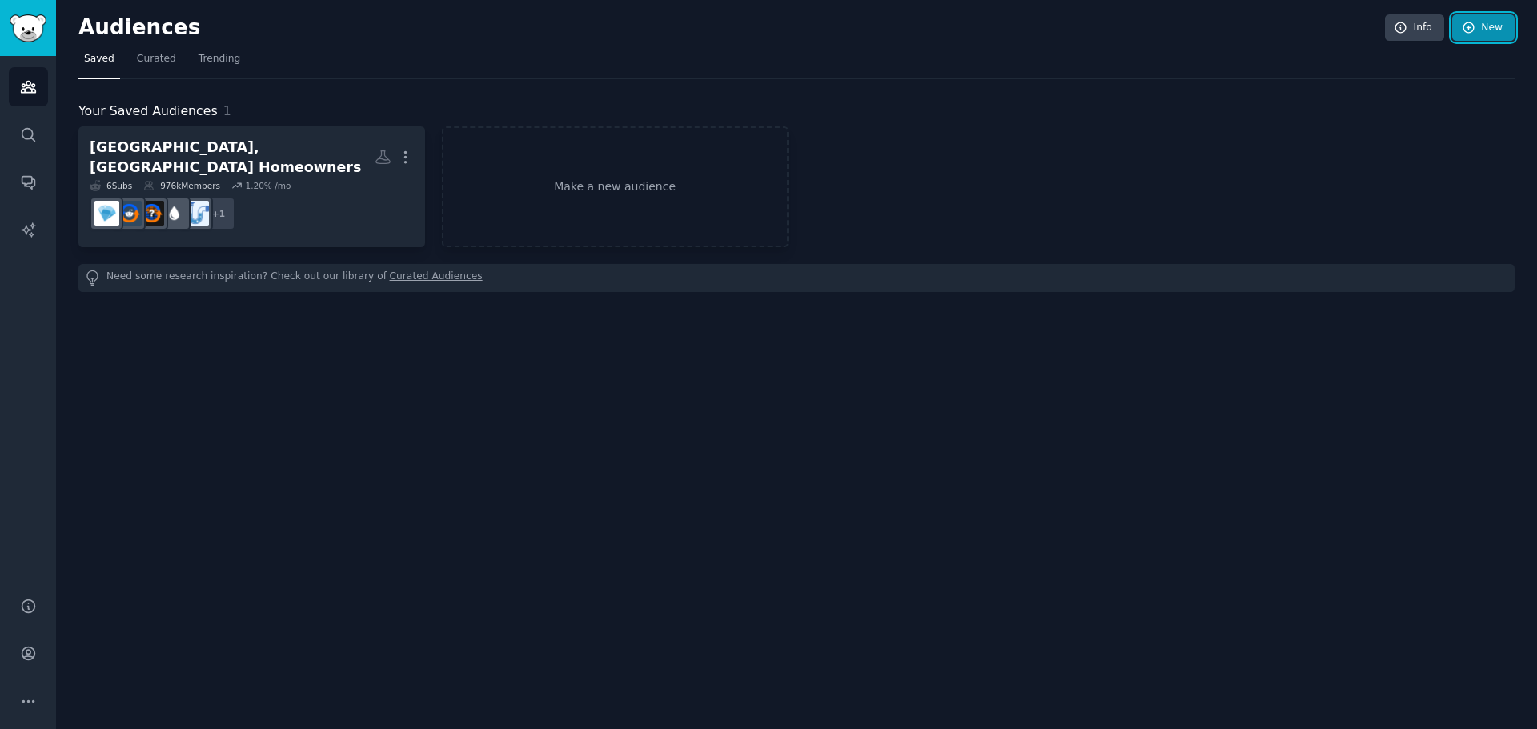
click at [1474, 22] on icon at bounding box center [1469, 28] width 14 height 14
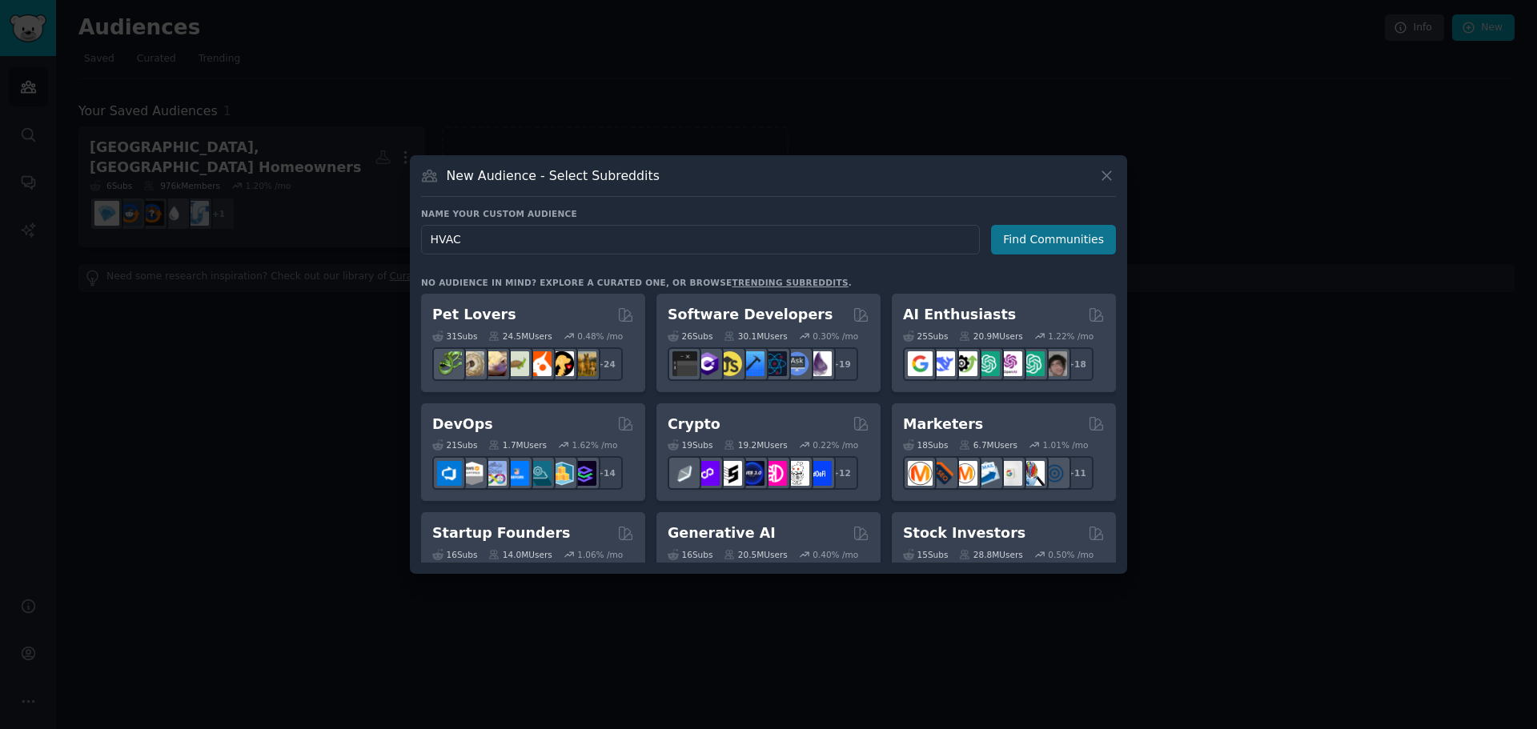
type input "HVAC"
click at [1033, 242] on button "Find Communities" at bounding box center [1053, 240] width 125 height 30
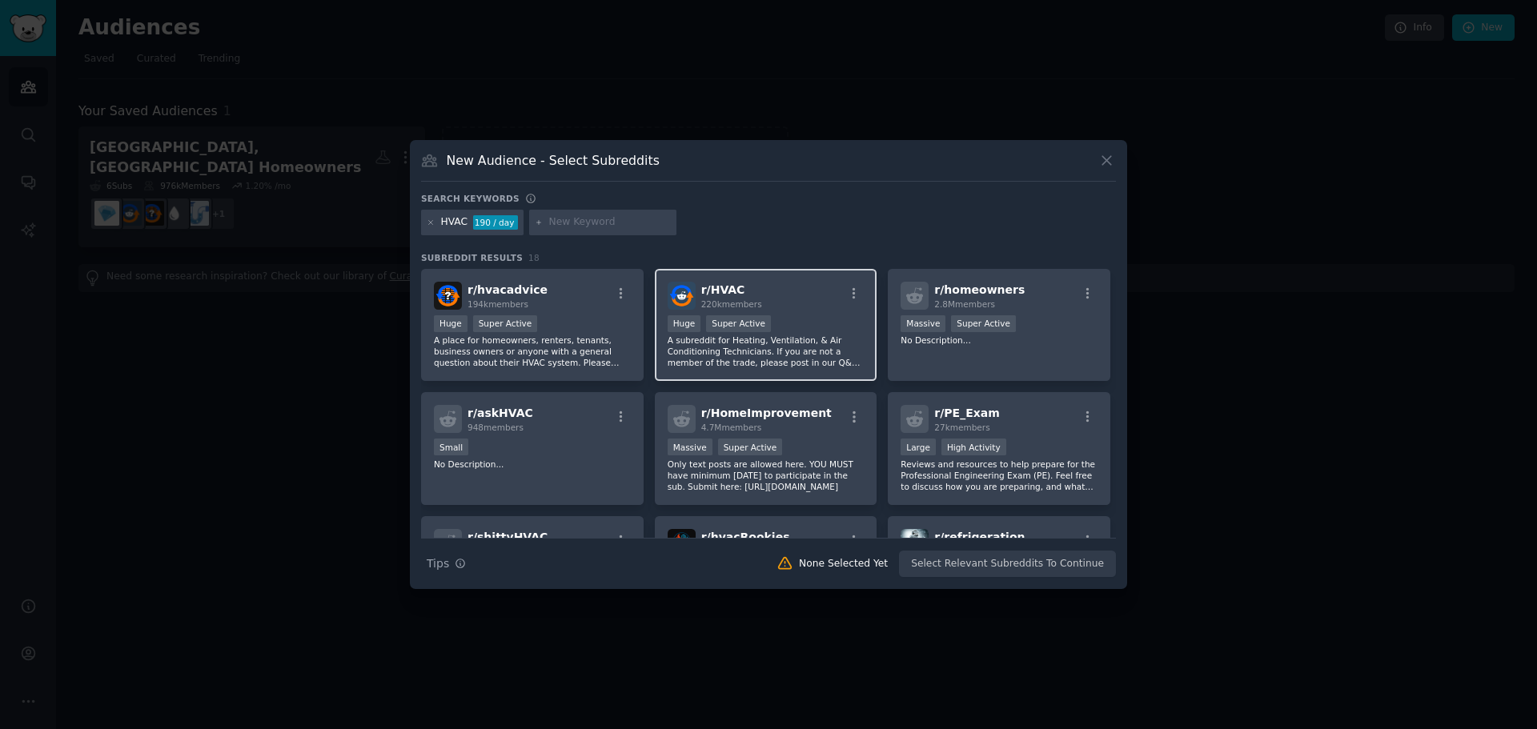
click at [821, 301] on div "r/ HVAC 220k members" at bounding box center [766, 296] width 197 height 28
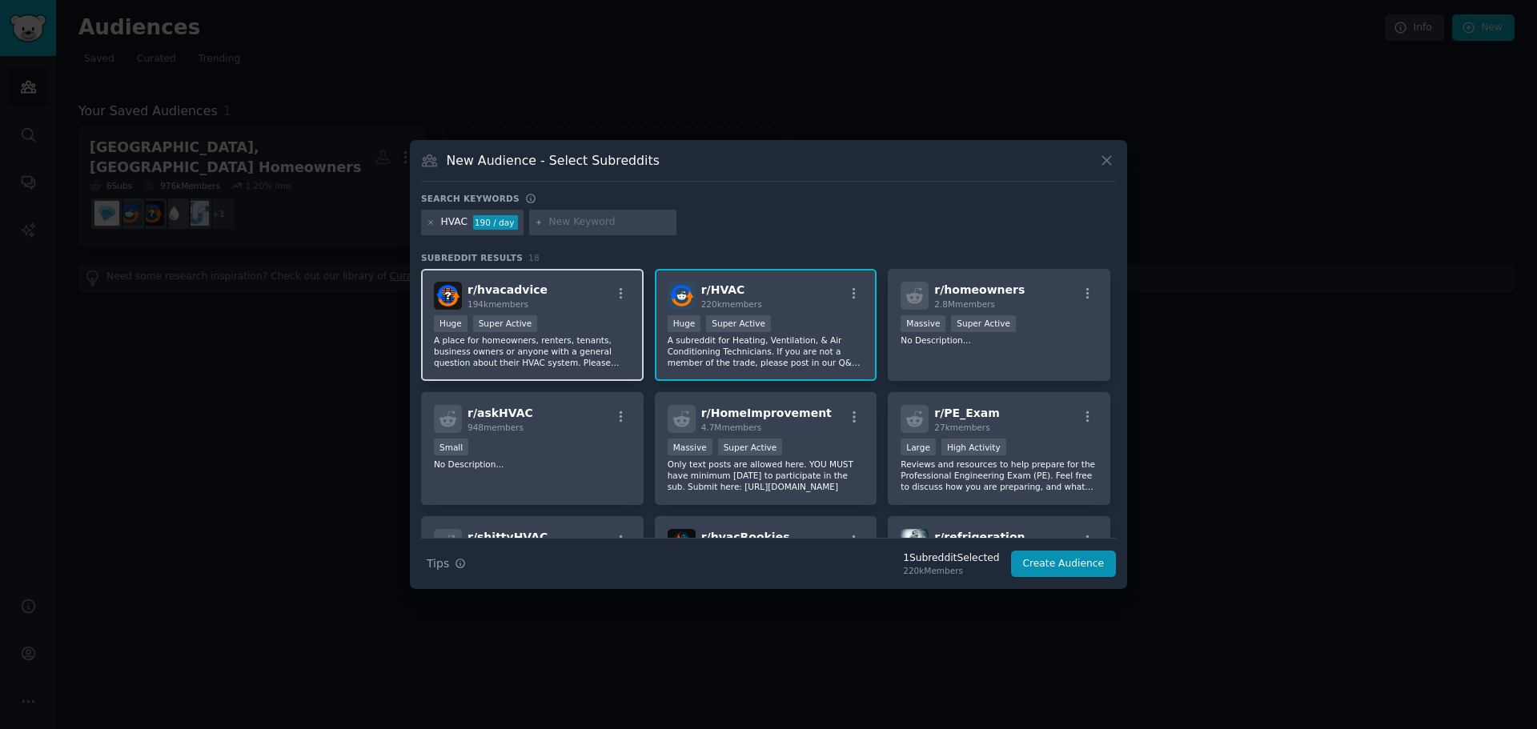
click at [567, 305] on div "r/ hvacadvice 194k members" at bounding box center [532, 296] width 197 height 28
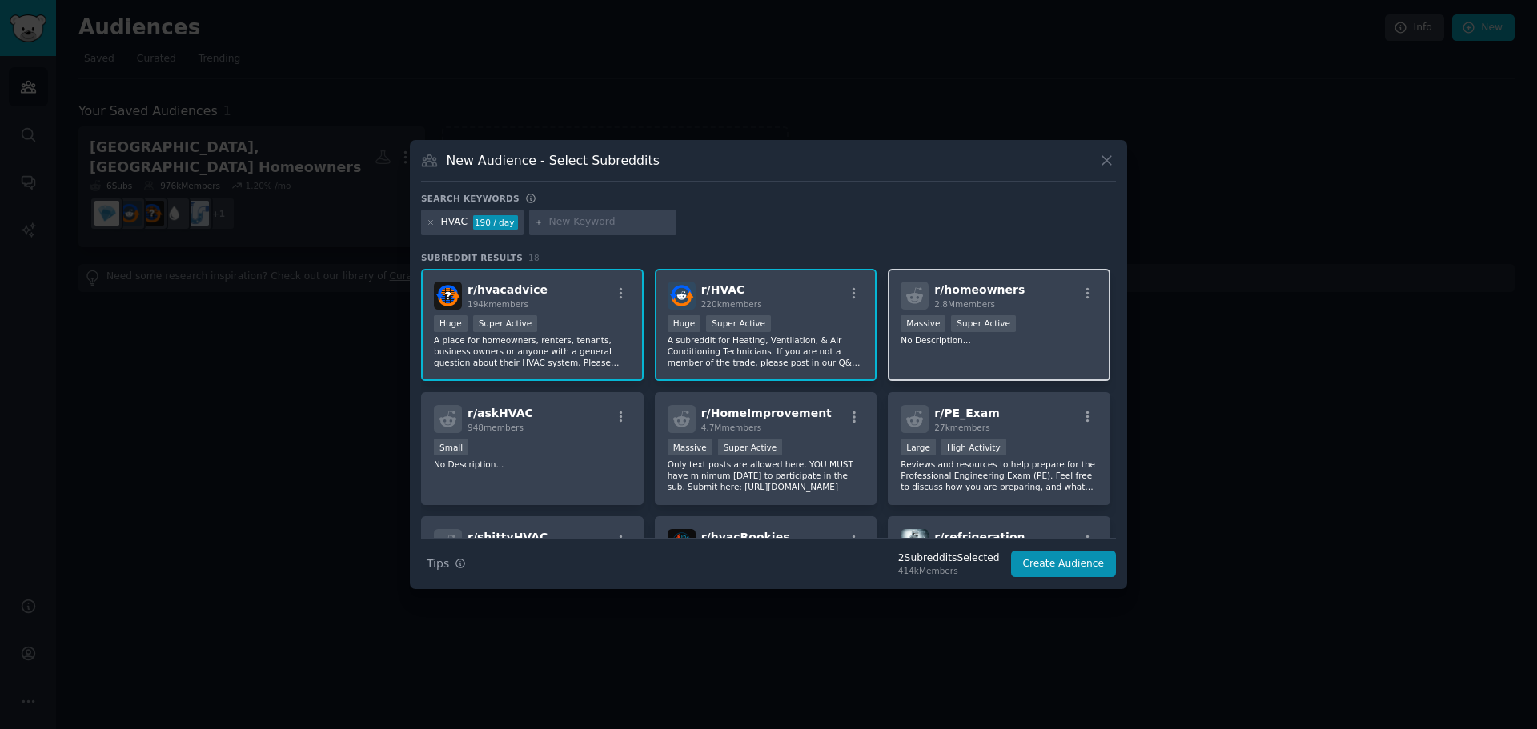
click at [1049, 359] on div "r/ homeowners 2.8M members 1,000,000+ members Massive Super Active No Descripti…" at bounding box center [999, 325] width 223 height 113
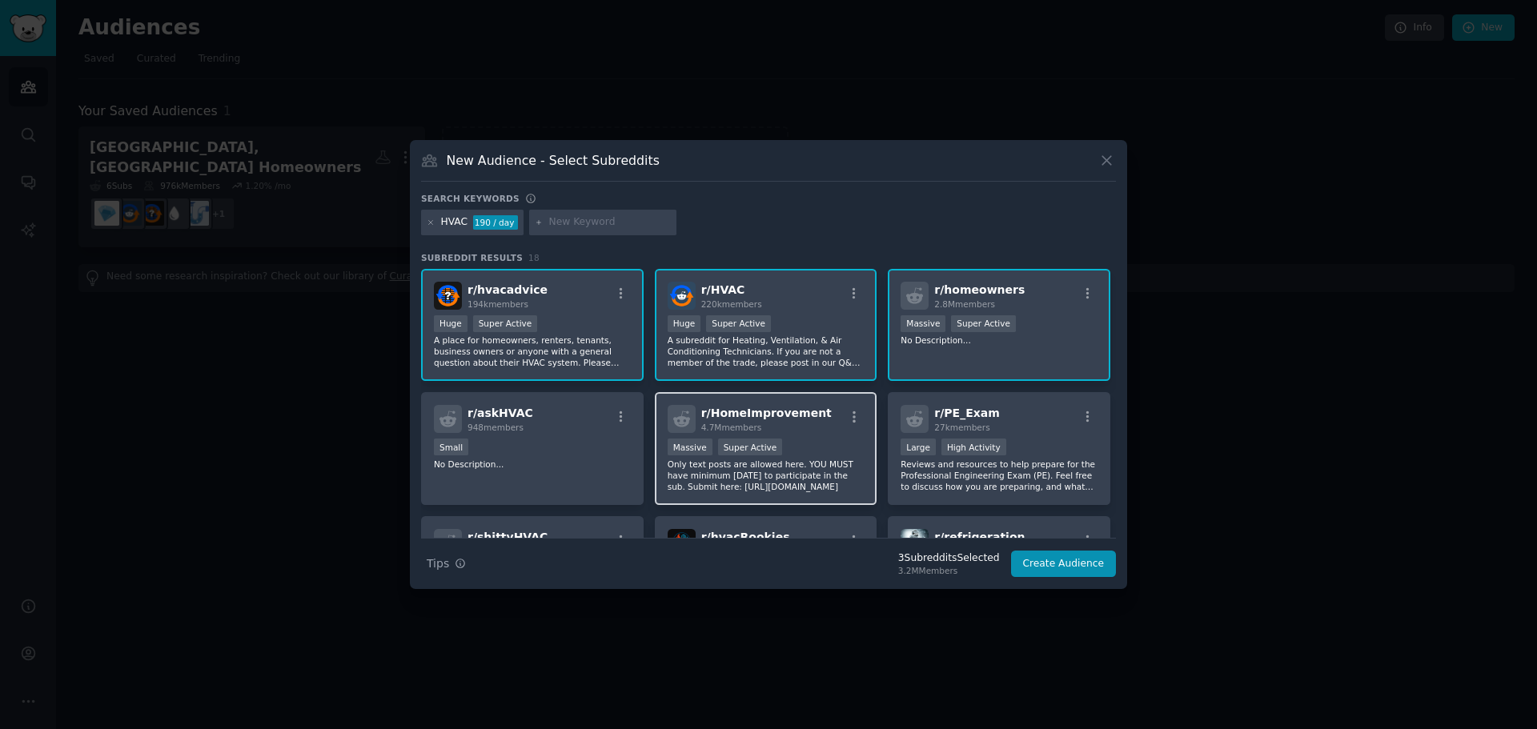
click at [822, 468] on p "Only text posts are allowed here. YOU MUST have minimum [DATE] to participate i…" at bounding box center [766, 476] width 197 height 34
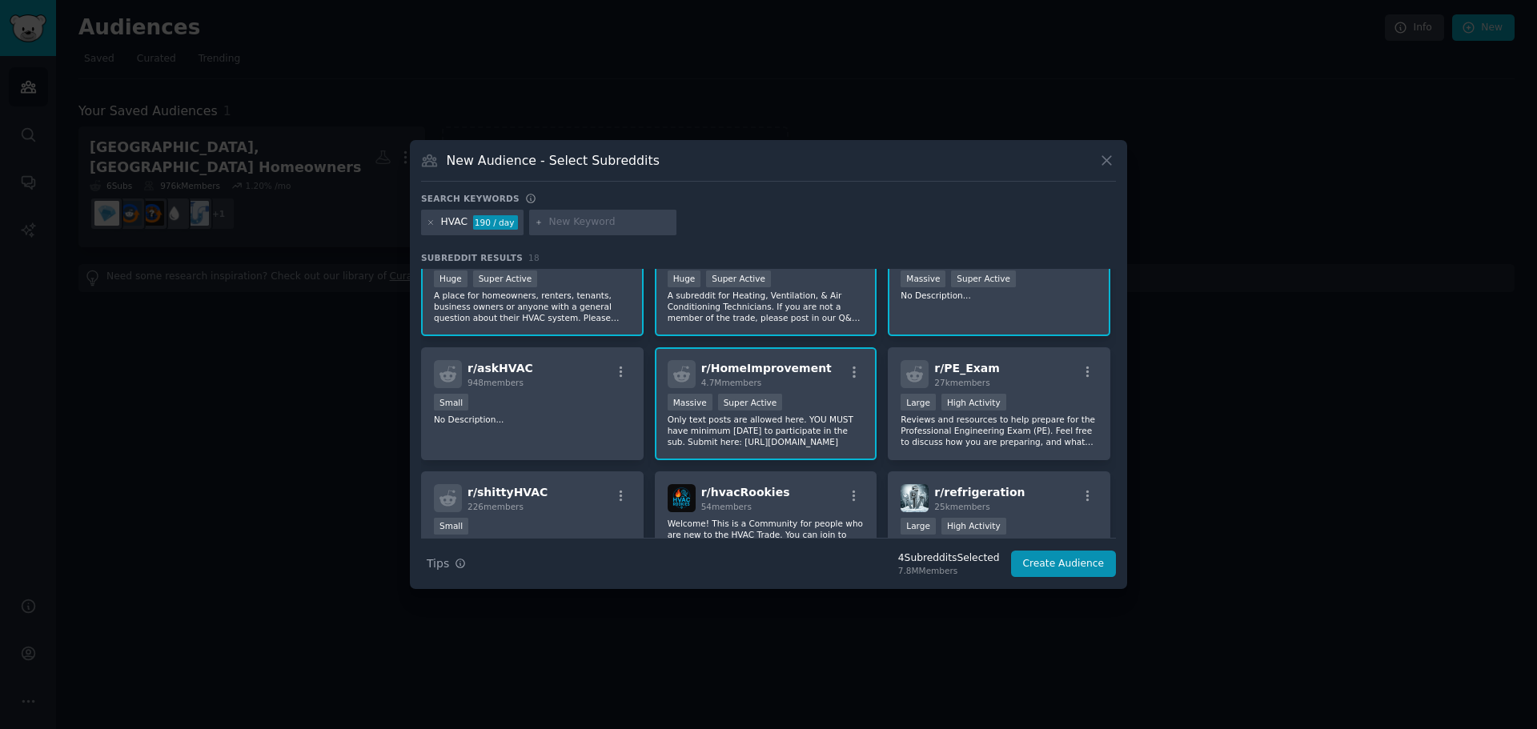
scroll to position [80, 0]
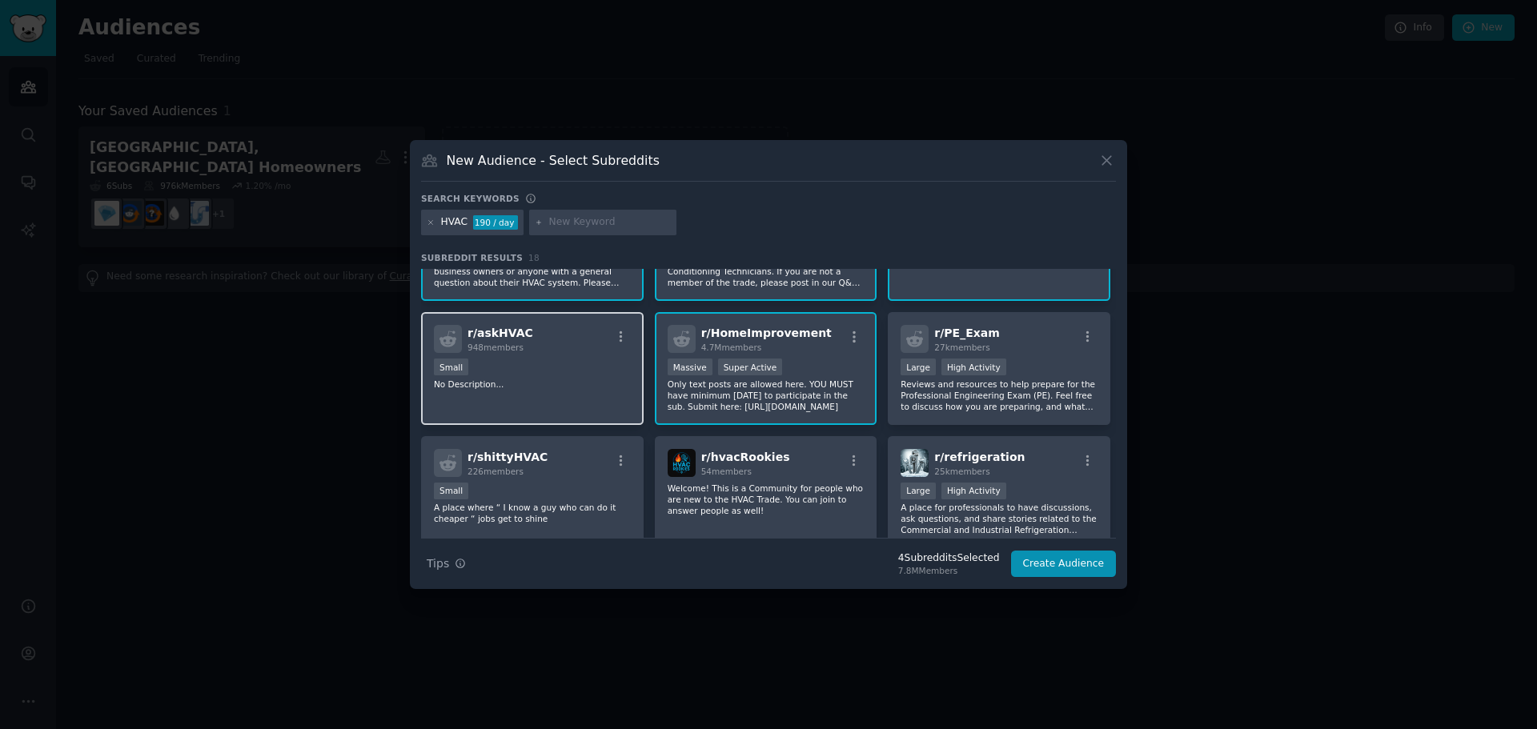
click at [570, 368] on div "Small" at bounding box center [532, 369] width 197 height 20
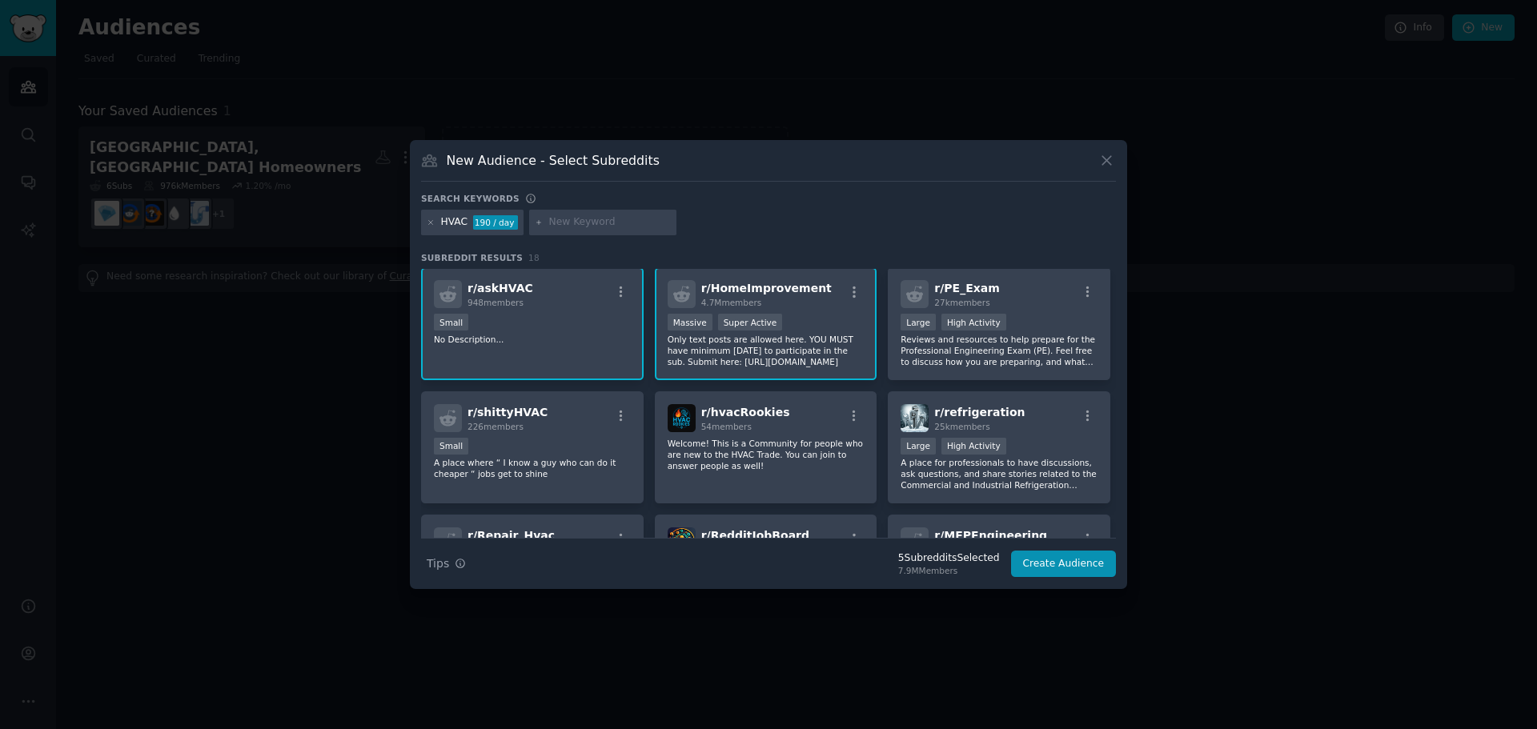
scroll to position [160, 0]
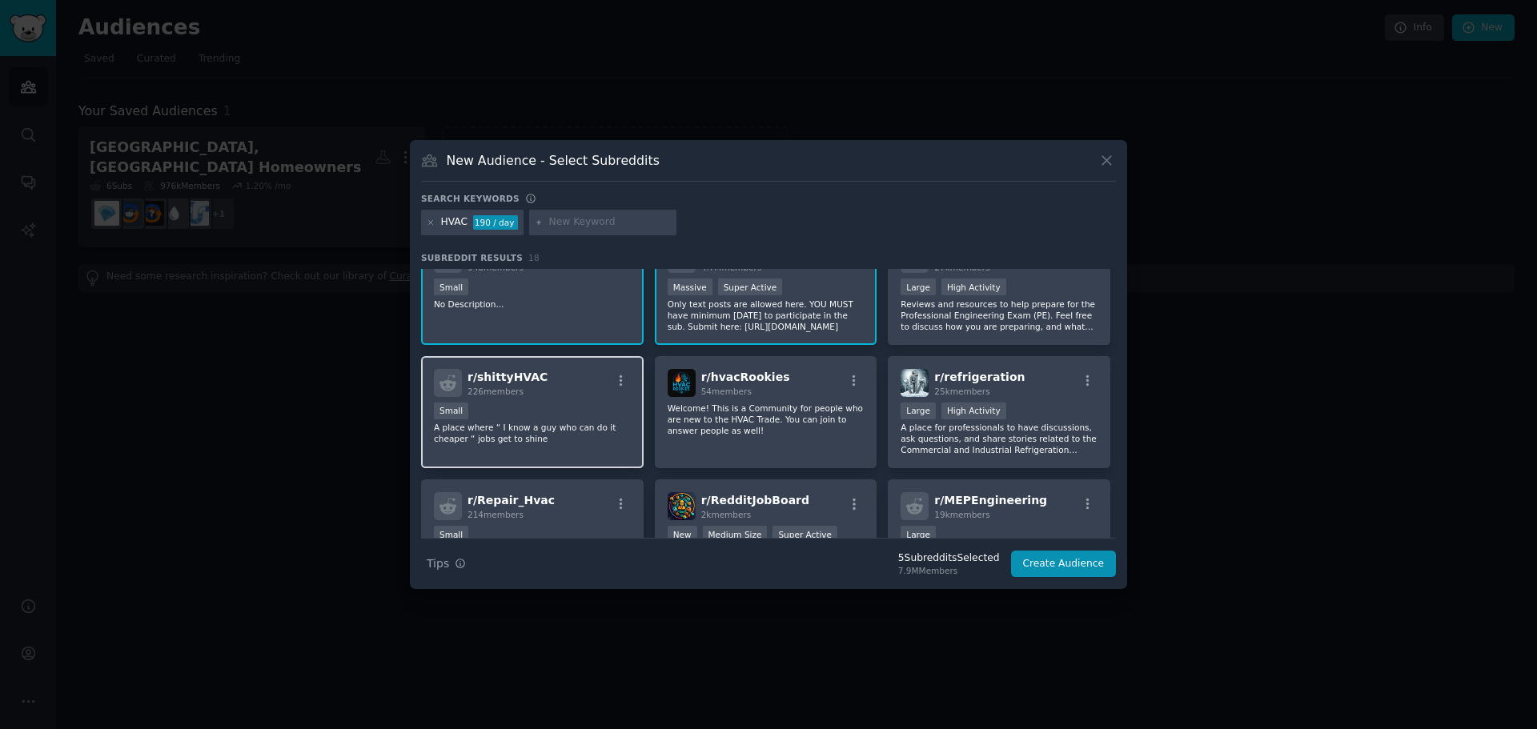
click at [560, 440] on p "A place where “ I know a guy who can do it cheaper “ jobs get to shine" at bounding box center [532, 433] width 197 height 22
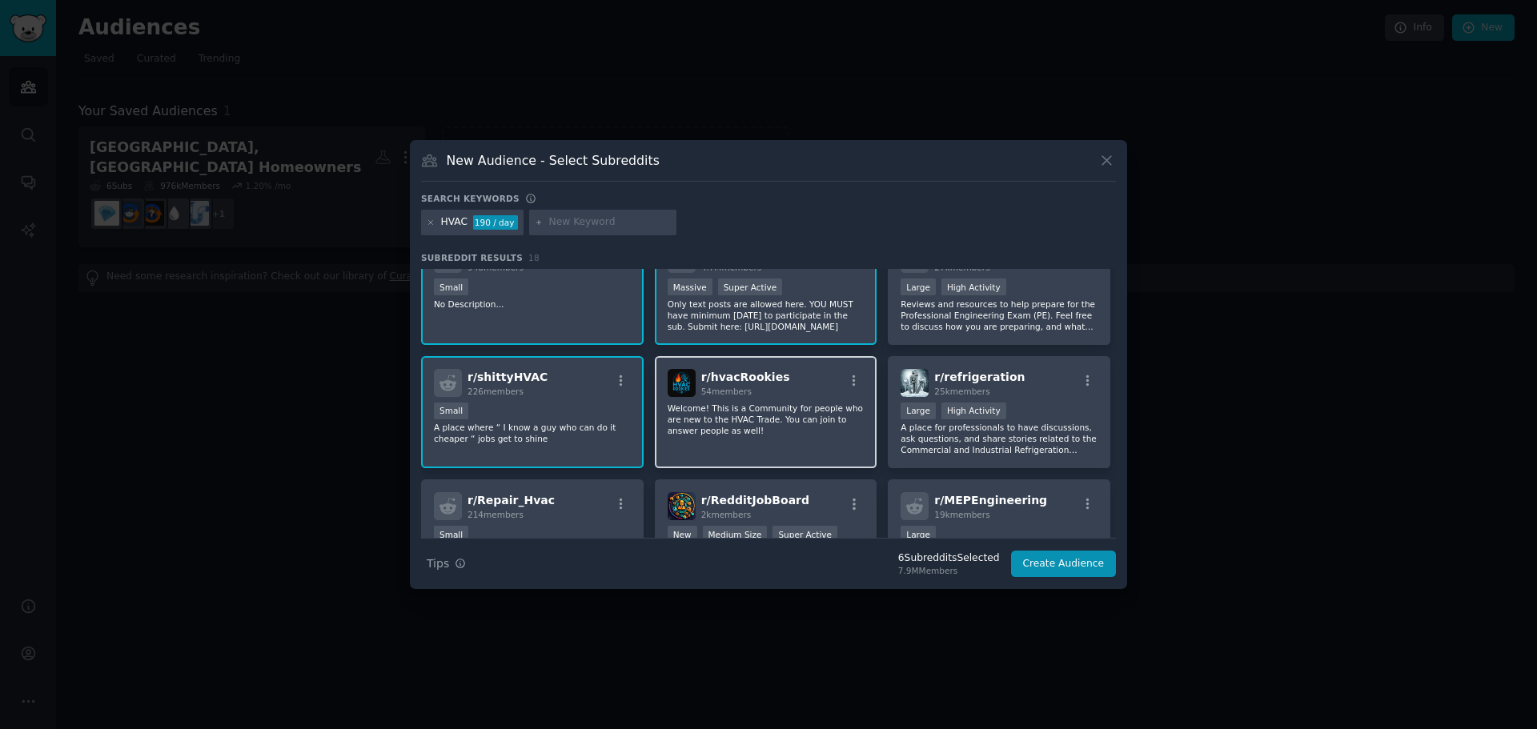
click at [803, 443] on div "r/ hvacRookies 54 members Welcome! This is a Community for people who are new t…" at bounding box center [766, 412] width 223 height 113
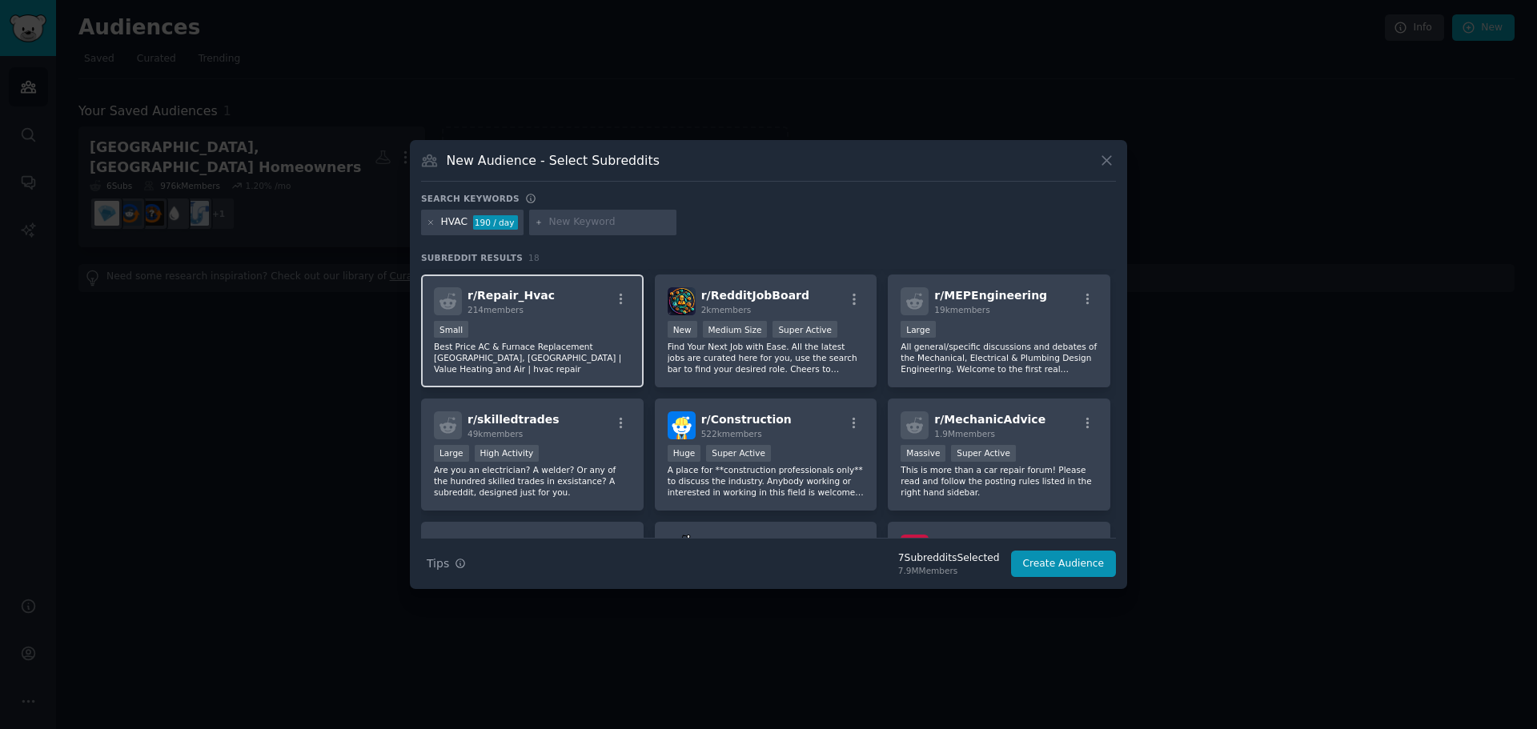
scroll to position [400, 0]
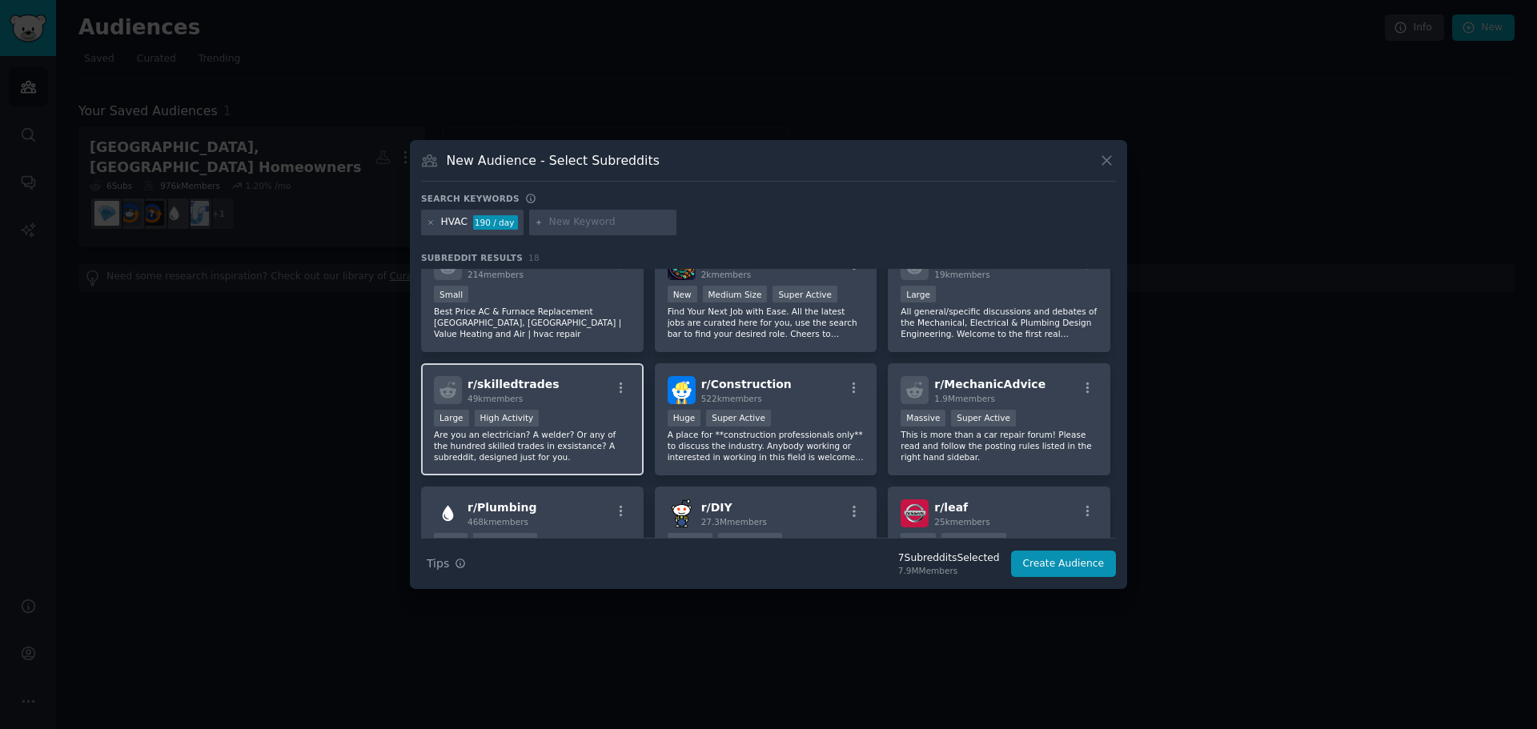
click at [572, 443] on p "Are you an electrician? A welder? Or any of the hundred skilled trades in exsis…" at bounding box center [532, 446] width 197 height 34
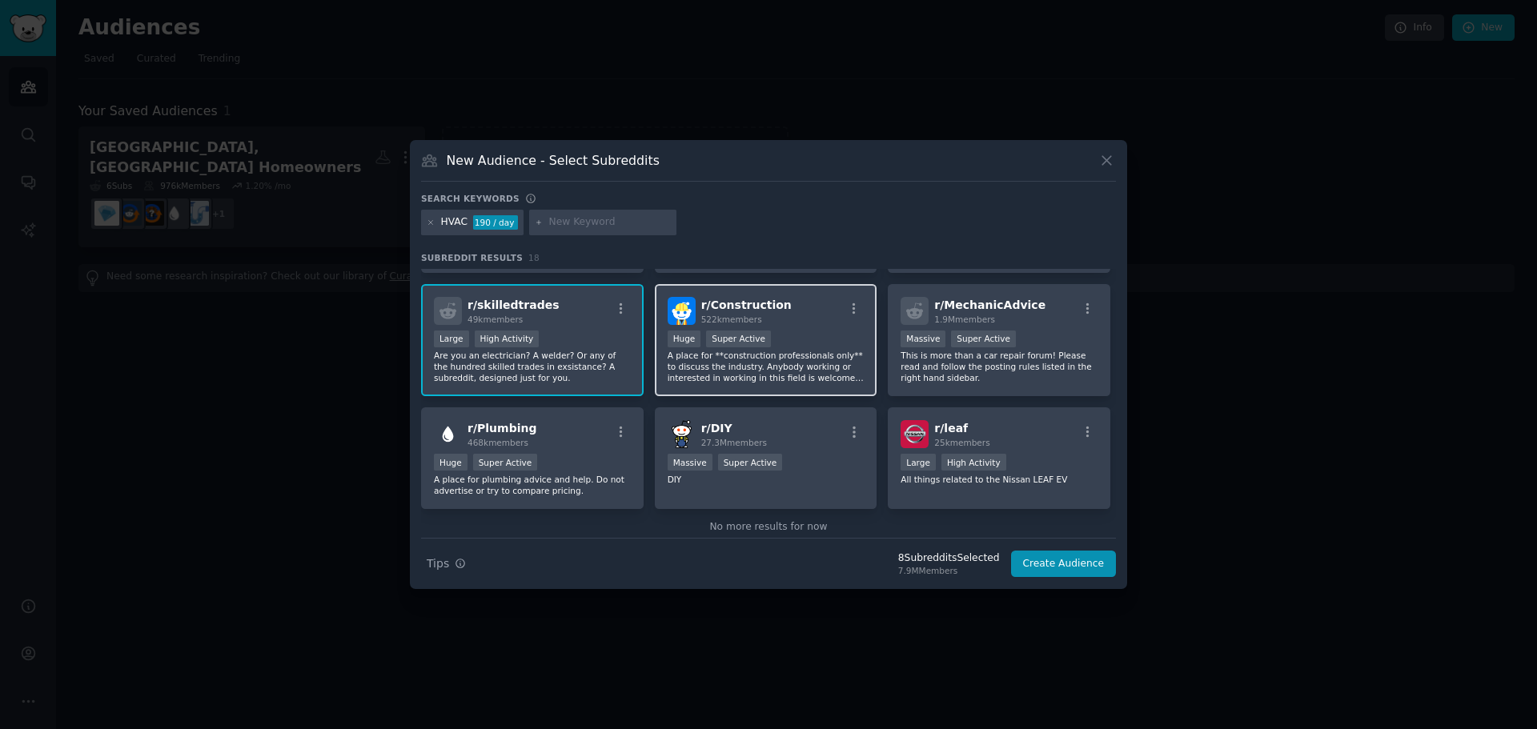
scroll to position [507, 0]
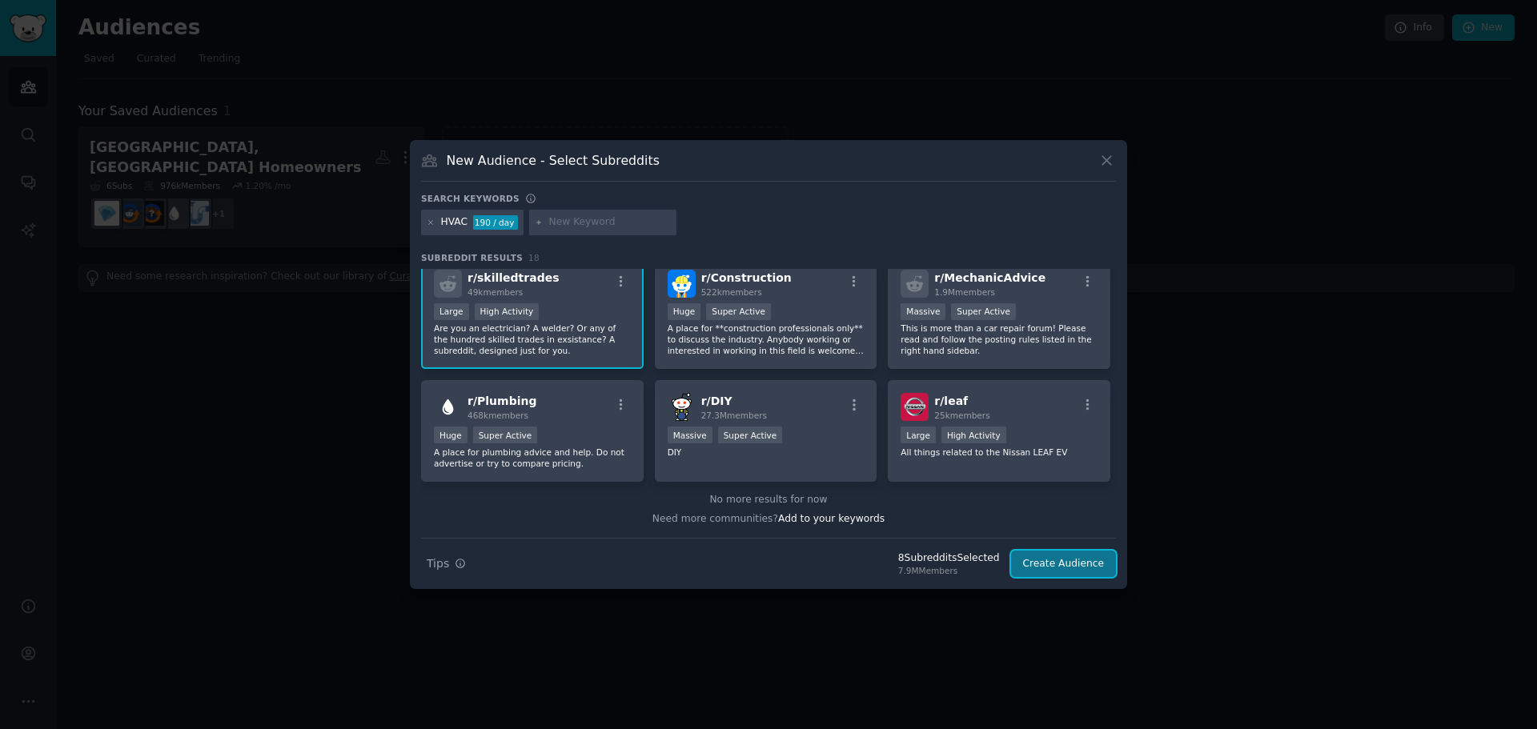
click at [1092, 564] on button "Create Audience" at bounding box center [1064, 564] width 106 height 27
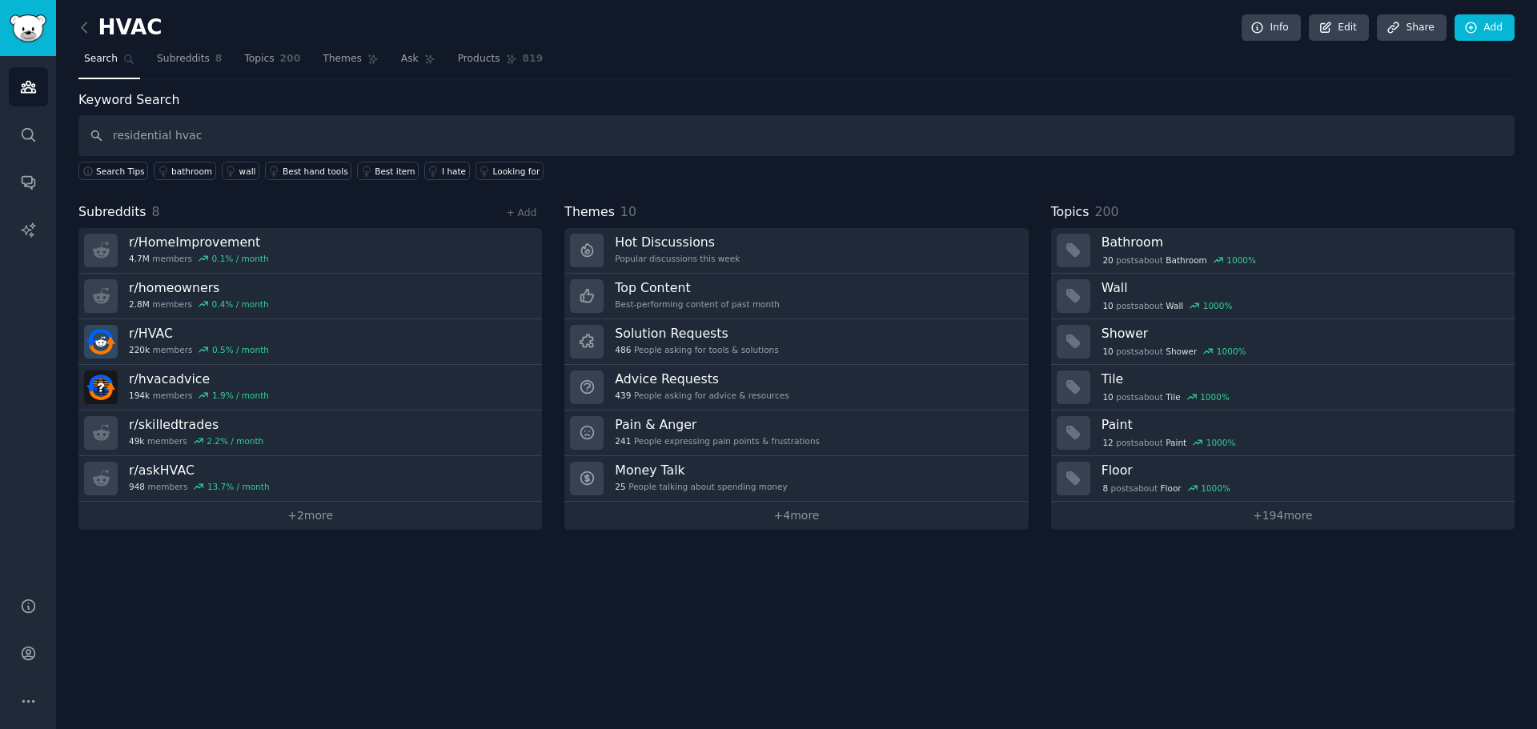
type input "residential hvac"
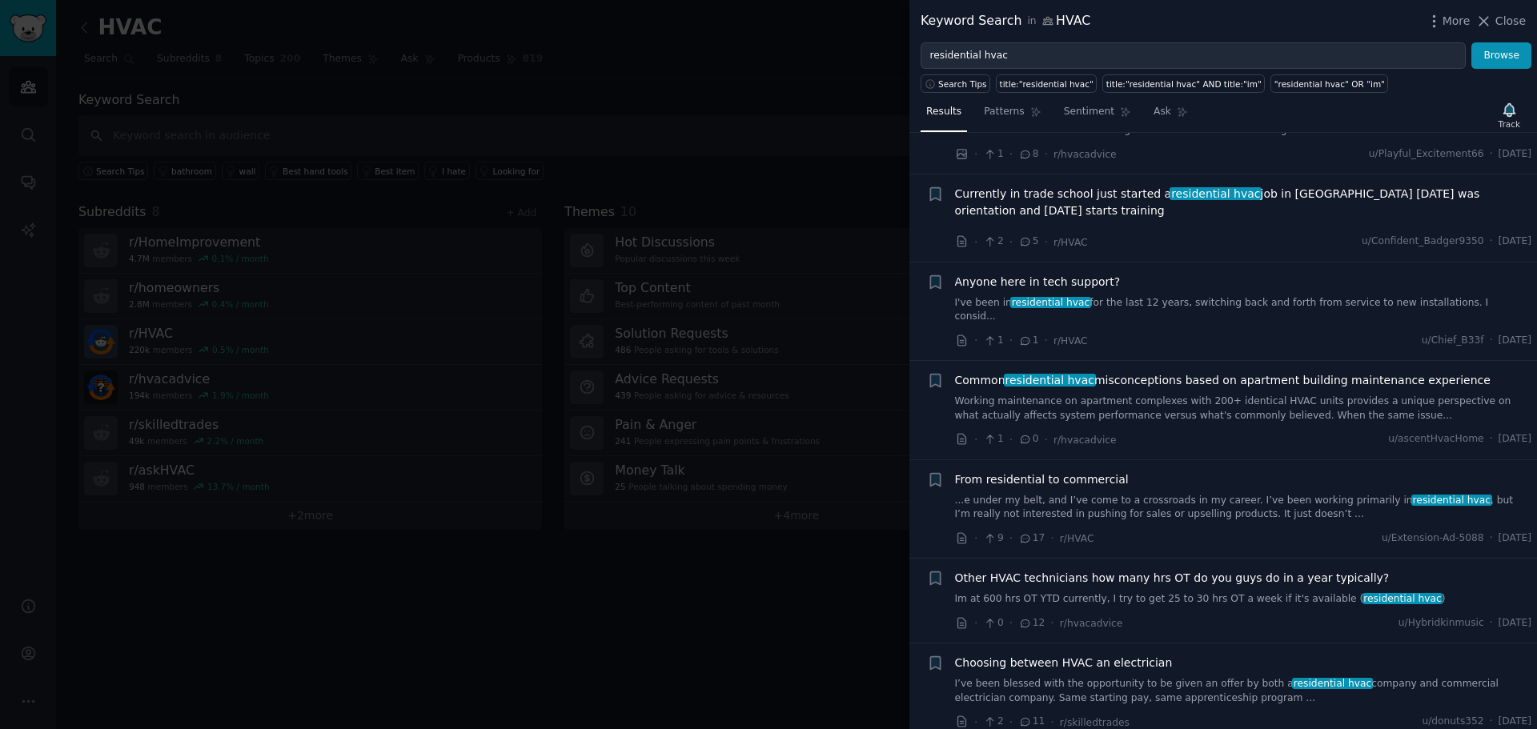
scroll to position [320, 0]
